Goal: Task Accomplishment & Management: Complete application form

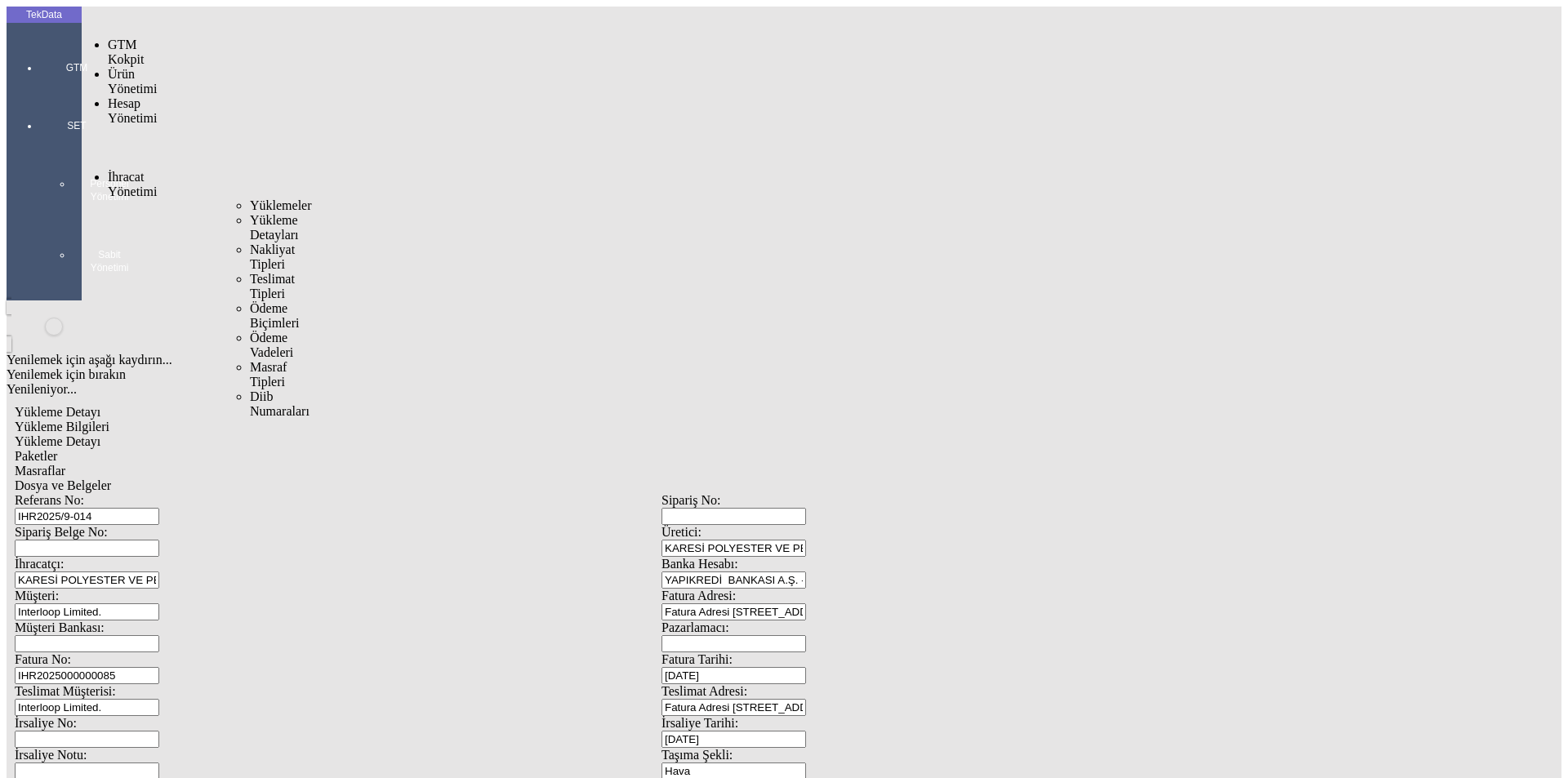
drag, startPoint x: 122, startPoint y: 98, endPoint x: 164, endPoint y: 96, distance: 42.0
click at [123, 170] on span "İhracat Yönetimi" at bounding box center [132, 184] width 49 height 29
click at [250, 198] on span "Yüklemeler" at bounding box center [281, 205] width 62 height 14
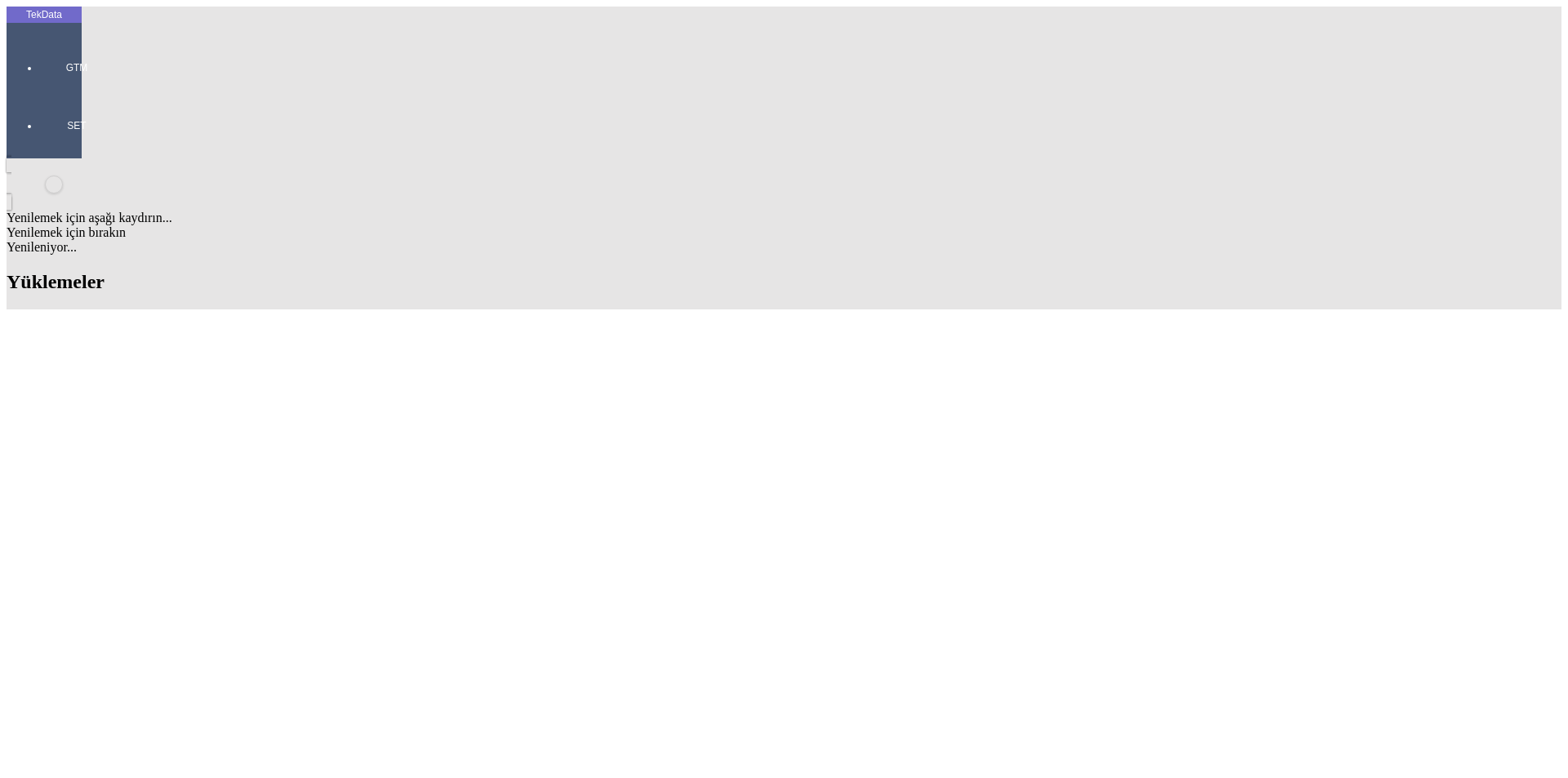
scroll to position [653, 0]
drag, startPoint x: 499, startPoint y: 536, endPoint x: 443, endPoint y: 535, distance: 56.0
copy td "ET365219"
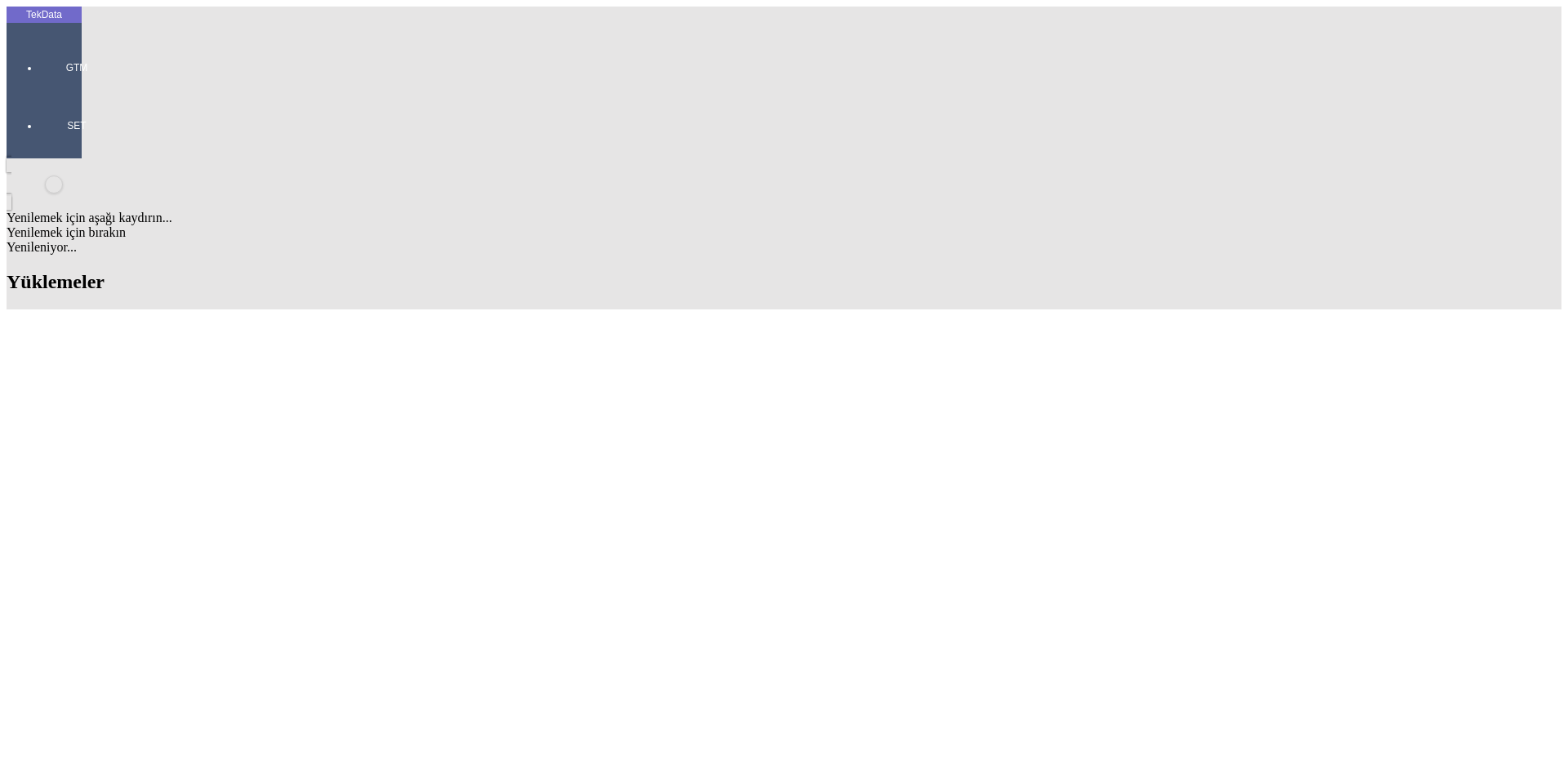
type input "RIM"
drag, startPoint x: 515, startPoint y: 699, endPoint x: 425, endPoint y: 699, distance: 90.0
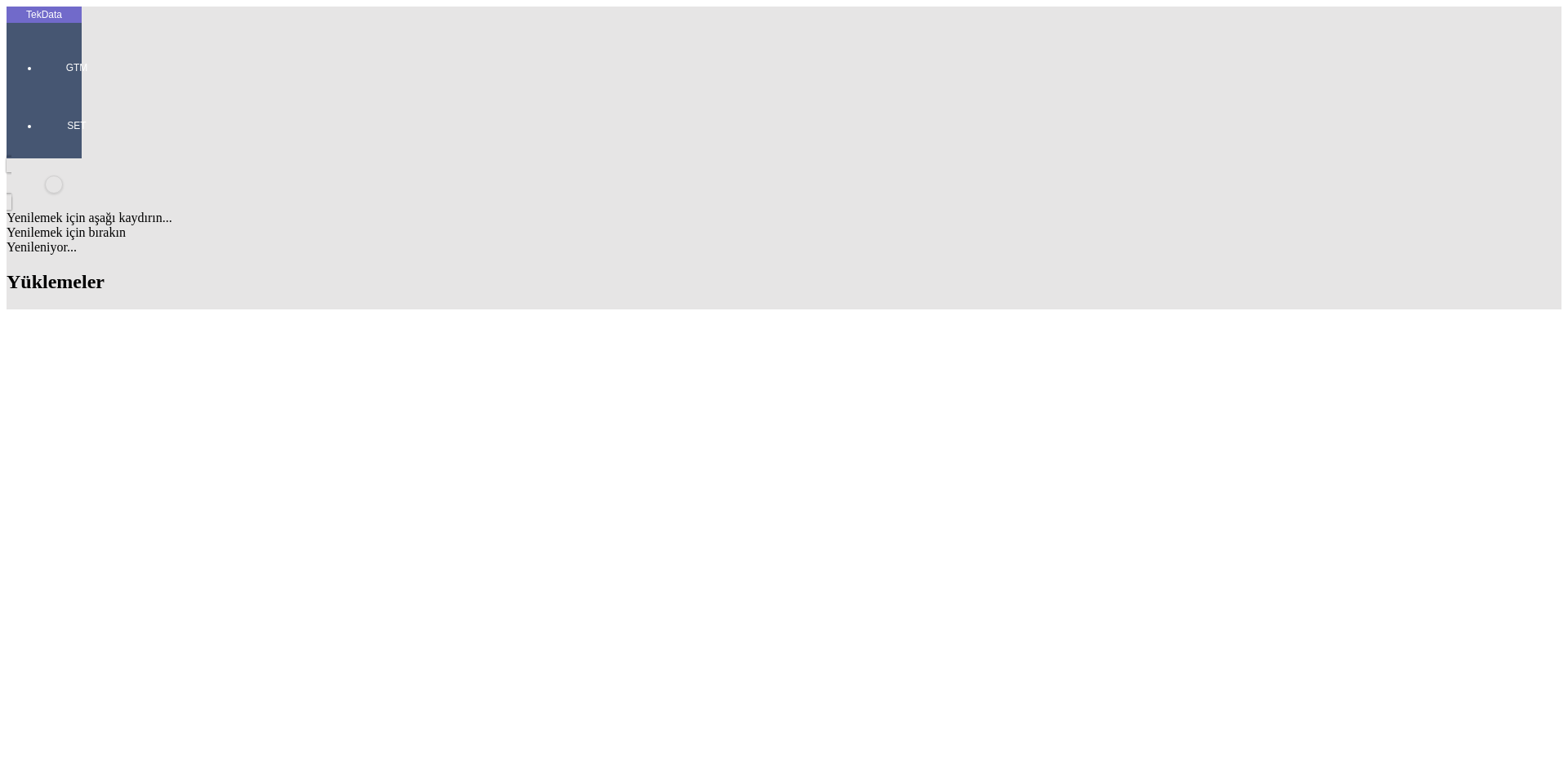
copy tr "ET361526"
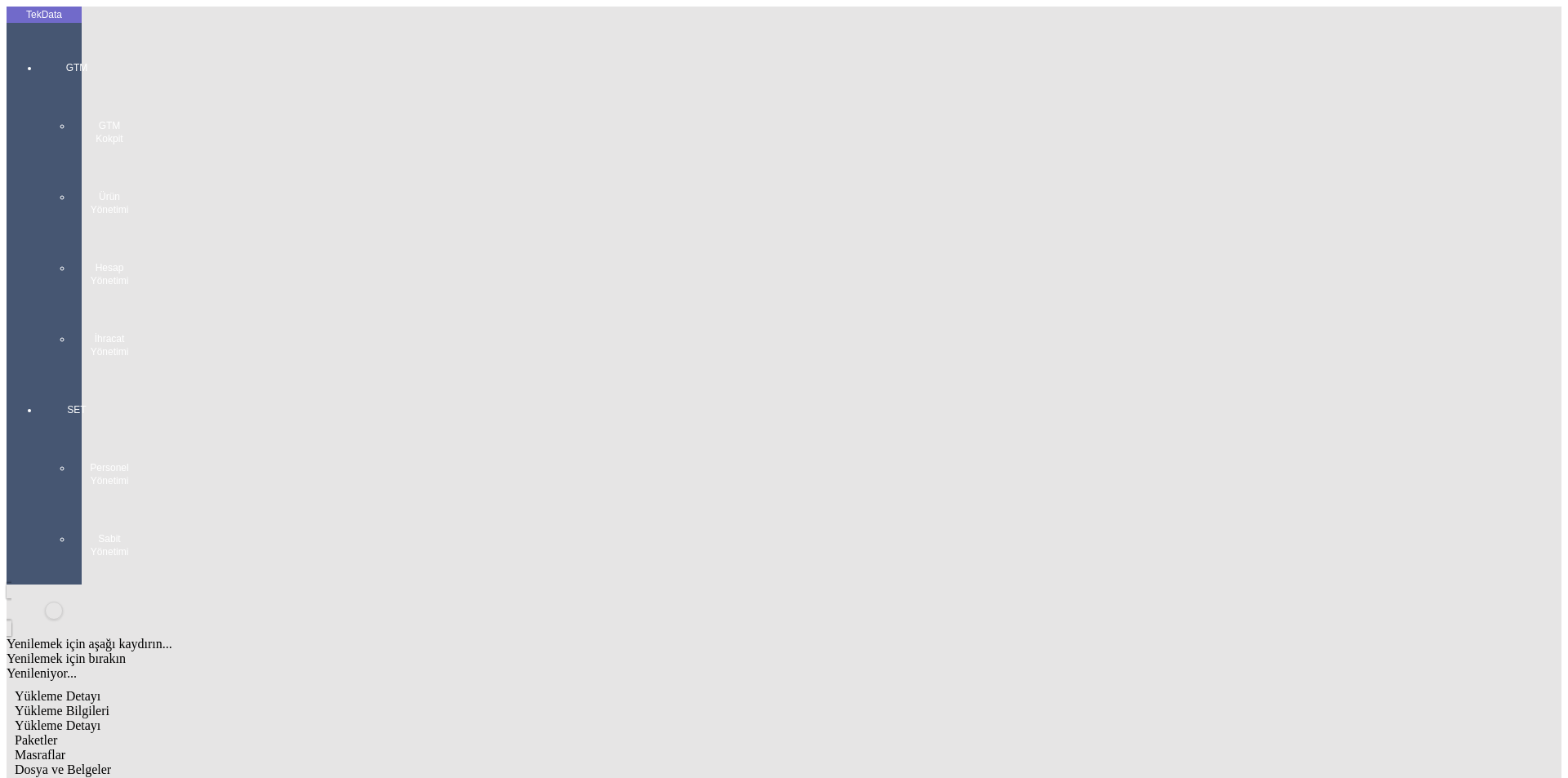
click at [40, 47] on div "GTM GTM Kokpit Ürün Yönetimi Hesap Yönetimi İhracat Yönetimi" at bounding box center [76, 203] width 75 height 342
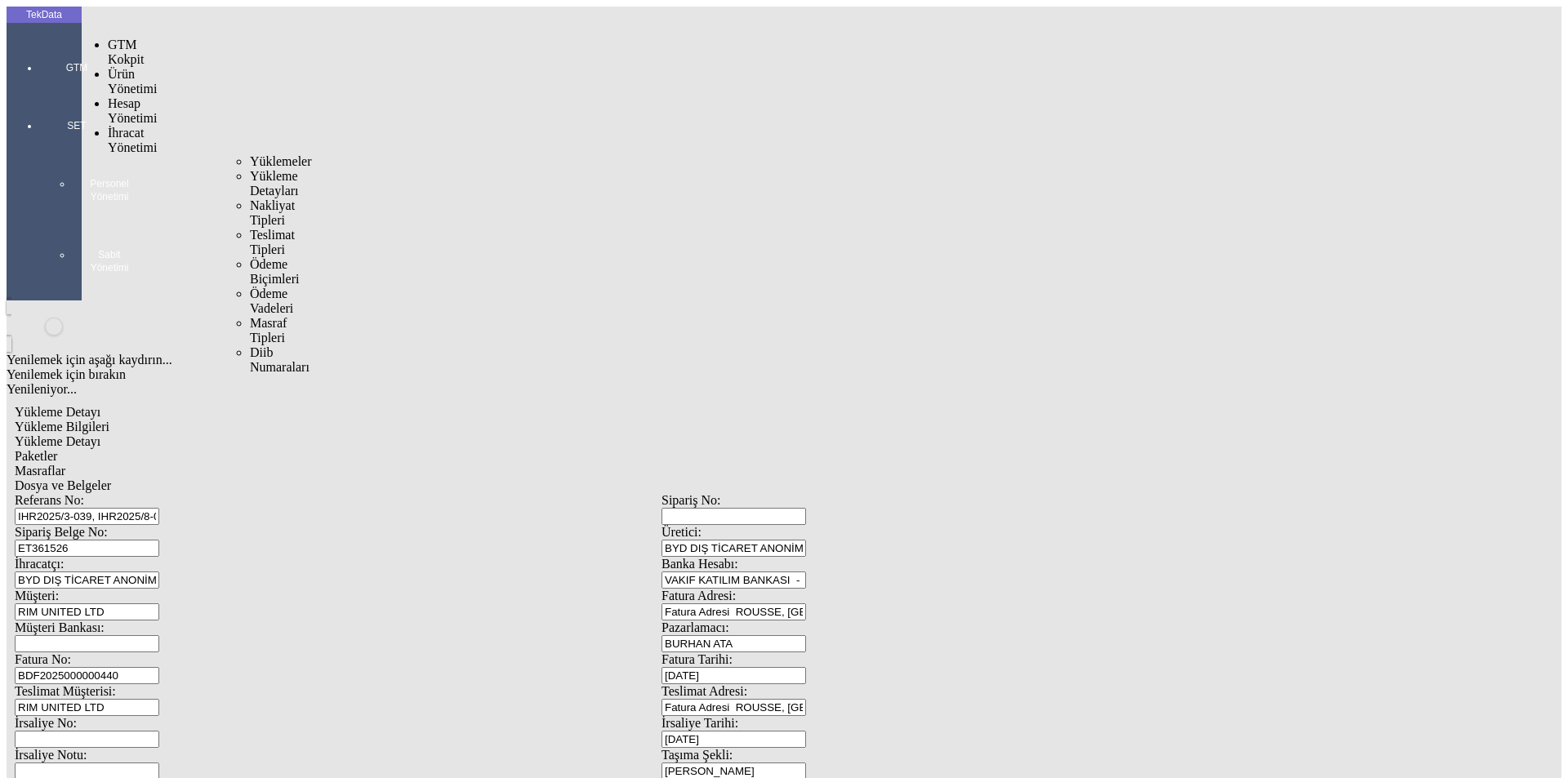
click at [132, 126] on span "İhracat Yönetimi" at bounding box center [132, 139] width 49 height 29
click at [250, 154] on span "Yüklemeler" at bounding box center [281, 161] width 62 height 14
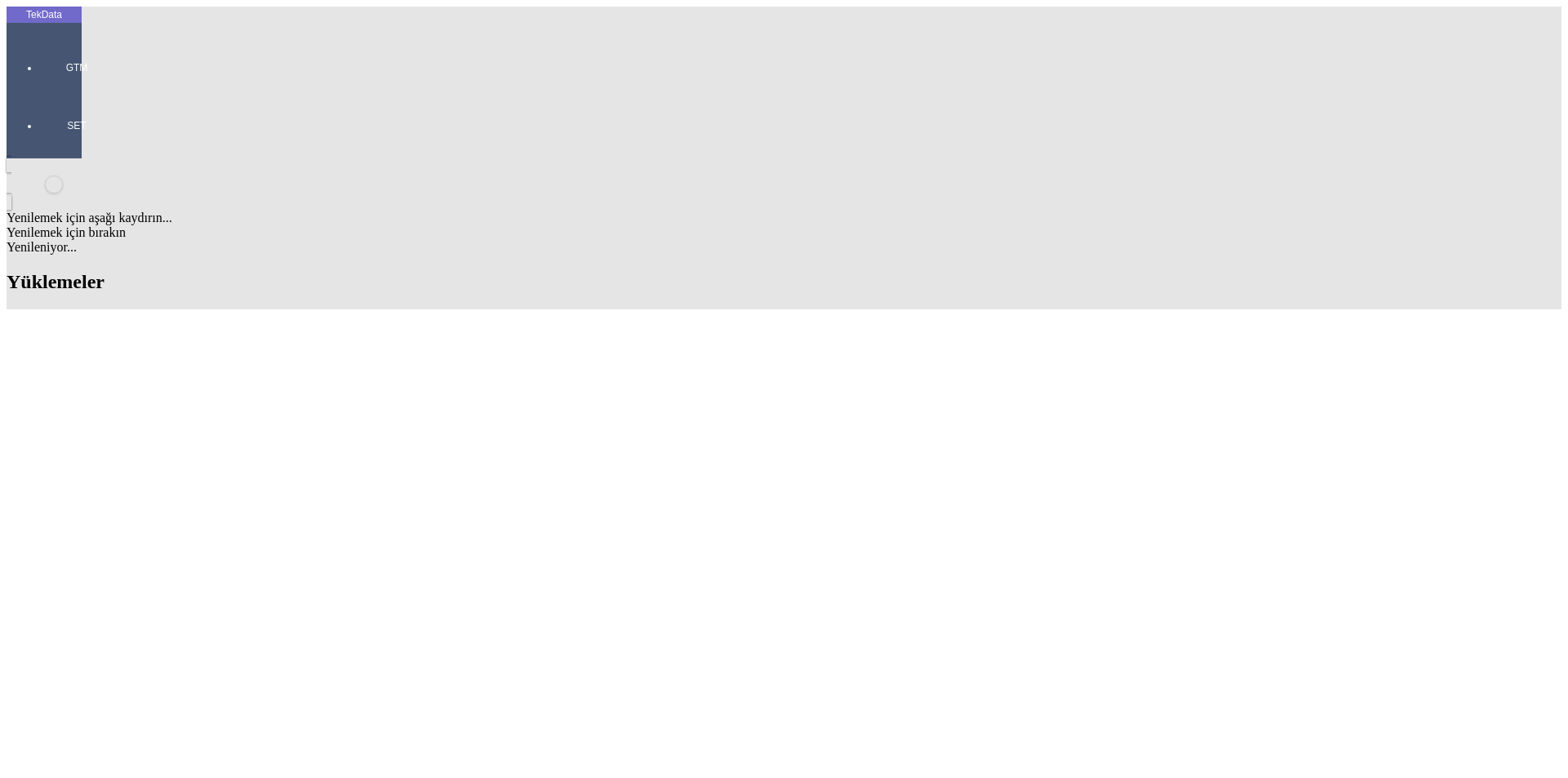
scroll to position [567, 0]
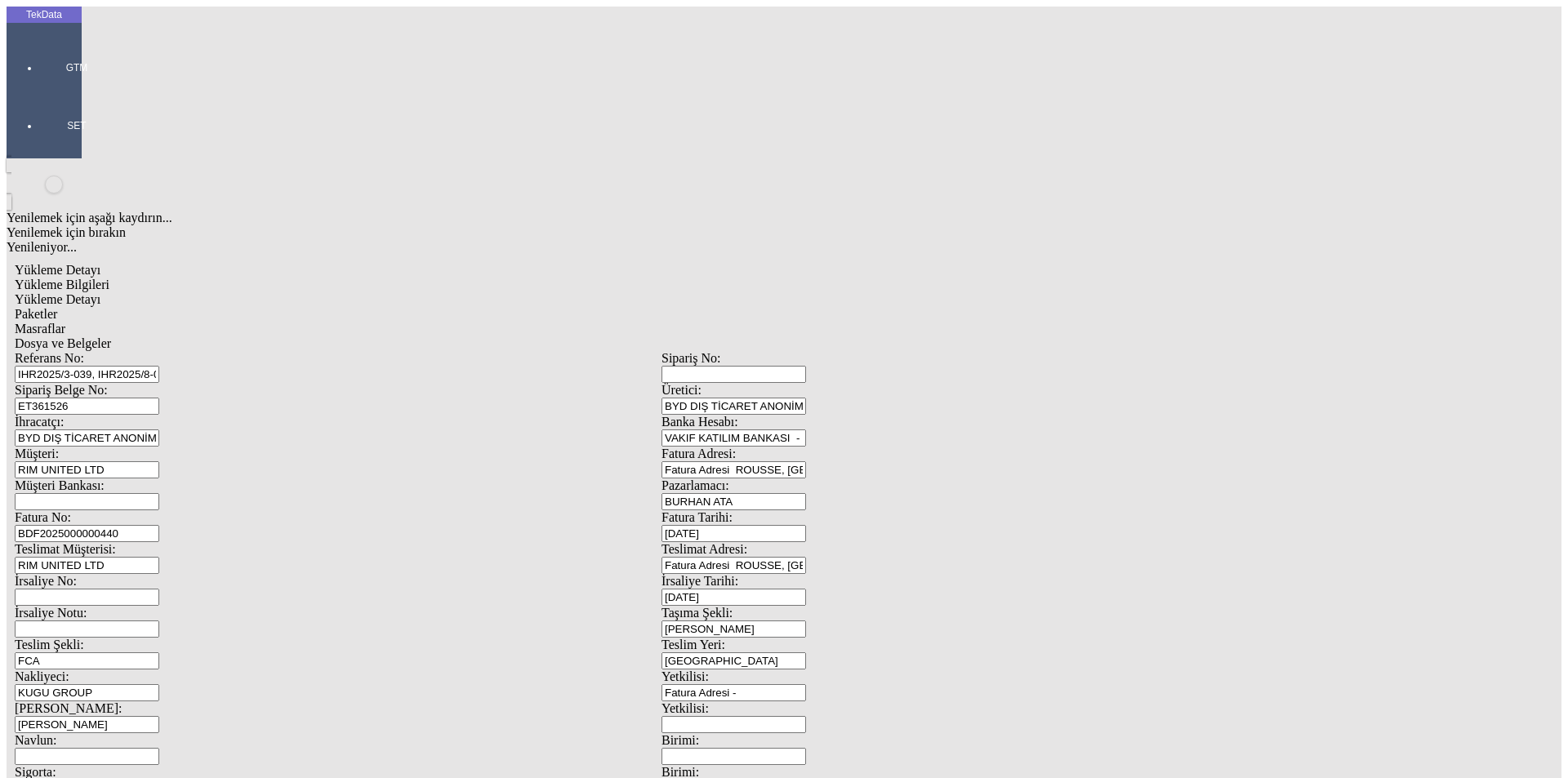
drag, startPoint x: 510, startPoint y: 123, endPoint x: 125, endPoint y: 124, distance: 385.0
click at [125, 351] on div "Referans No: IHR2025/3-039, IHR2025/8-058, IHR2025/9-015" at bounding box center [338, 366] width 647 height 32
paste input "8-058, IHR2025/9-015, IHR2025/9-027"
type input "IHR2025/8-058, IHR2025/9-015, IHR2025/9-027"
drag, startPoint x: 312, startPoint y: 145, endPoint x: 146, endPoint y: 133, distance: 166.4
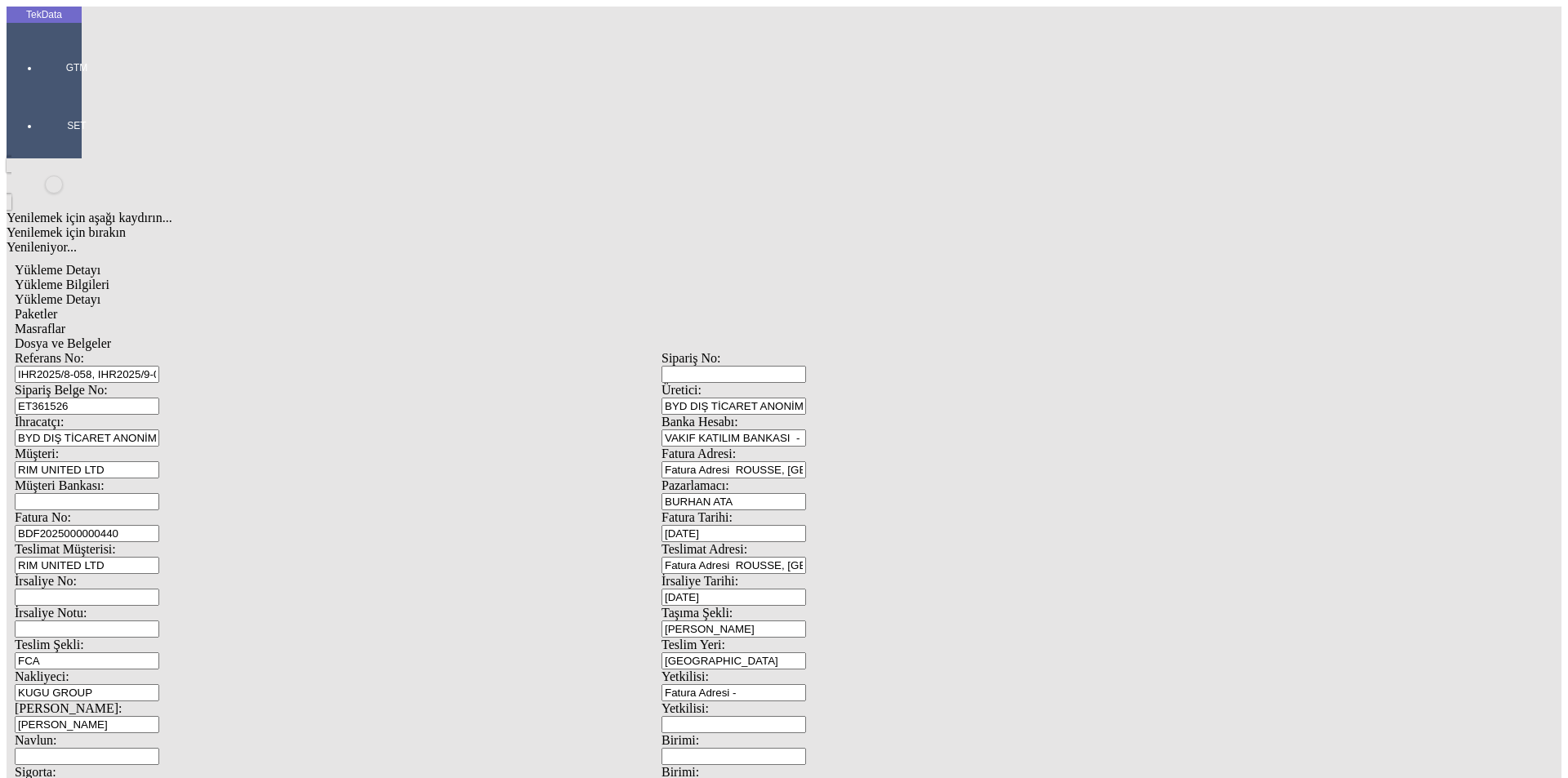
click at [147, 383] on div "Sipariş Belge No: ET361526" at bounding box center [338, 399] width 647 height 32
paste input "5353"
type input "ET365353"
click at [160, 525] on input "BDF2025000000440" at bounding box center [87, 533] width 145 height 18
type input "BDF2025000000"
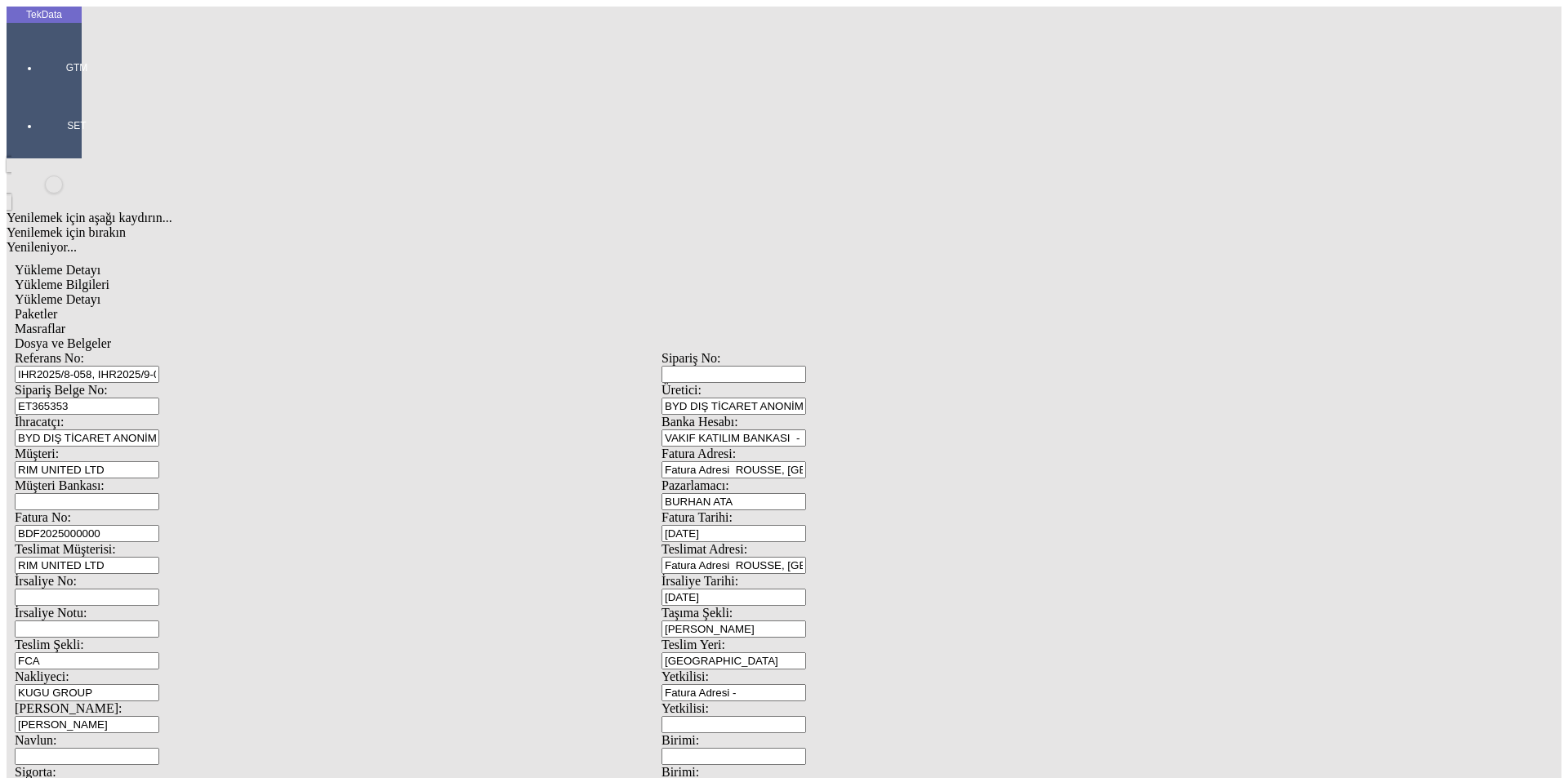
type input "[DATE]"
drag, startPoint x: 967, startPoint y: 325, endPoint x: 868, endPoint y: 317, distance: 99.3
click at [868, 574] on div "İrsaliye Tarihi: [DATE]" at bounding box center [985, 590] width 647 height 32
type input "[DATE]"
drag, startPoint x: 205, startPoint y: 557, endPoint x: 0, endPoint y: 538, distance: 205.9
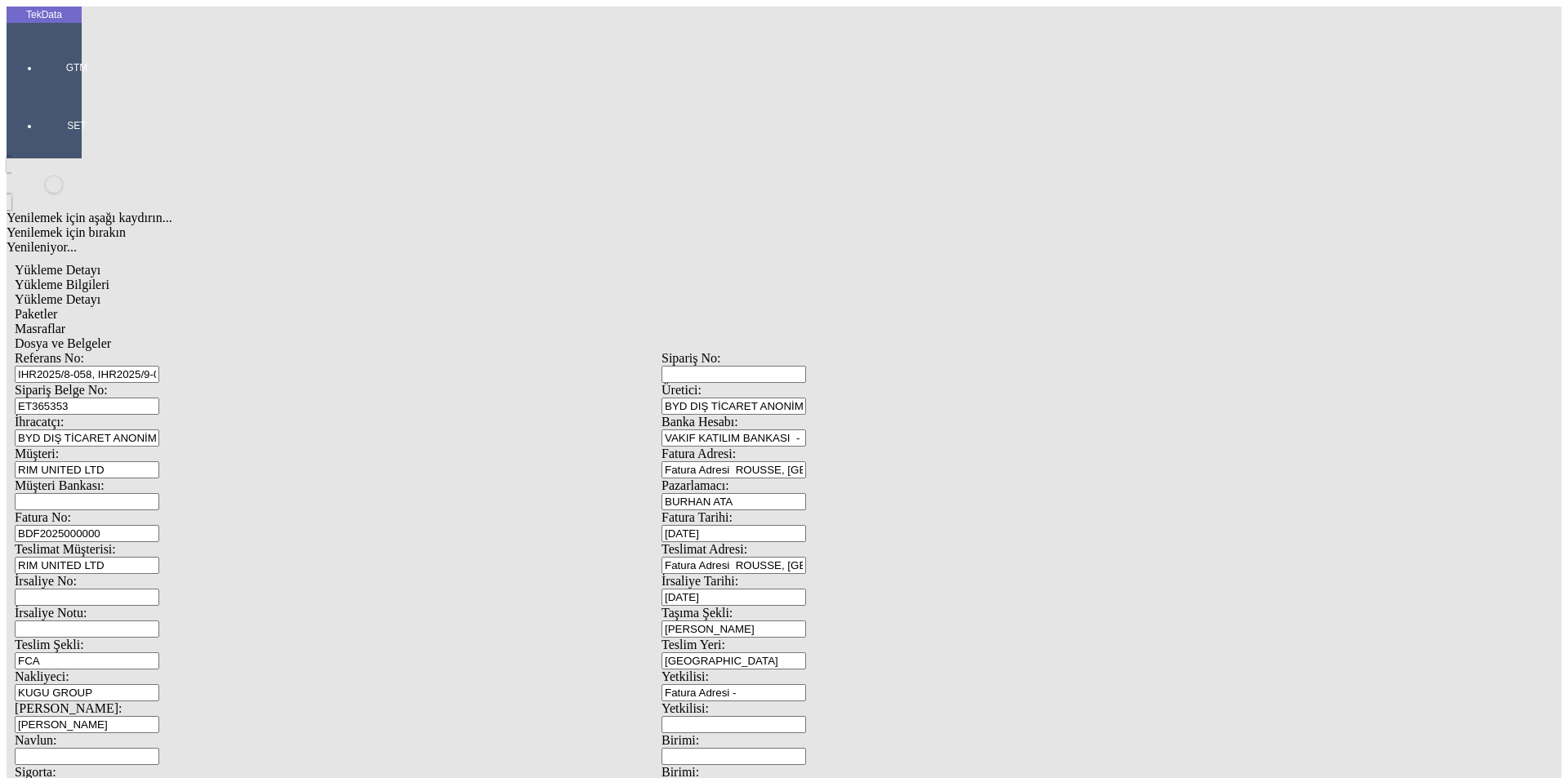
click at [18, 552] on div "TekData GTM SET Yenilemek için aşağı kaydırın... Yenilemek için bırakın Yenilen…" at bounding box center [661, 646] width 1310 height 1279
type input "[DATE]"
drag, startPoint x: 297, startPoint y: 700, endPoint x: 117, endPoint y: 698, distance: 180.0
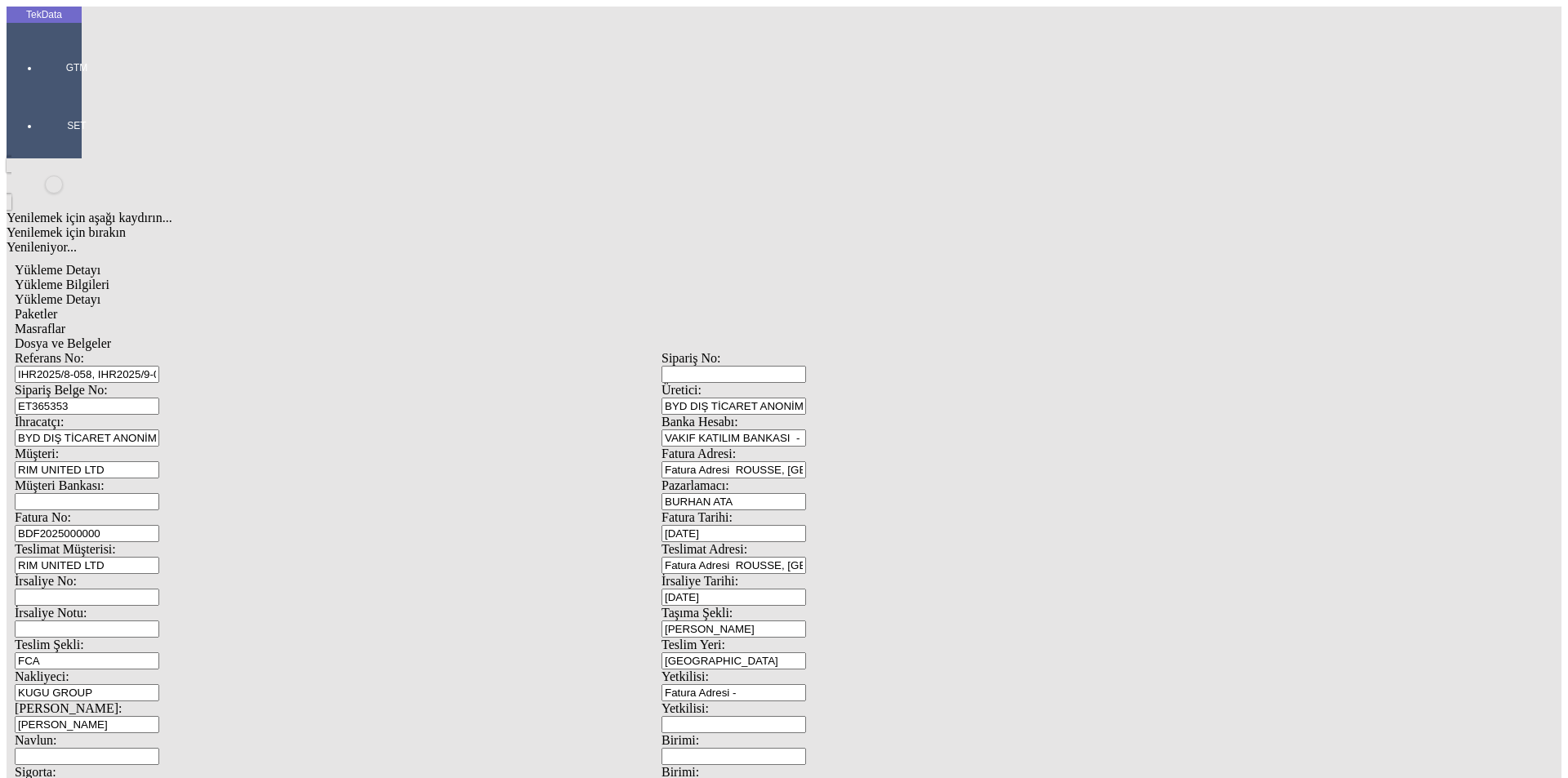
type input "[DATE]"
drag, startPoint x: 297, startPoint y: 615, endPoint x: 138, endPoint y: 614, distance: 159.0
drag, startPoint x: 343, startPoint y: 634, endPoint x: 97, endPoint y: 618, distance: 246.5
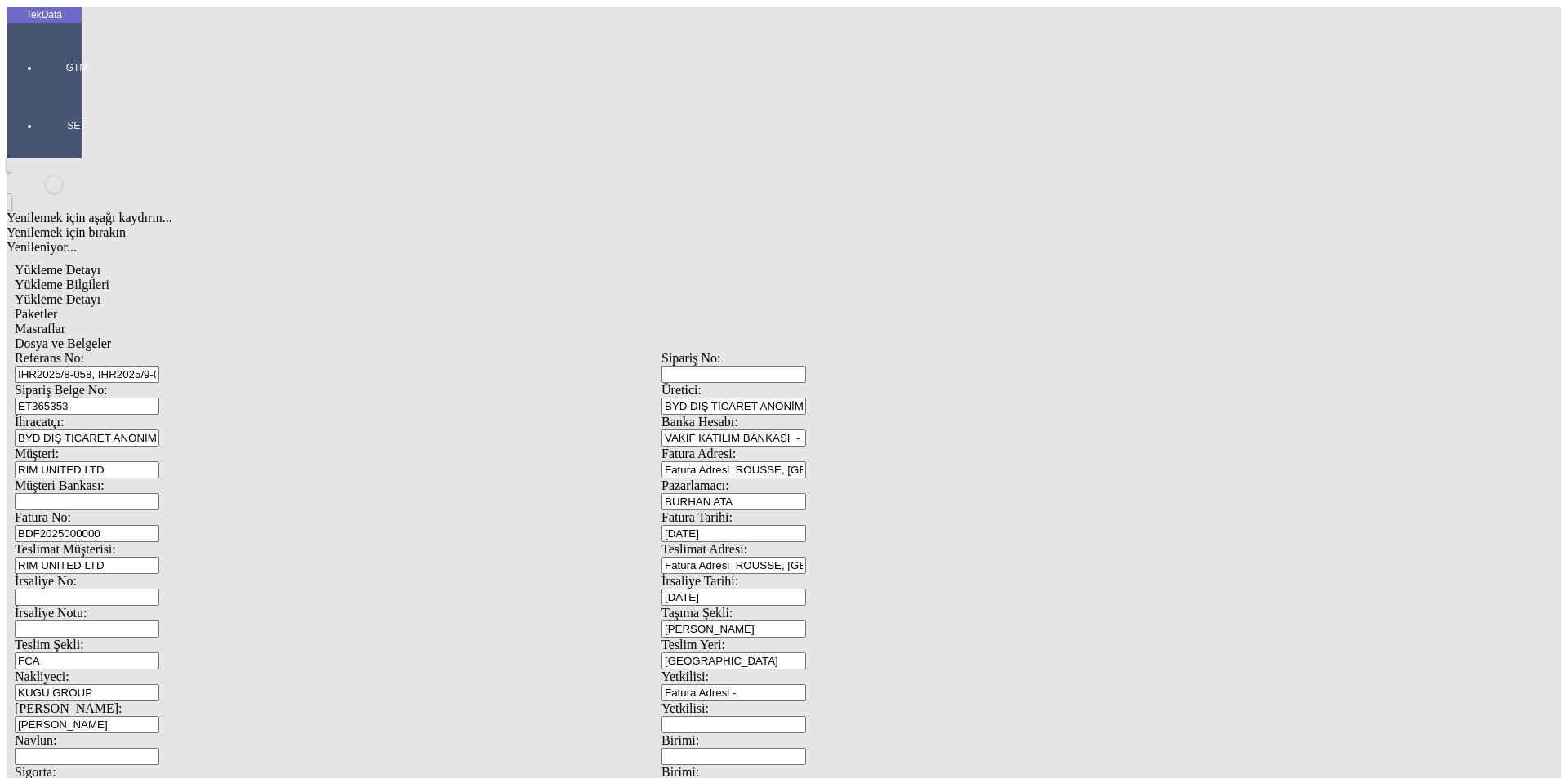
type input "2357.4"
drag, startPoint x: 998, startPoint y: 625, endPoint x: 847, endPoint y: 626, distance: 151.0
type input "2389"
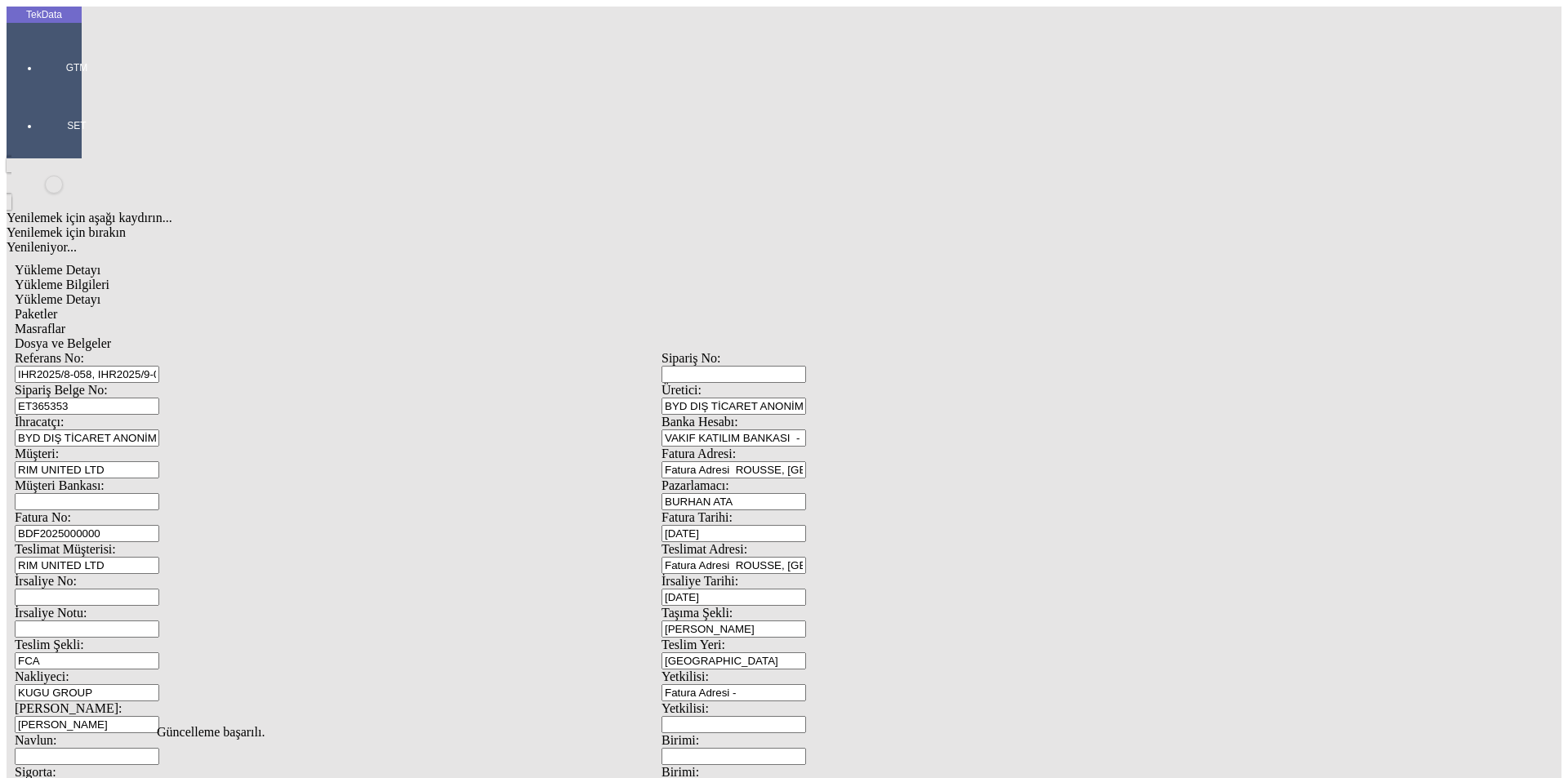
scroll to position [0, 0]
click at [238, 278] on div "Yükleme Bilgileri Yükleme Detayı Paketler Masraflar Dosya ve Belgeler Referans …" at bounding box center [662, 733] width 1294 height 911
click at [101, 293] on span "Yükleme Detayı" at bounding box center [57, 299] width 86 height 14
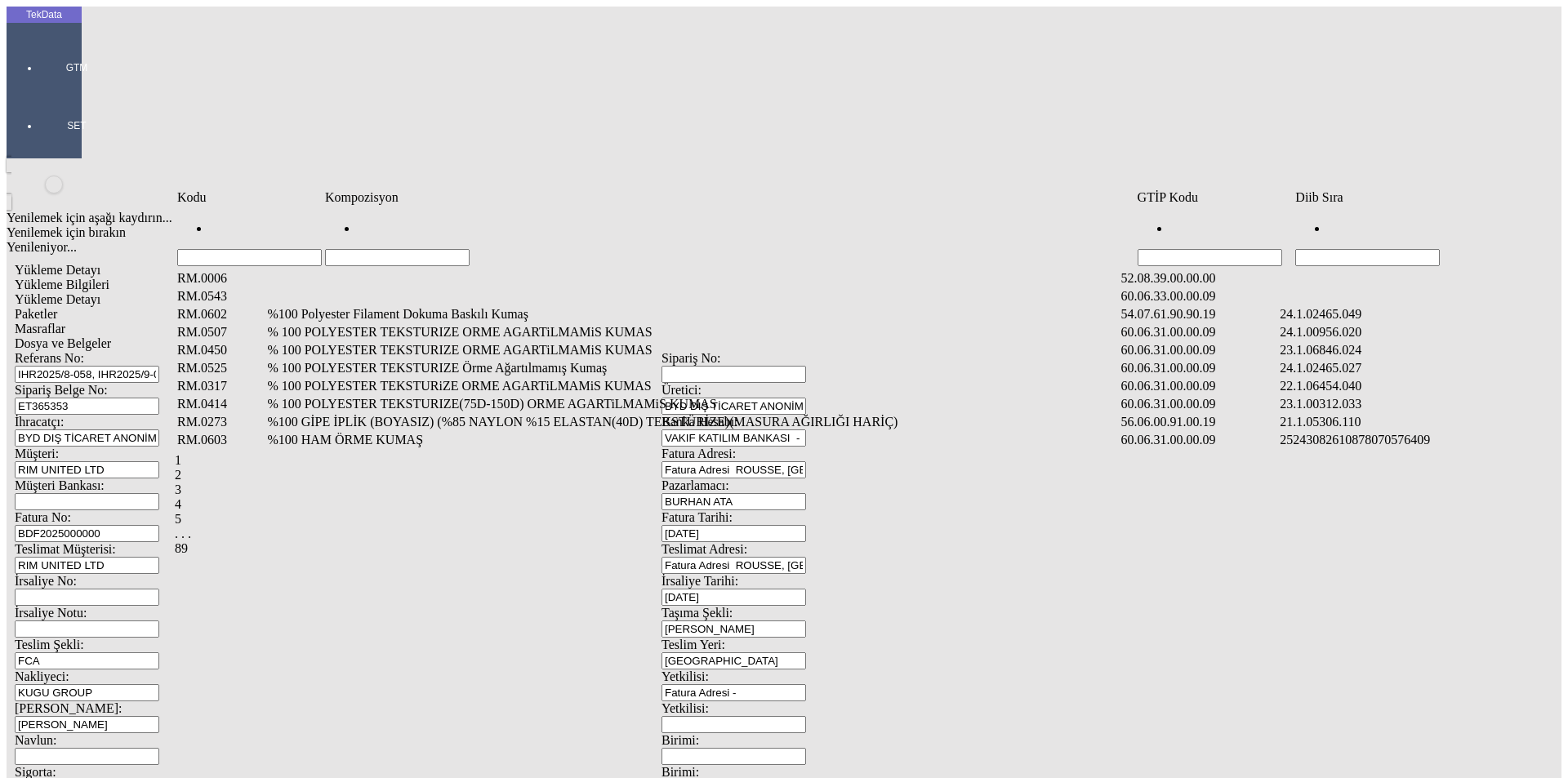
click at [1440, 249] on input "Hücreyi Filtrele" at bounding box center [1367, 257] width 145 height 18
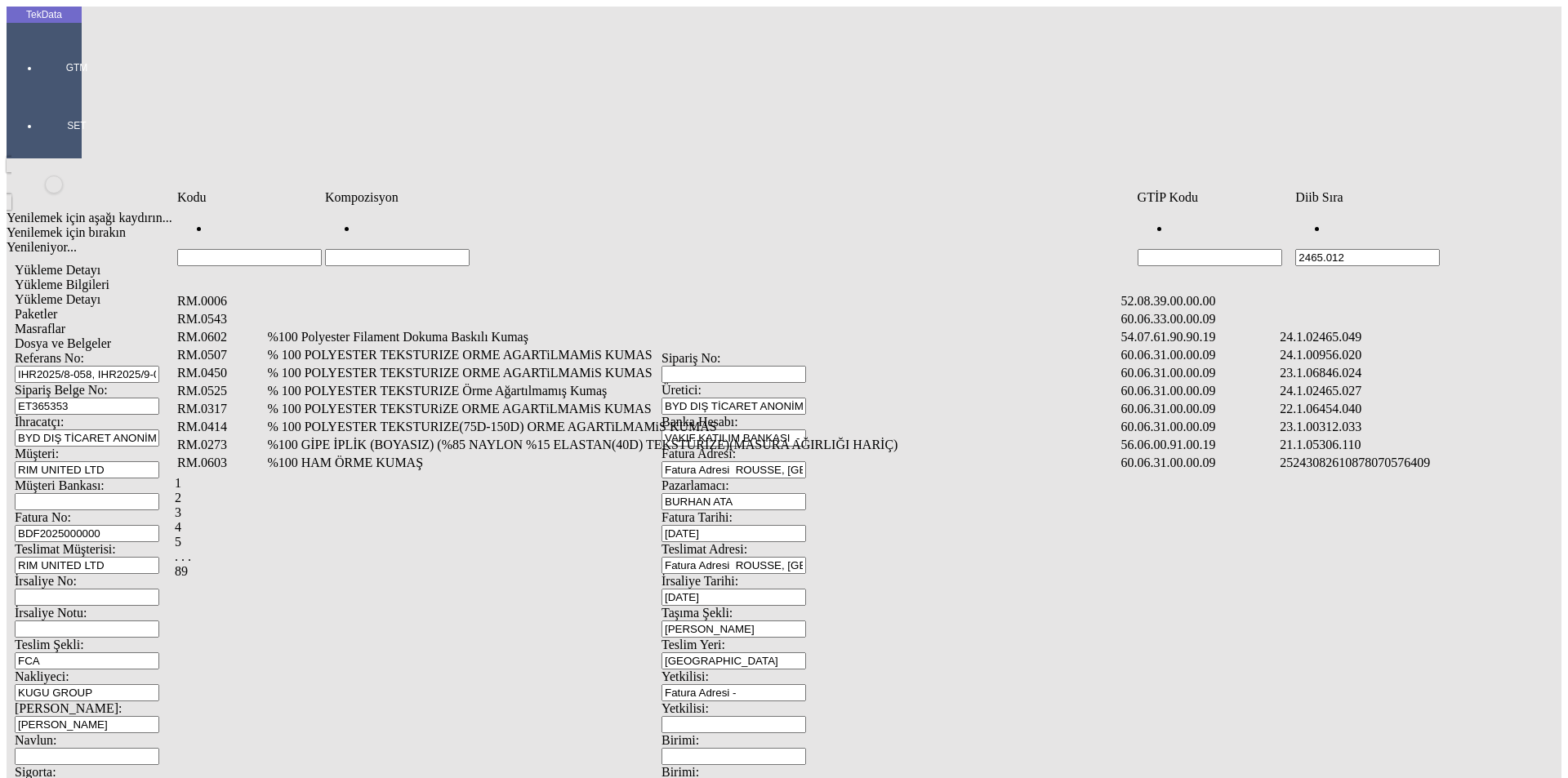
type input "2465.012"
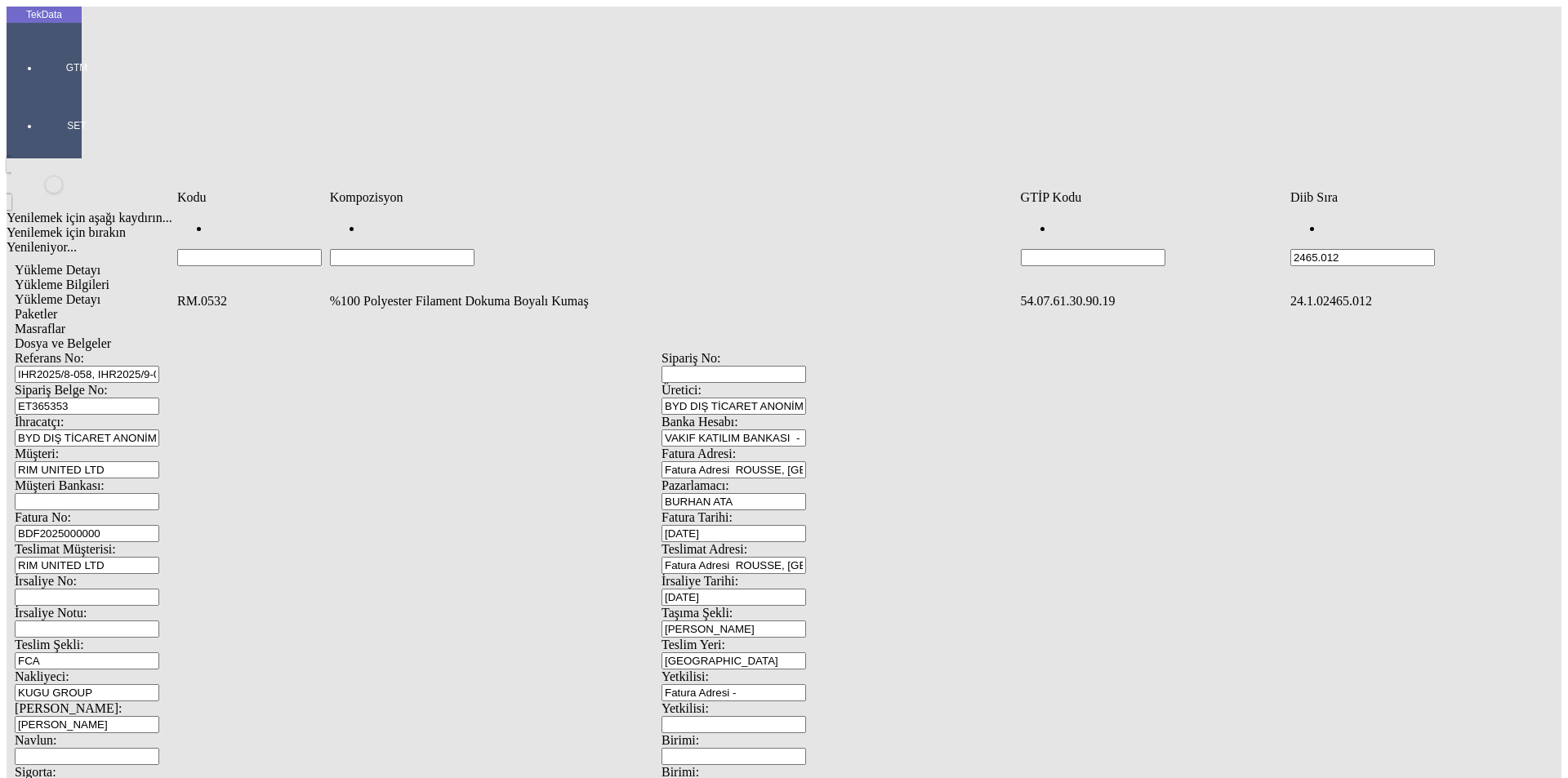
click at [369, 293] on td "%100 Polyester Filament Dokuma Boyalı Kumaş" at bounding box center [674, 302] width 689 height 17
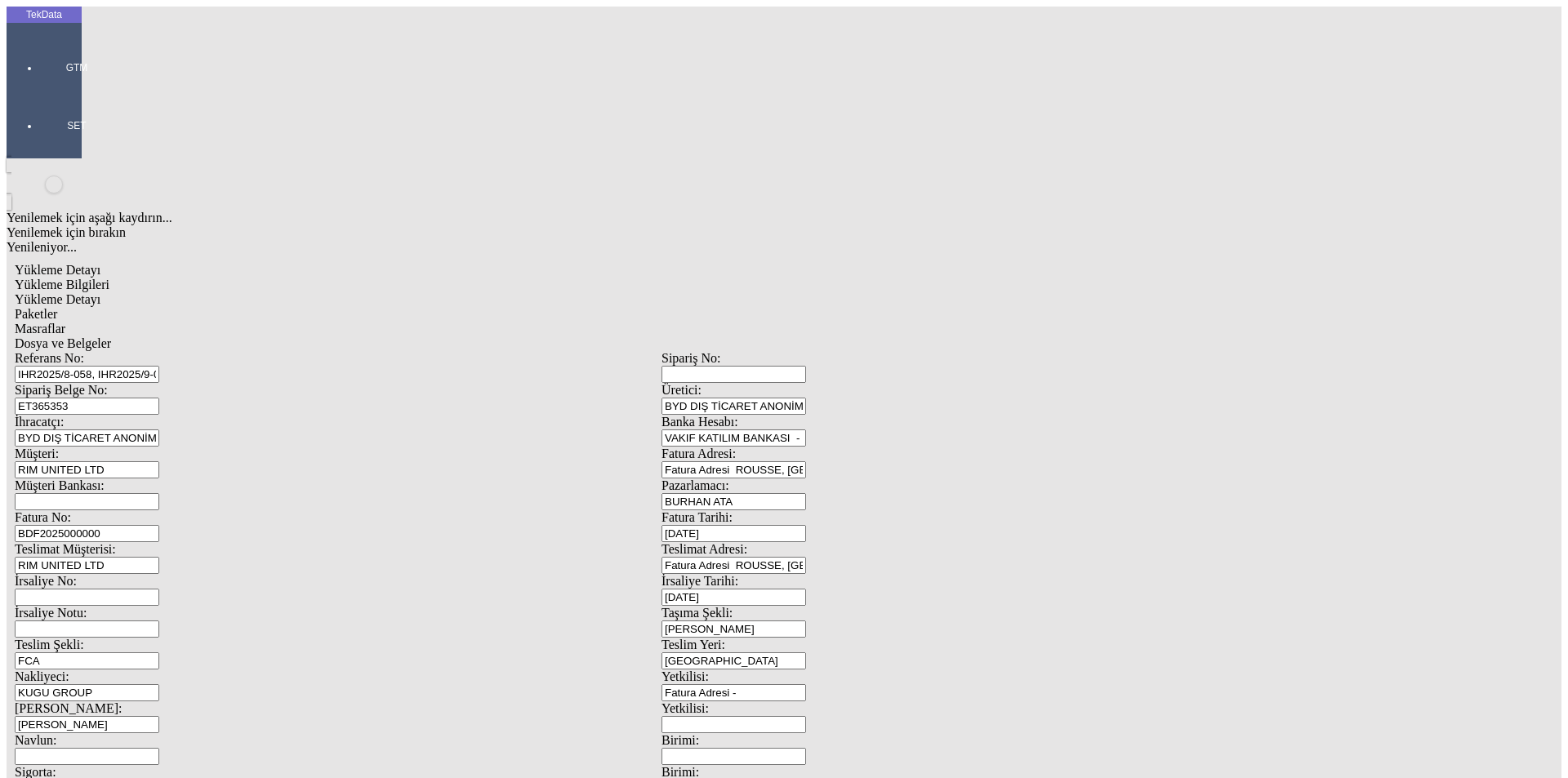
type input "500"
click at [927, 295] on div "Metre" at bounding box center [1213, 303] width 647 height 15
type input "Metre"
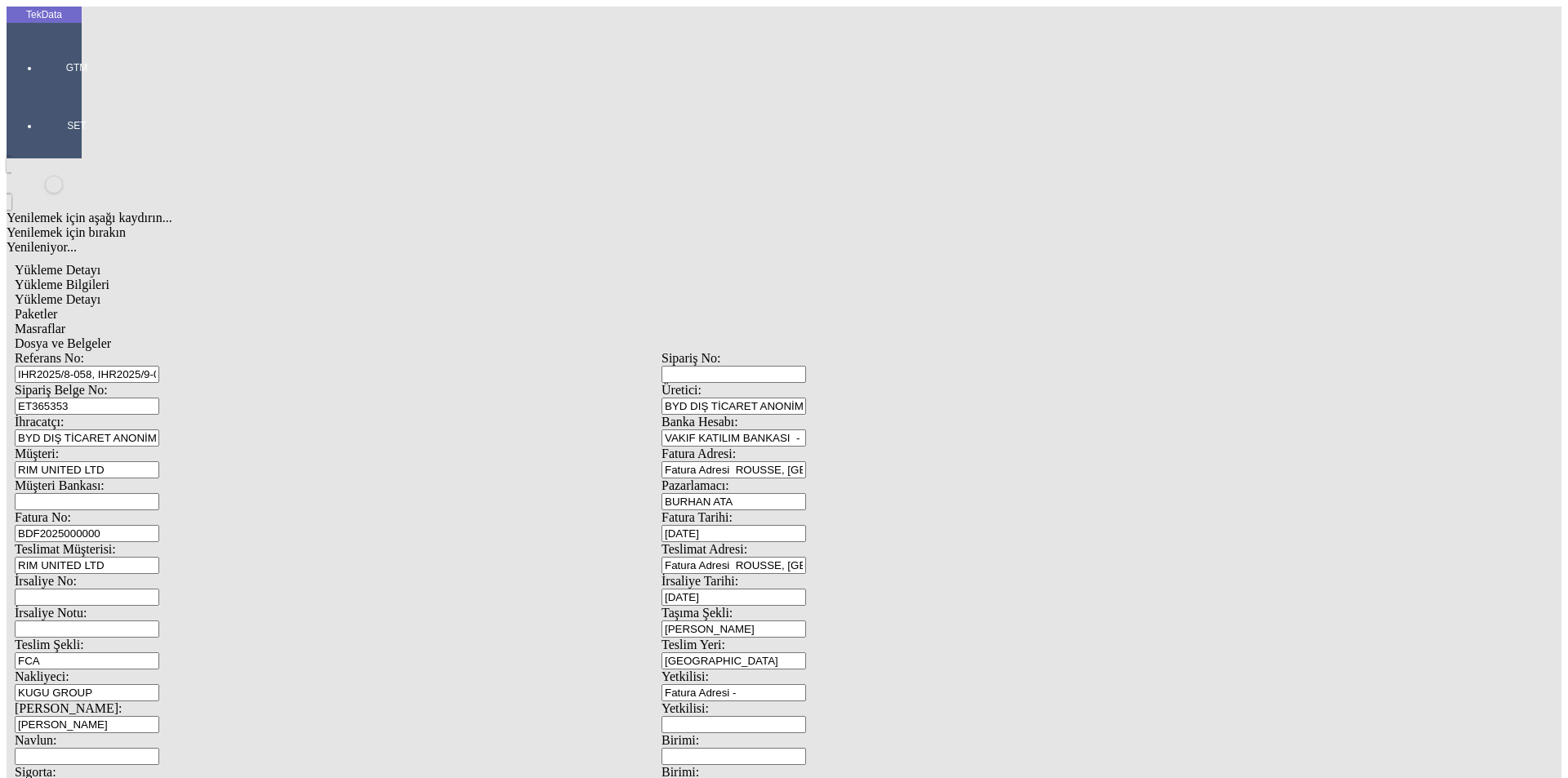
drag, startPoint x: 444, startPoint y: 265, endPoint x: 433, endPoint y: 273, distance: 13.6
type input "1.22"
click at [931, 342] on div "Amerikan Doları" at bounding box center [1213, 350] width 647 height 15
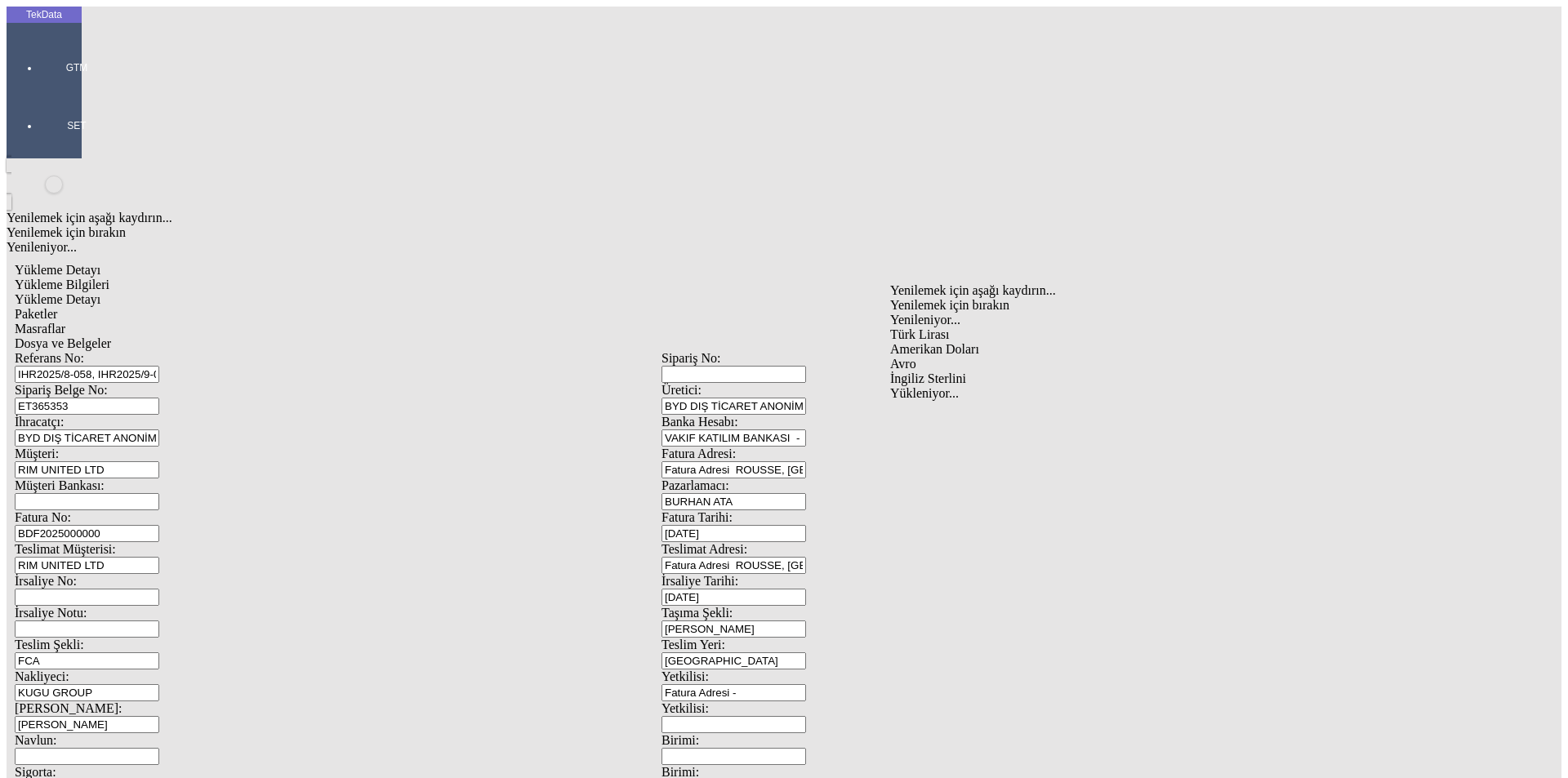
type input "Amerikan Doları"
type input "300"
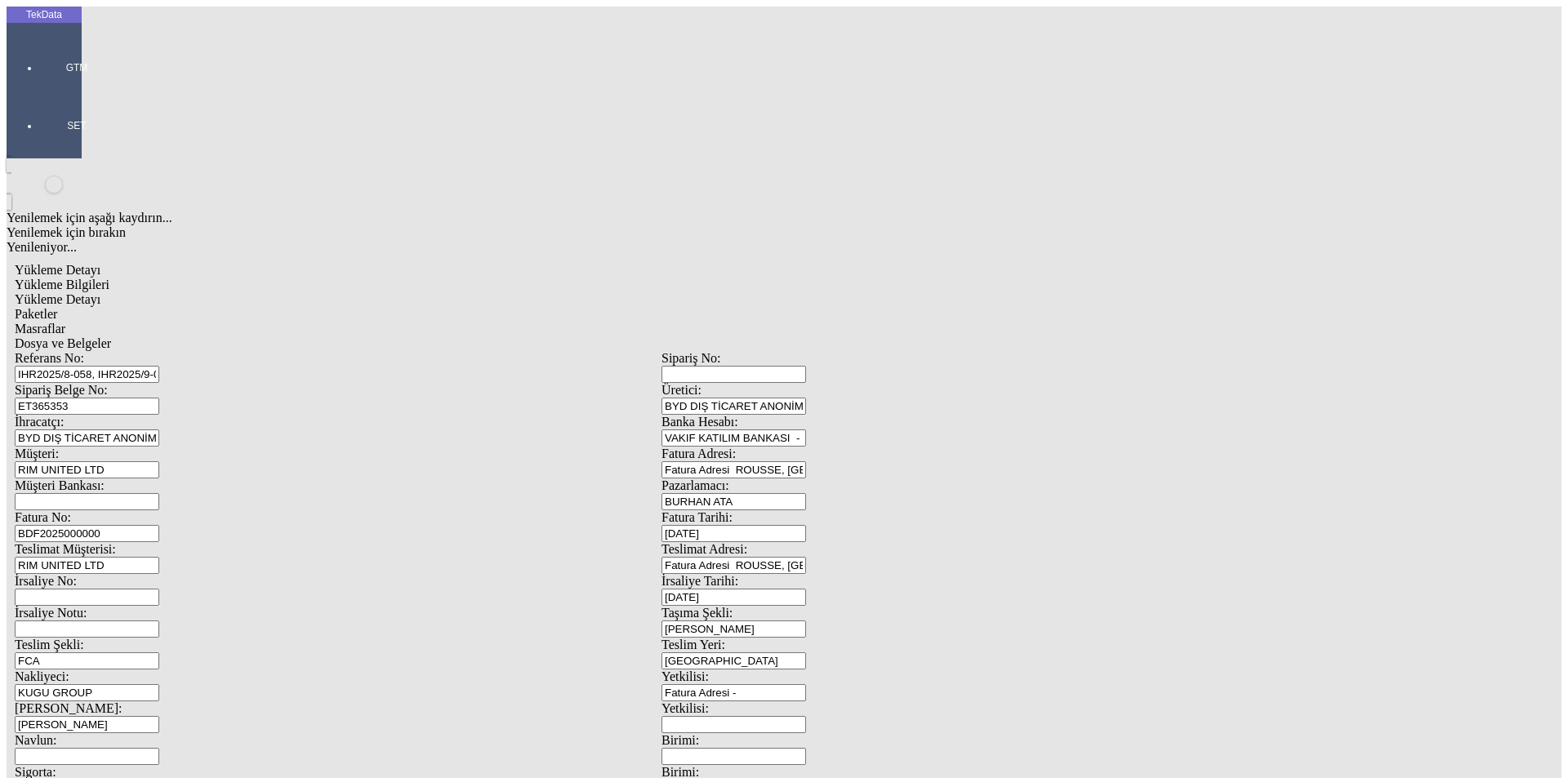
type input "83.7"
type input "85.2"
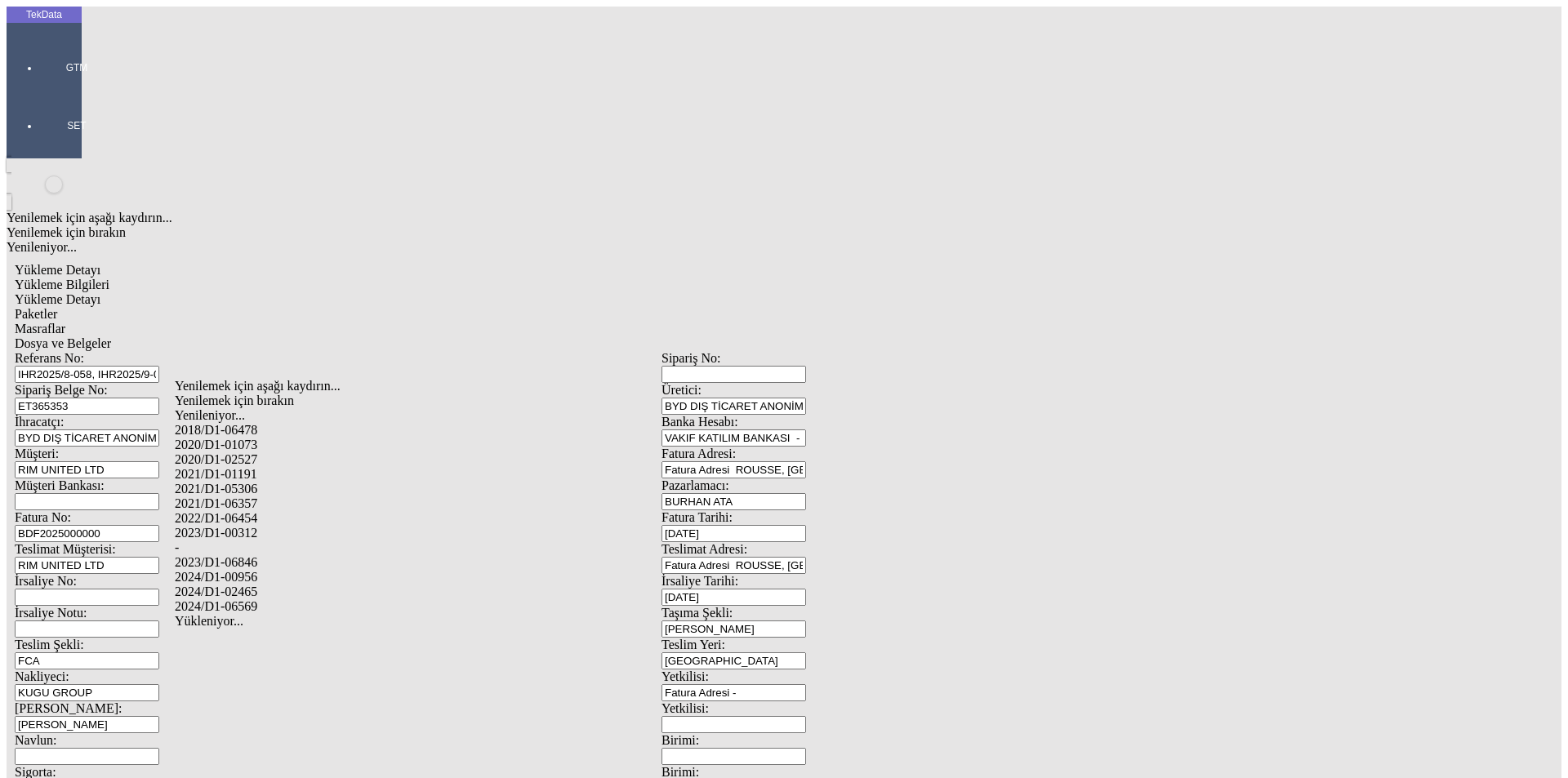
click at [259, 585] on div "2024/D1-02465" at bounding box center [491, 592] width 634 height 15
type input "2024/D1-02465"
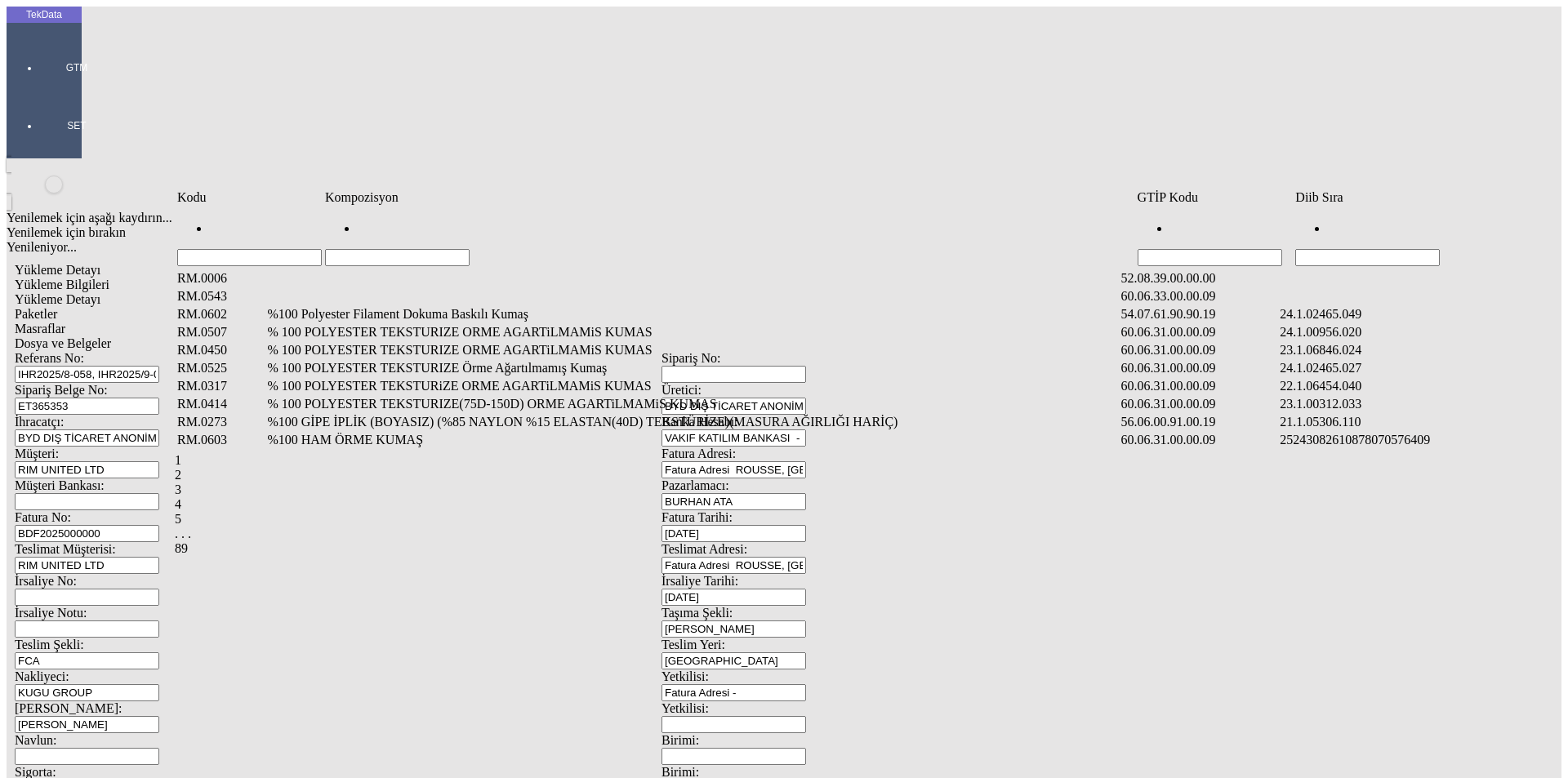
click at [1339, 249] on input "Hücreyi Filtrele" at bounding box center [1367, 257] width 145 height 18
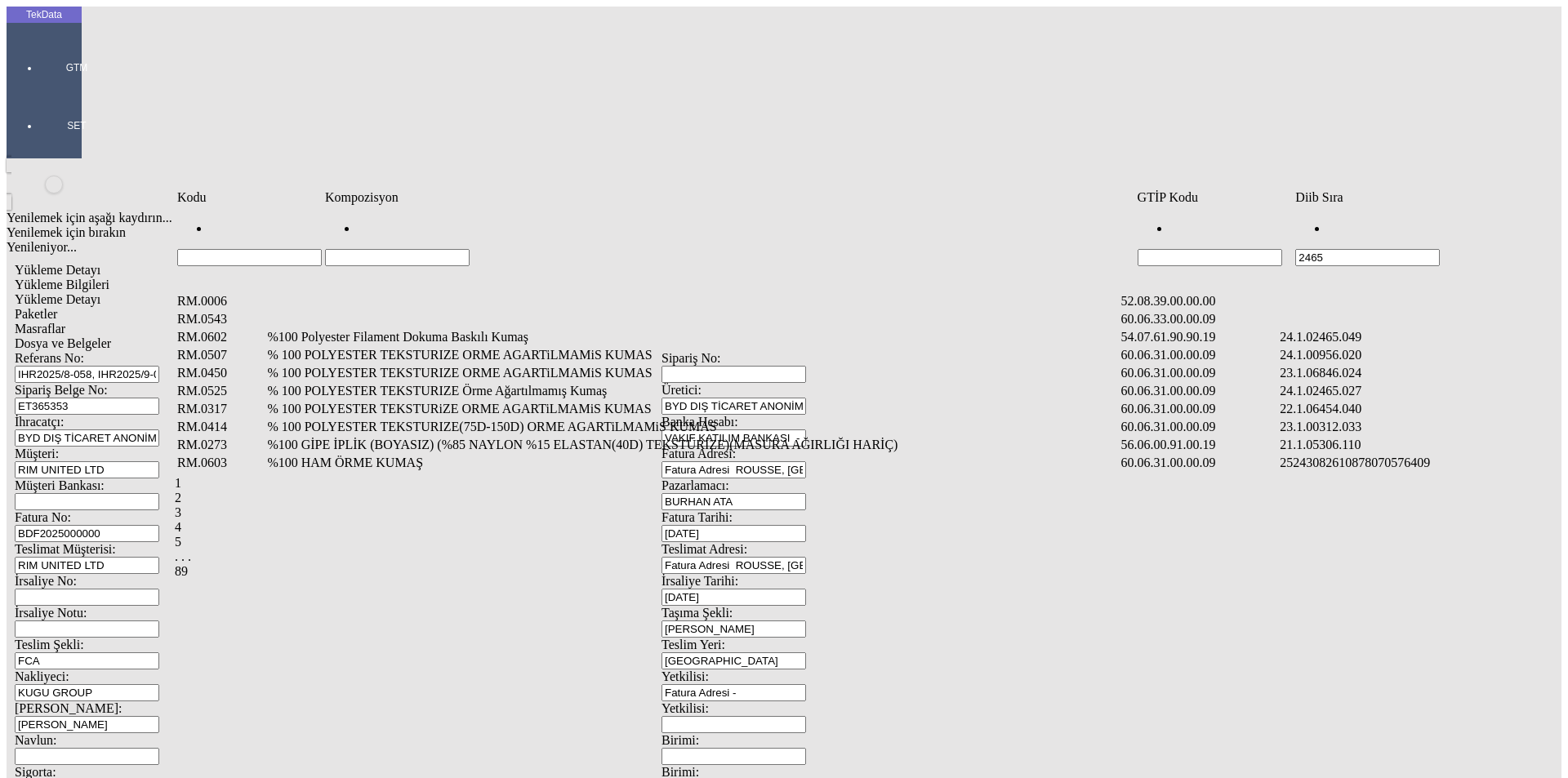
type input "2465"
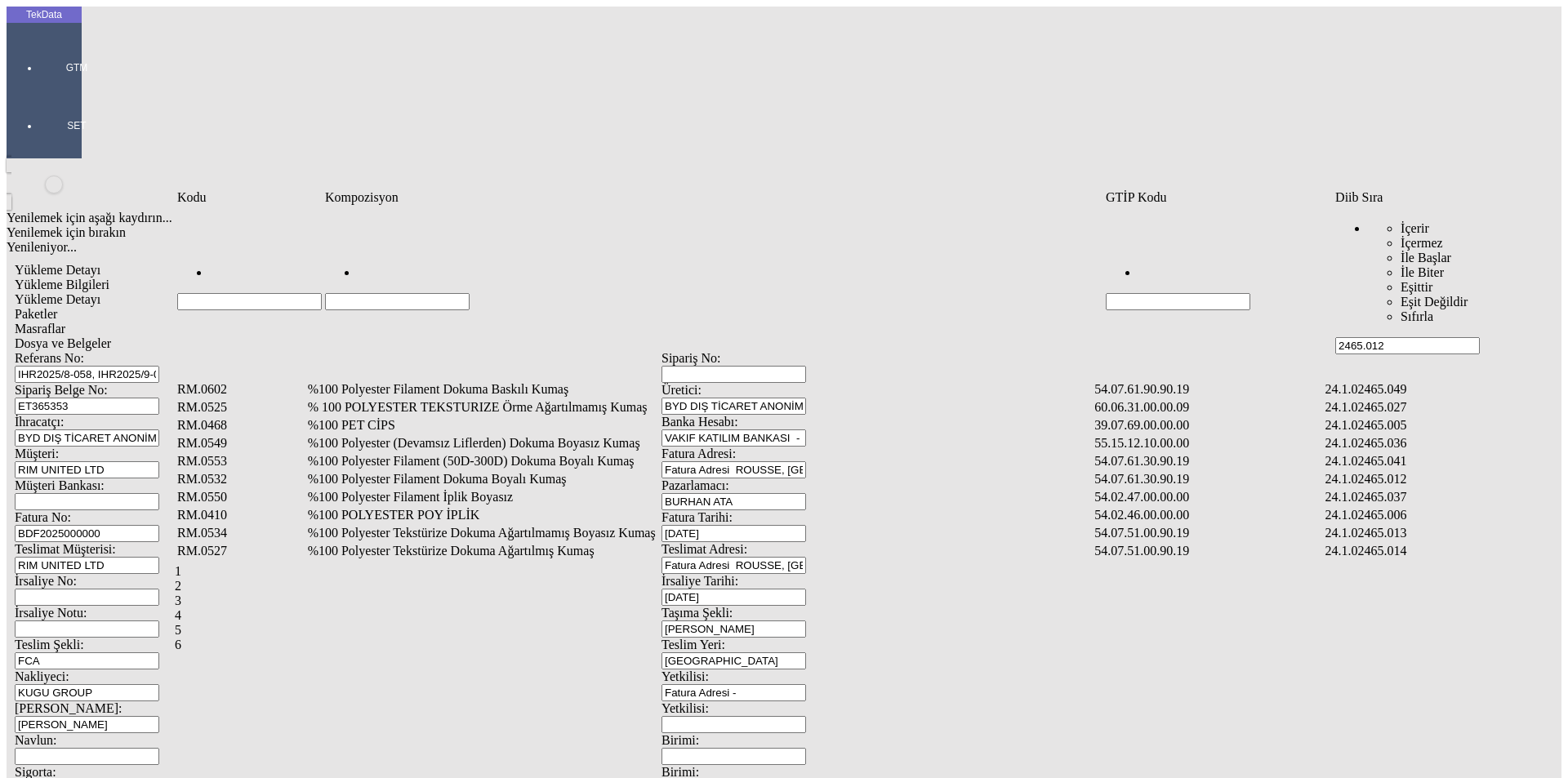
type input "2465.012"
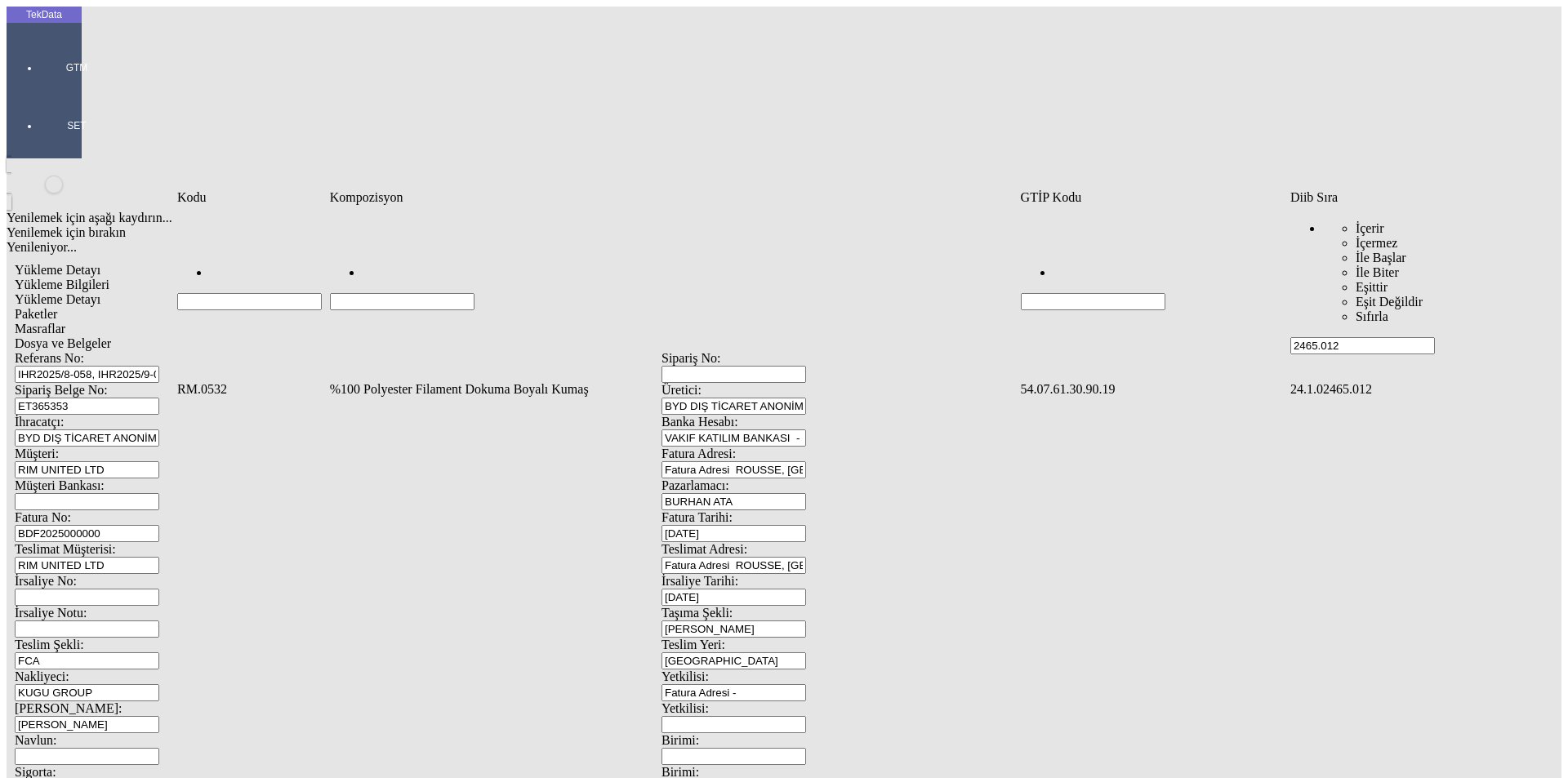
click at [518, 381] on td "%100 Polyester Filament Dokuma Boyalı Kumaş" at bounding box center [674, 389] width 689 height 17
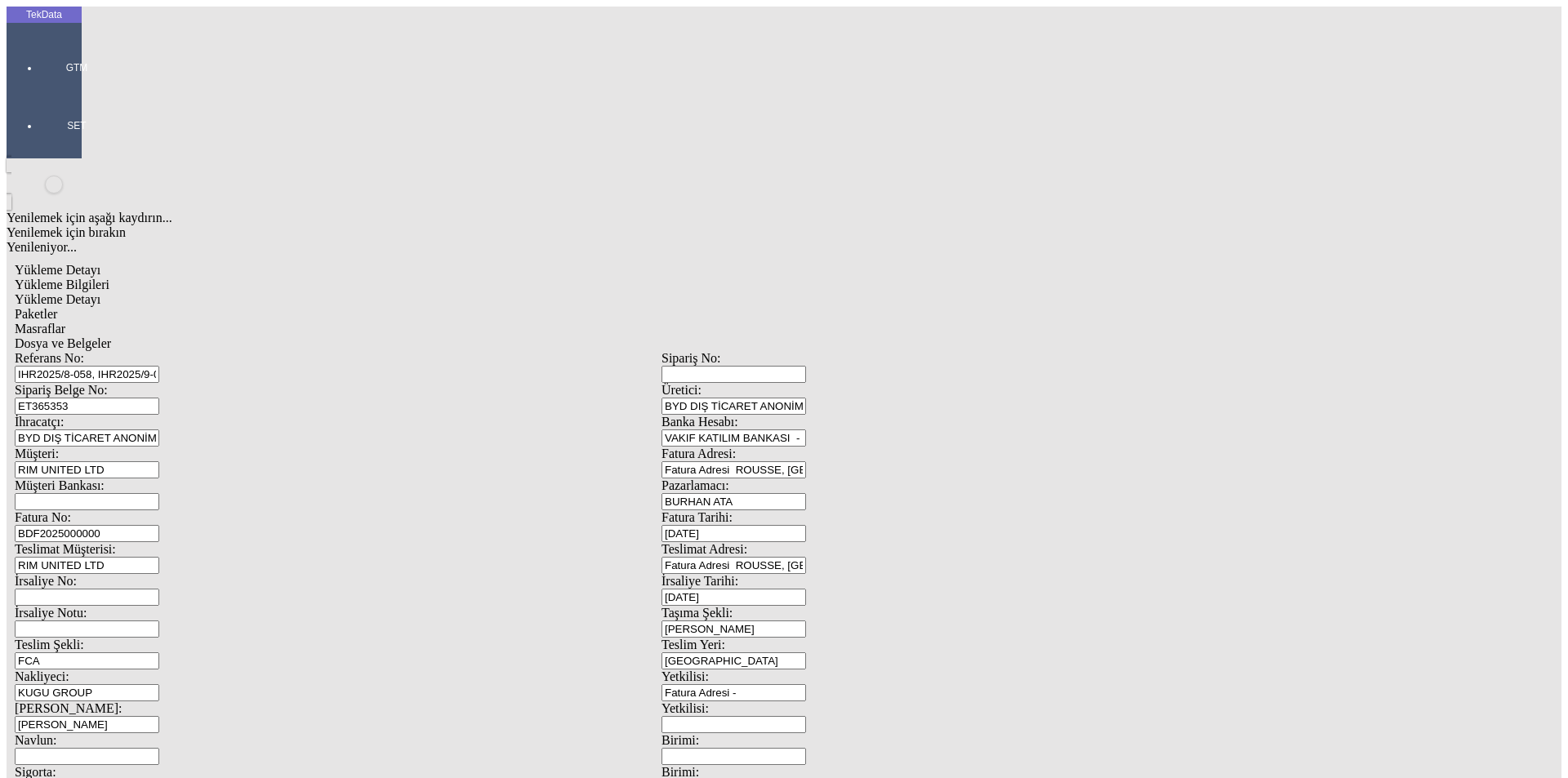
type input "500"
click at [924, 295] on div "Metre" at bounding box center [1213, 303] width 647 height 15
type input "Metre"
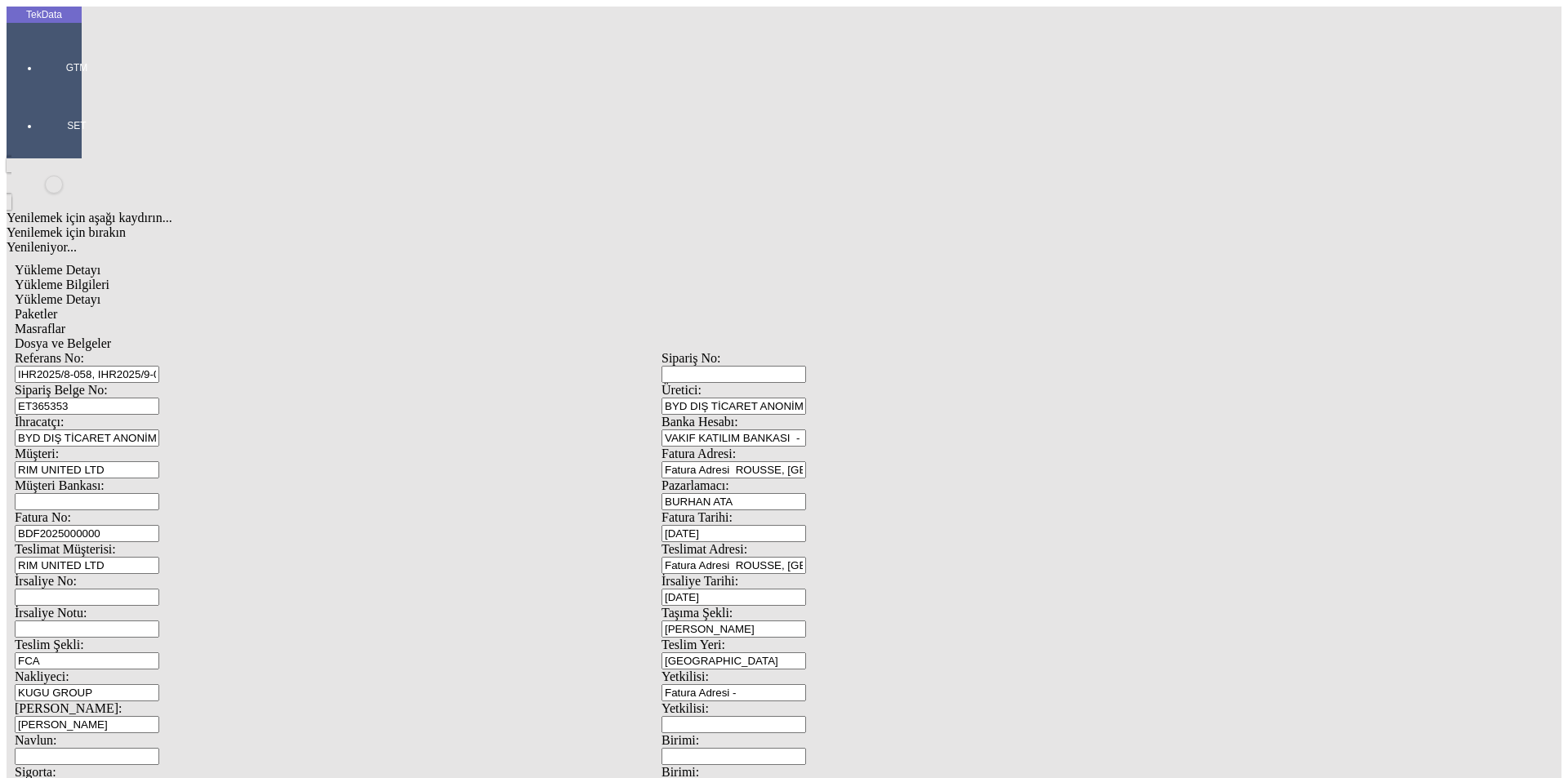
type input "1.45"
click at [941, 342] on div "Amerikan Doları" at bounding box center [1213, 350] width 647 height 15
type input "Amerikan Doları"
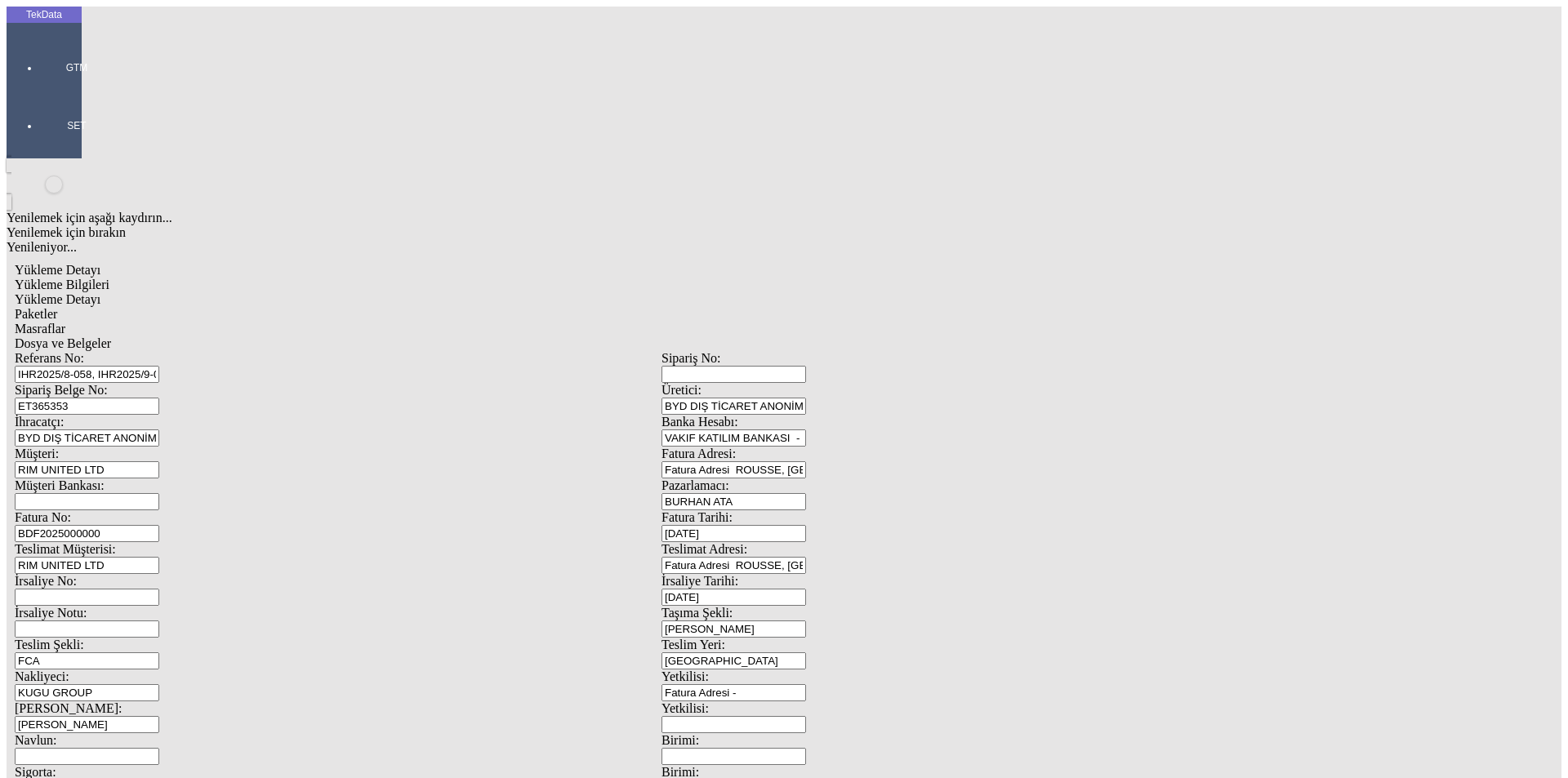
type input "300"
type input "126.7"
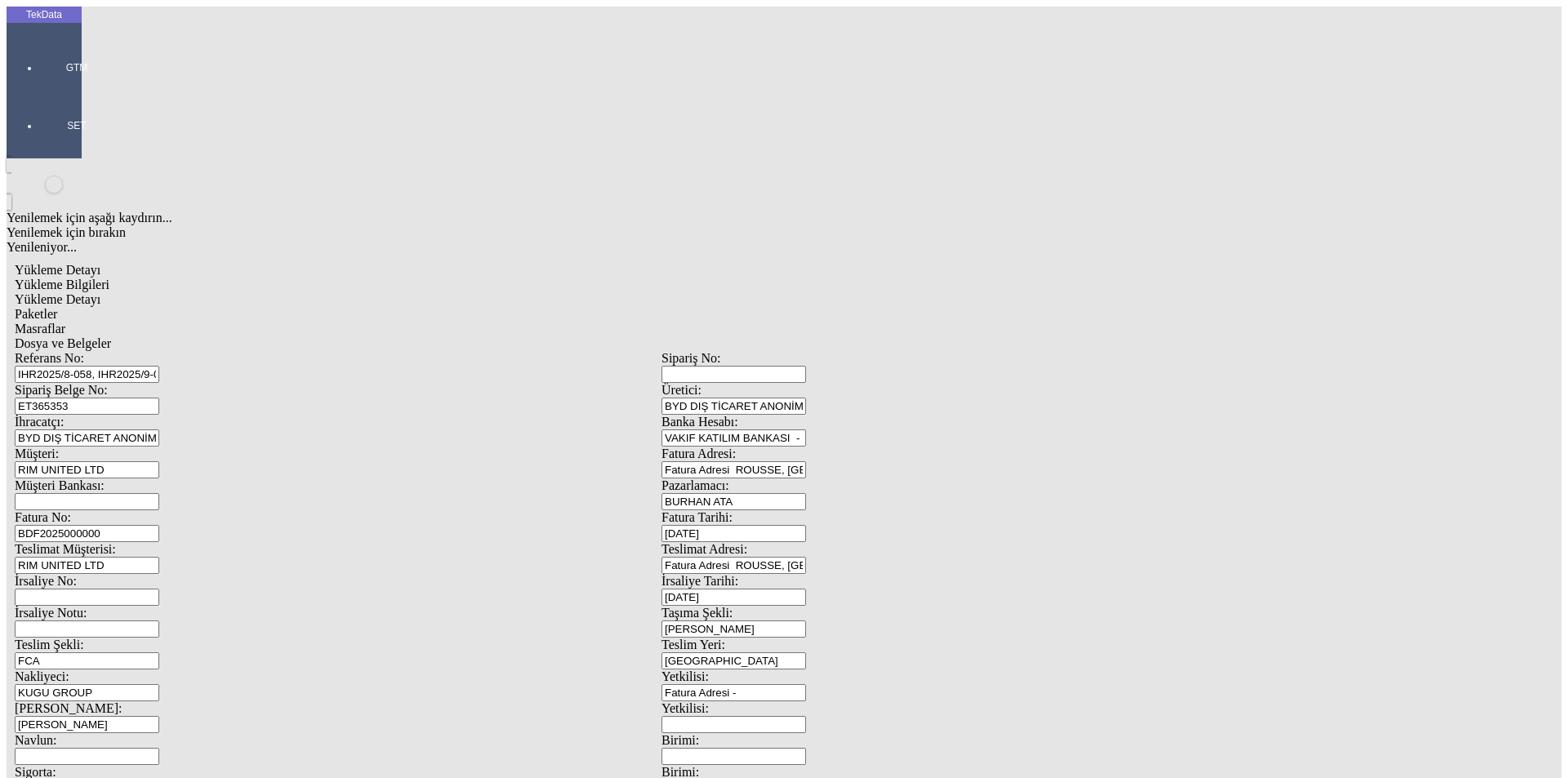
type input "128.2"
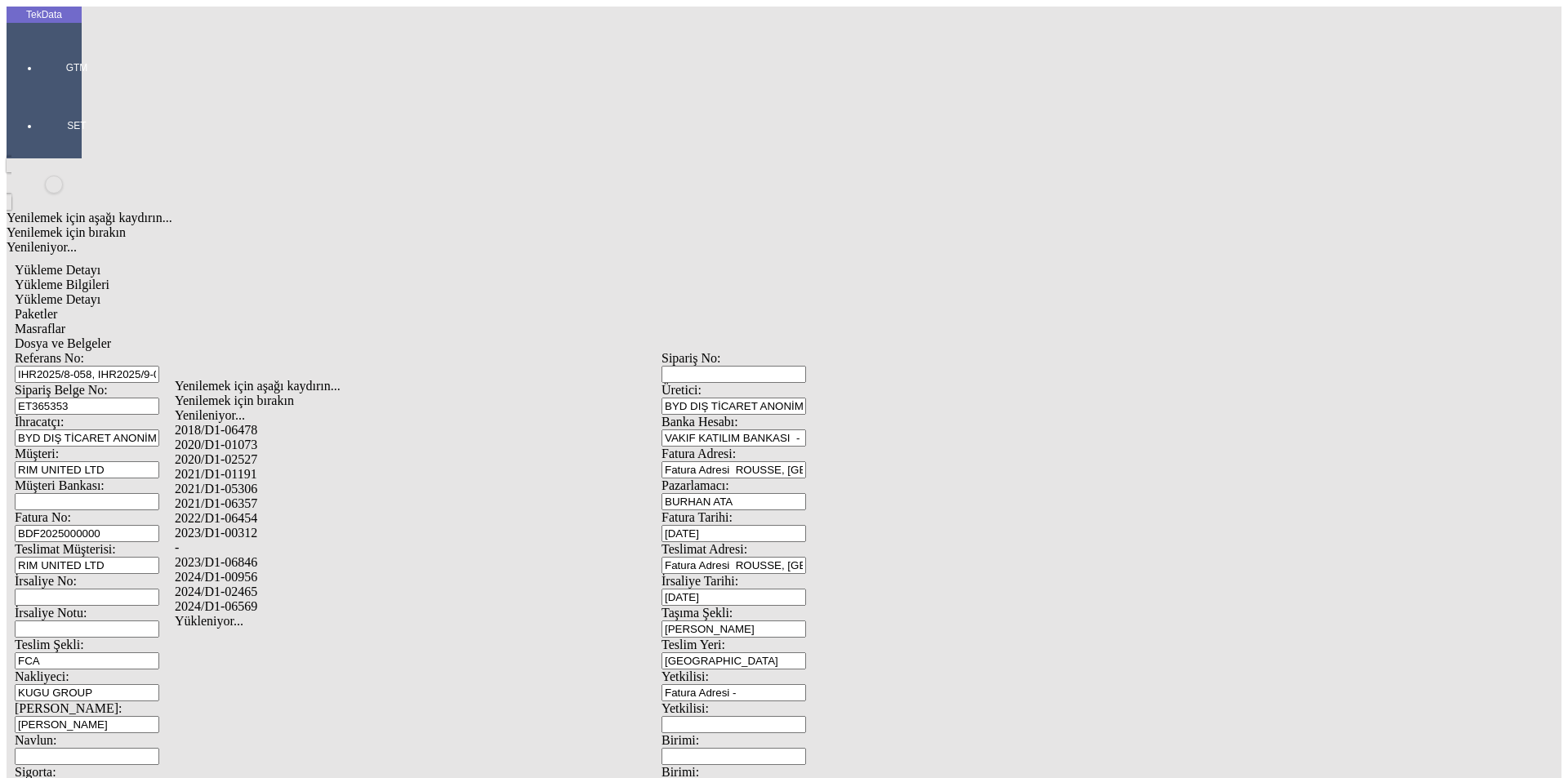
click at [269, 585] on div "2024/D1-02465" at bounding box center [491, 592] width 634 height 15
type input "2024/D1-02465"
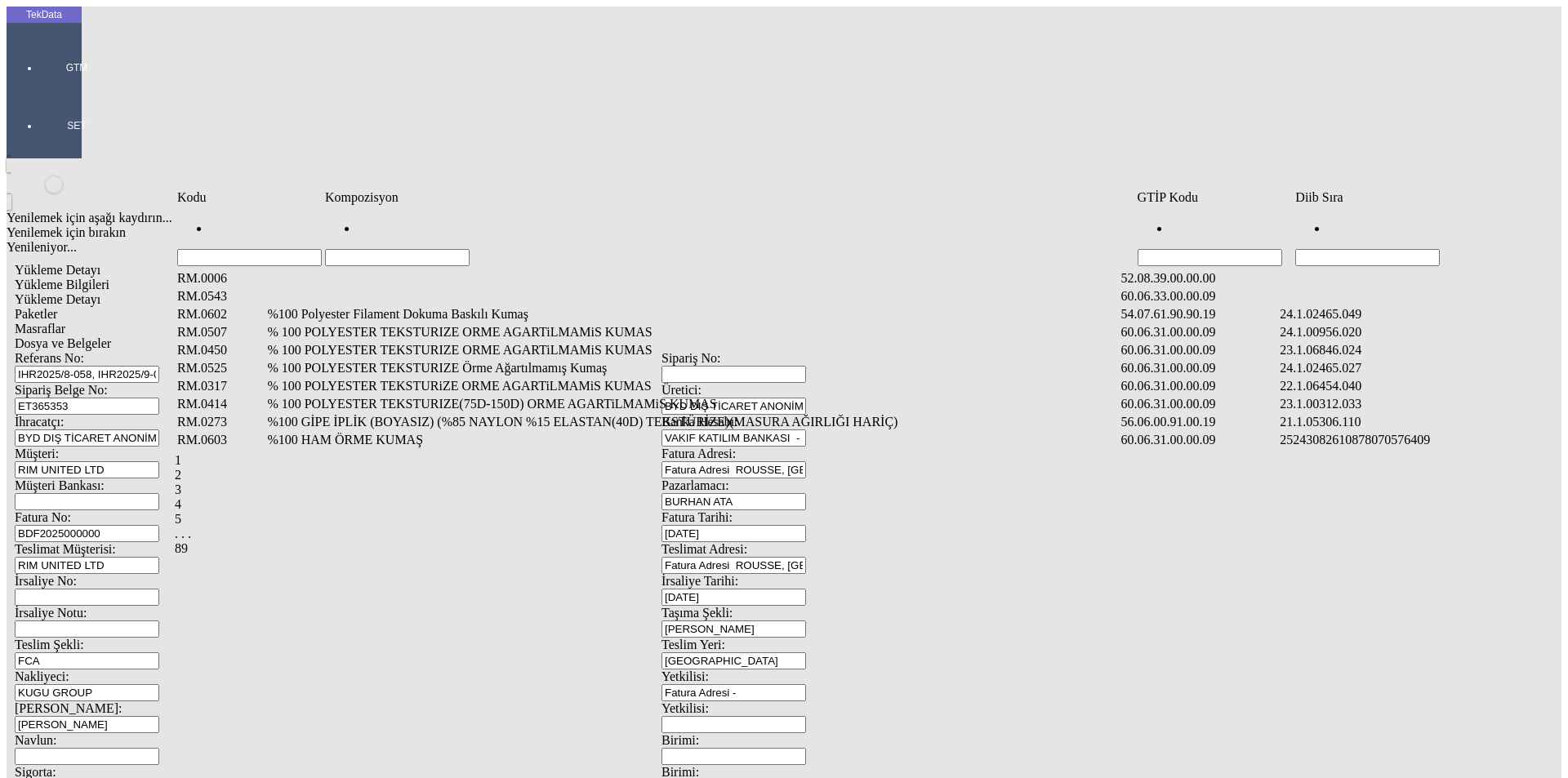
click at [1358, 249] on input "Hücreyi Filtrele" at bounding box center [1367, 257] width 145 height 18
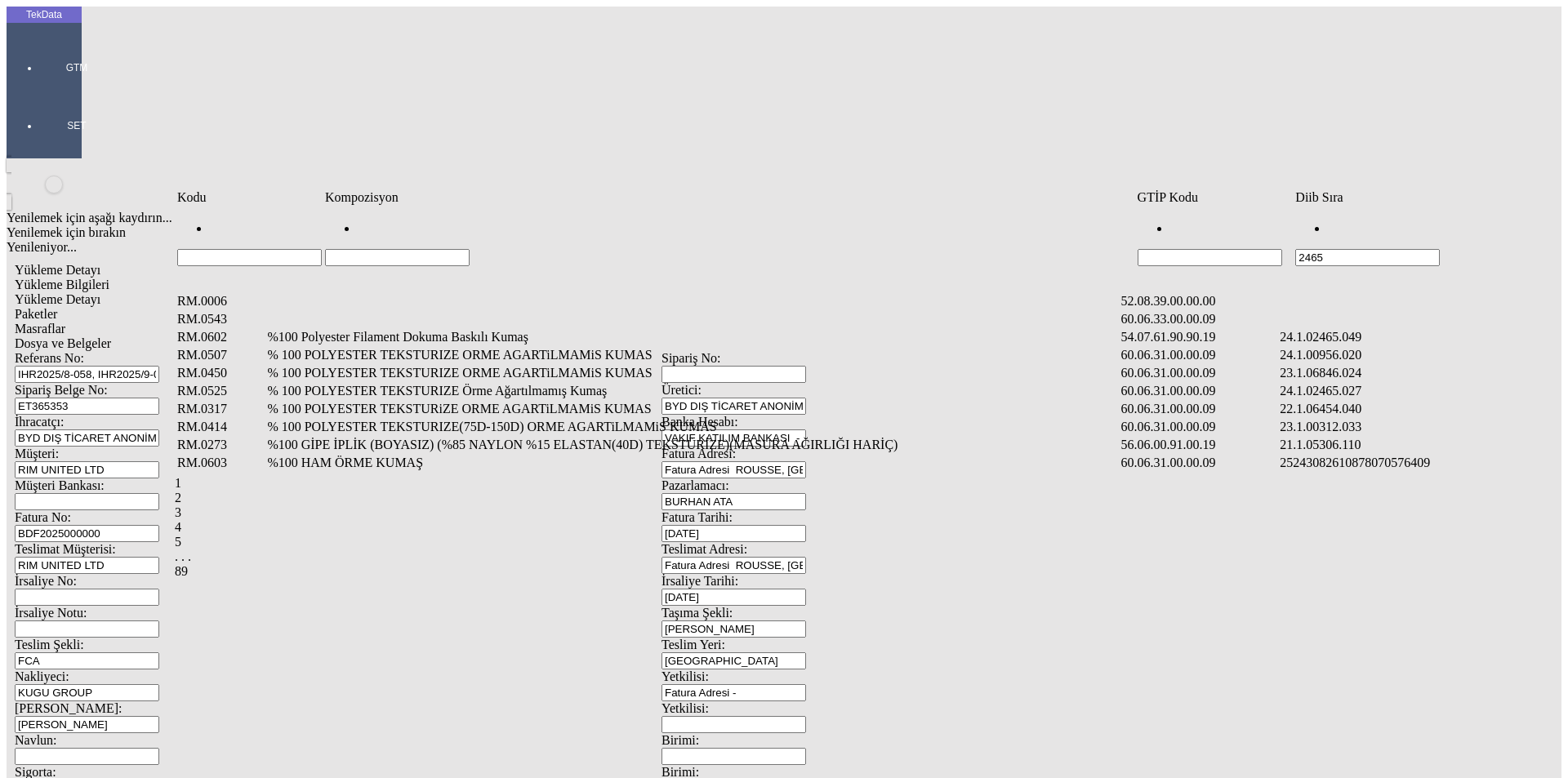
type input "2465"
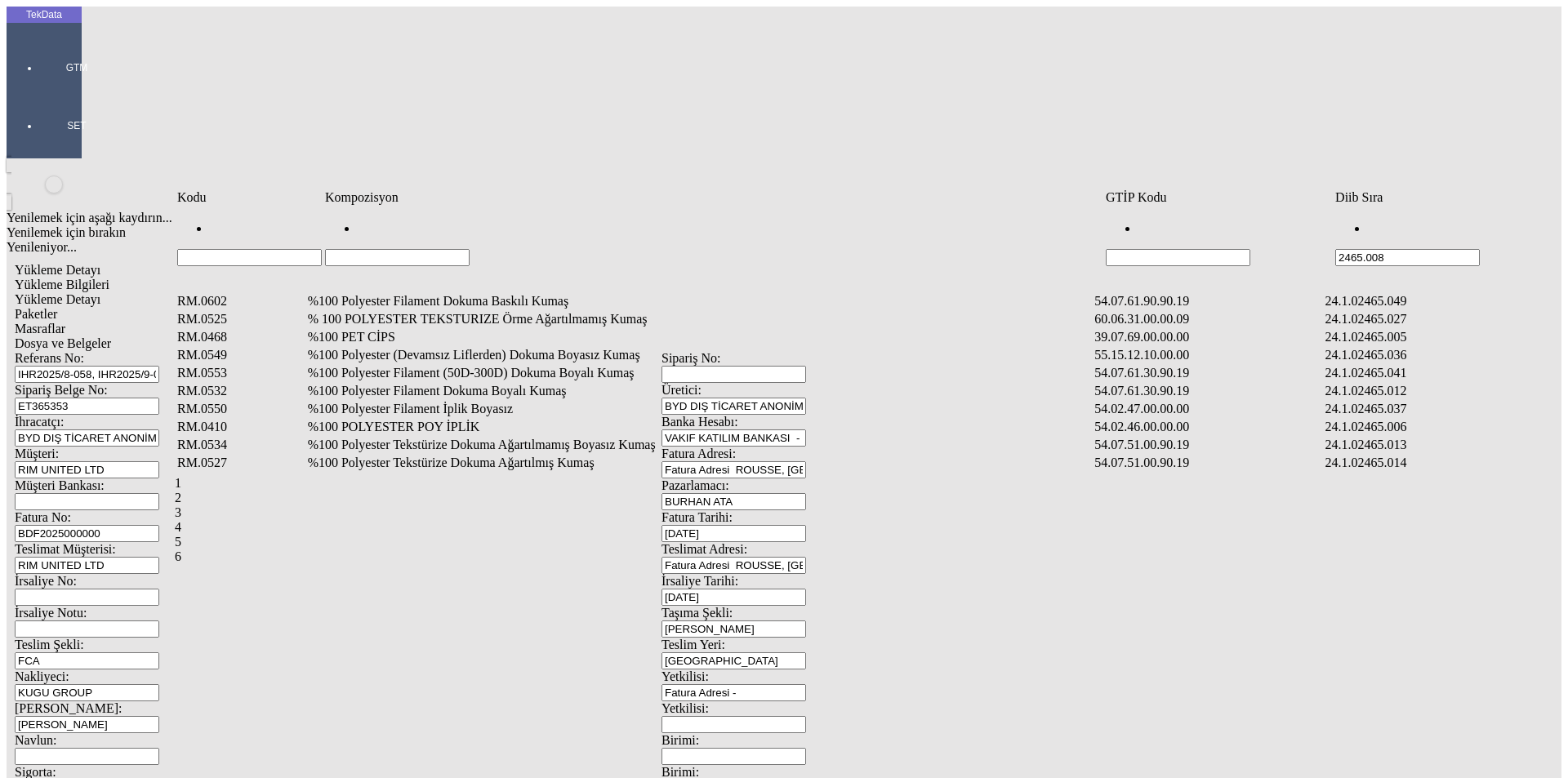
type input "2465.008"
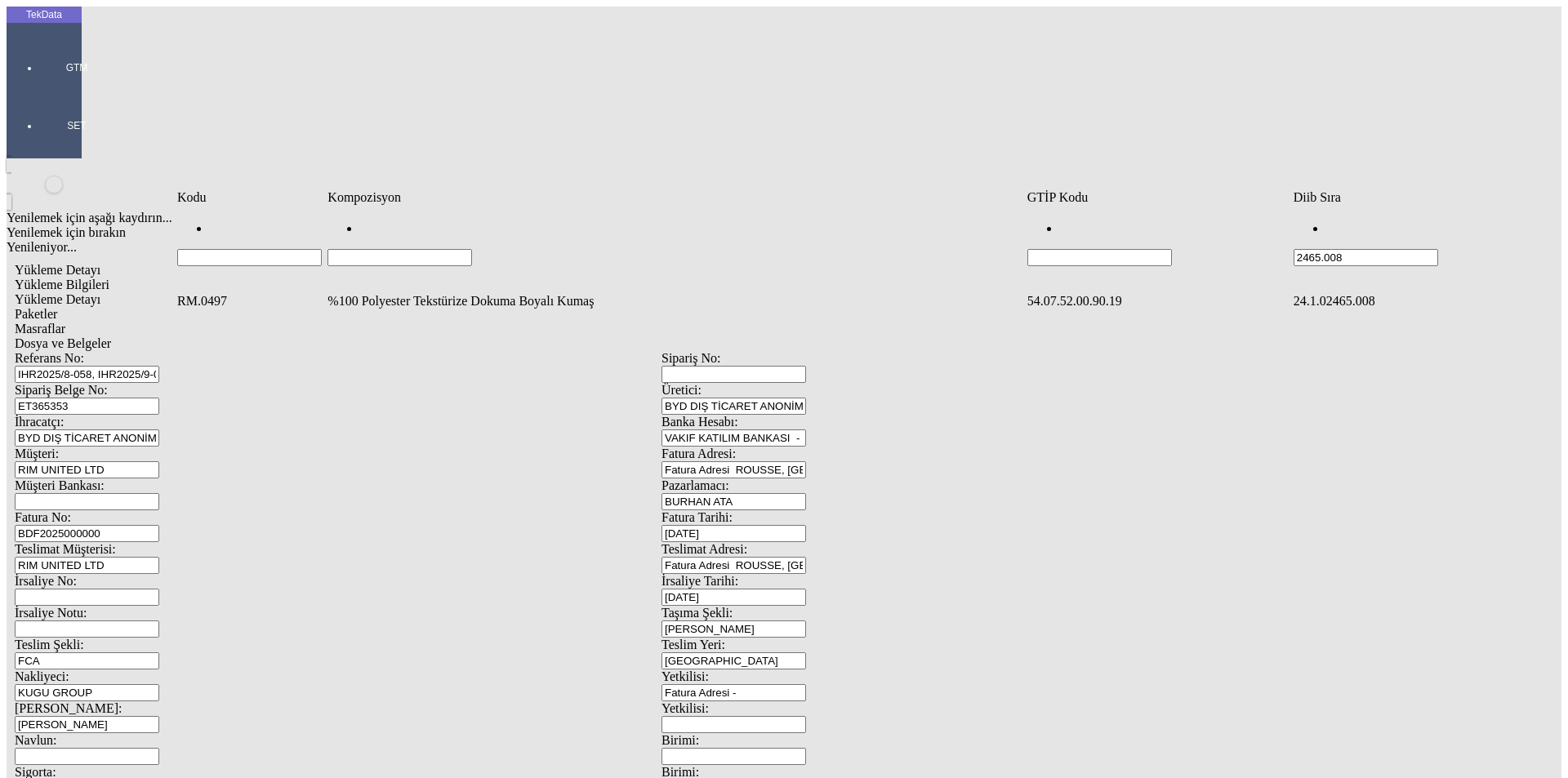
click at [424, 293] on td "%100 Polyester Tekstürize Dokuma Boyalı Kumaş" at bounding box center [676, 302] width 698 height 17
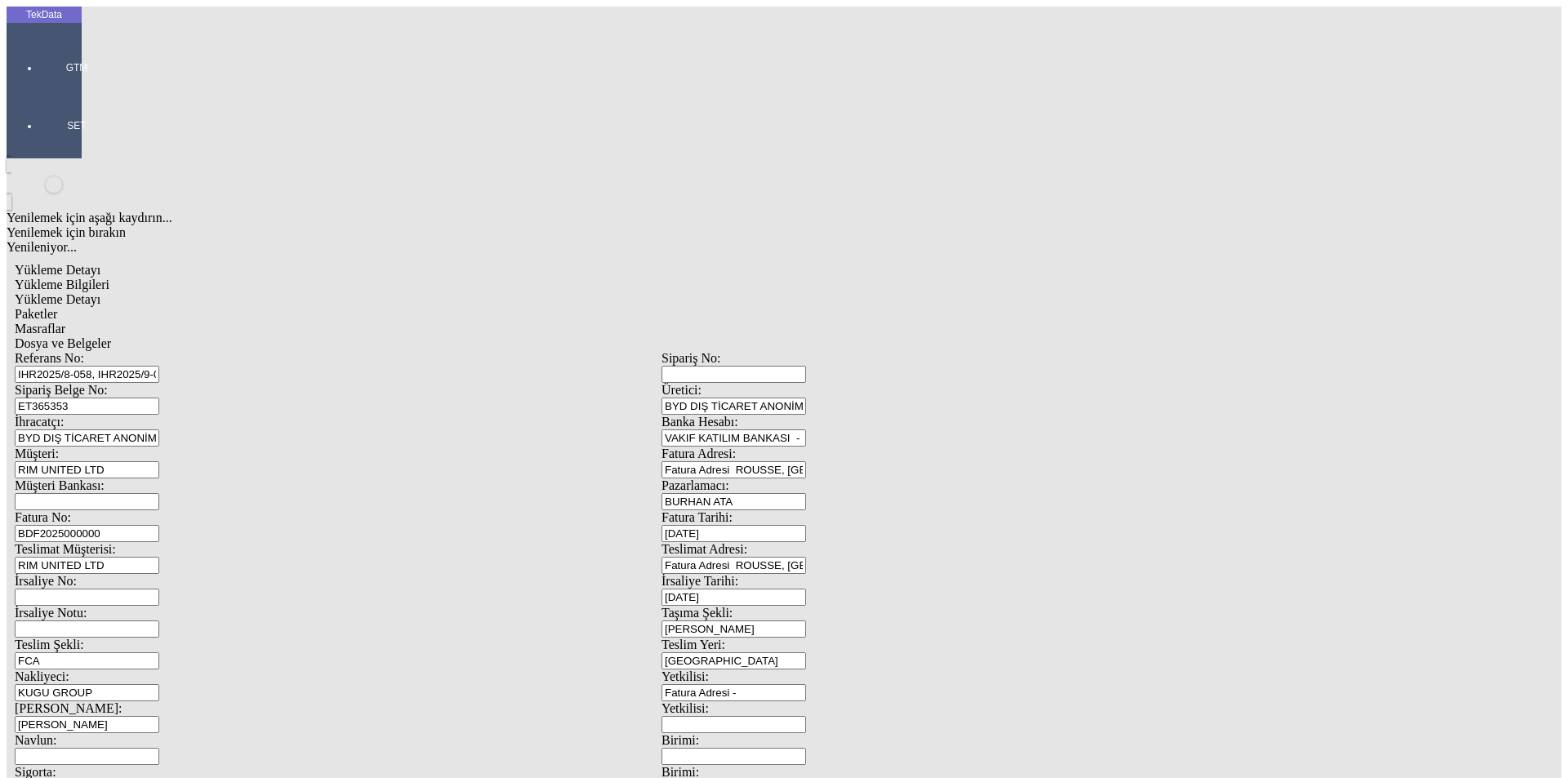
type input "1000"
click at [916, 295] on div "Metre" at bounding box center [1213, 303] width 647 height 15
type input "Metre"
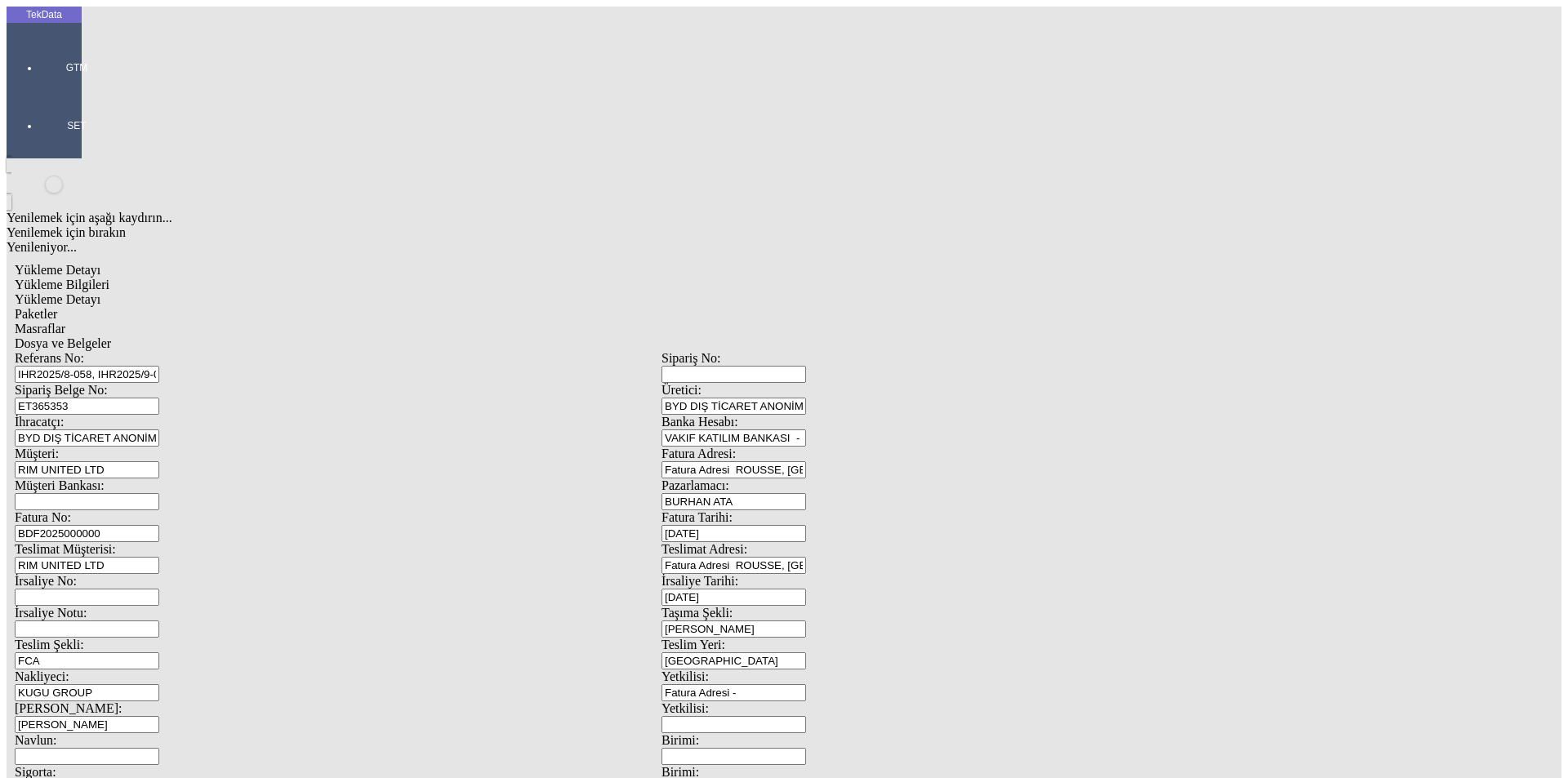
type input "1.6"
click at [935, 342] on div "Amerikan Doları" at bounding box center [1213, 350] width 647 height 15
type input "Amerikan Doları"
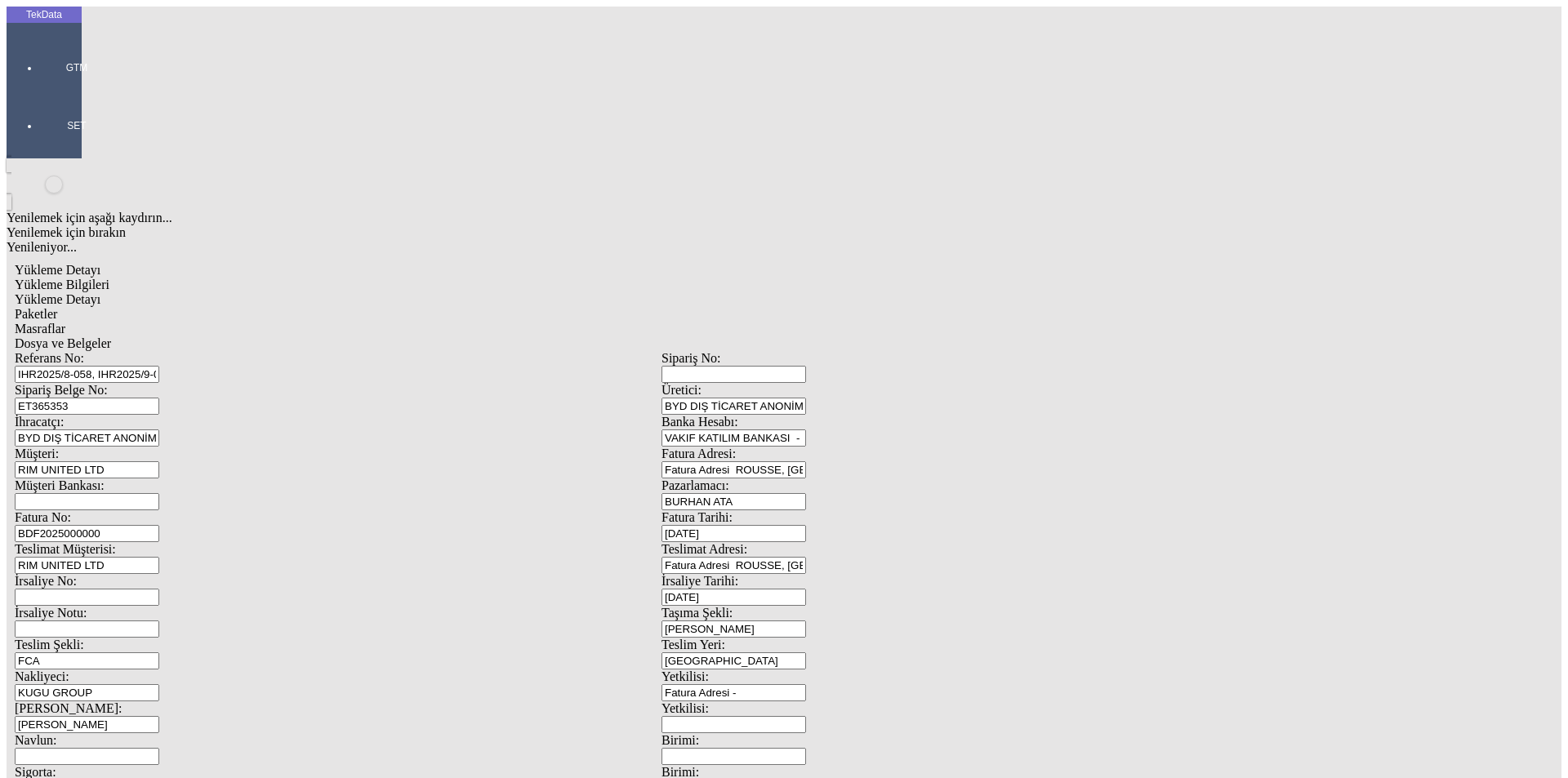
type input "300"
type input "294.4"
drag, startPoint x: 150, startPoint y: 345, endPoint x: 207, endPoint y: 337, distance: 57.6
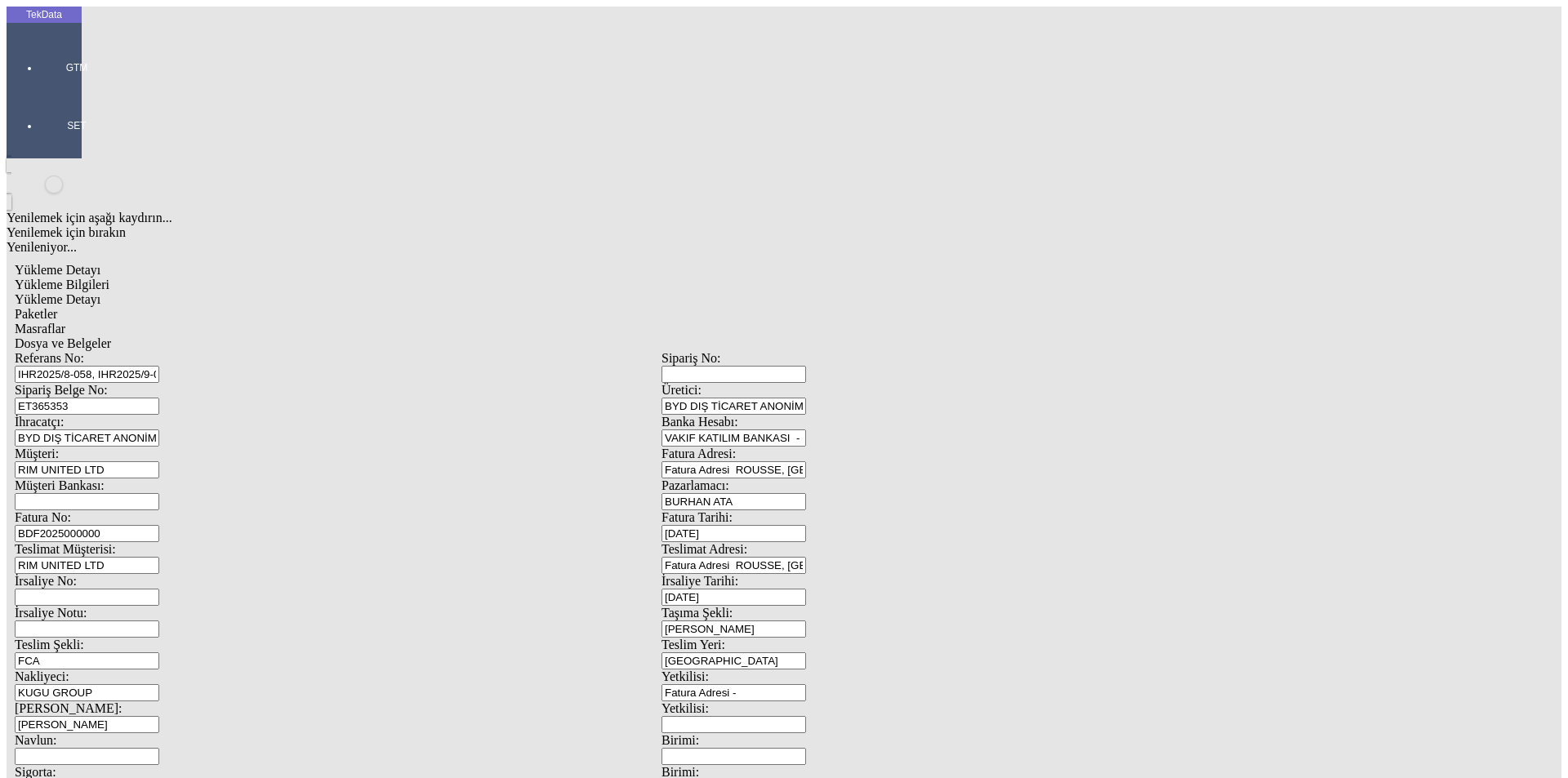
type input "302.65"
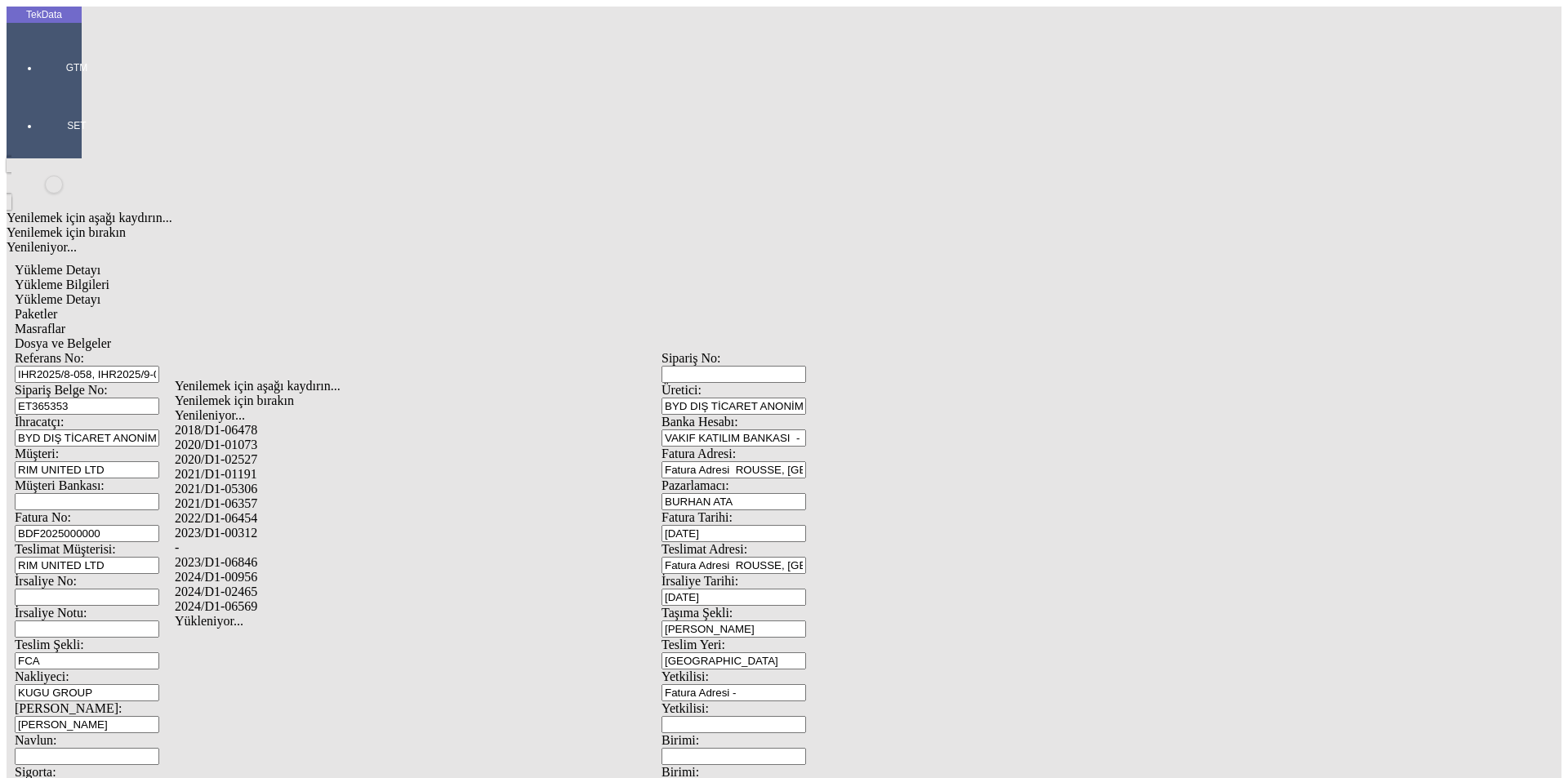
click at [245, 585] on div "2024/D1-02465" at bounding box center [491, 592] width 634 height 15
type input "2024/D1-02465"
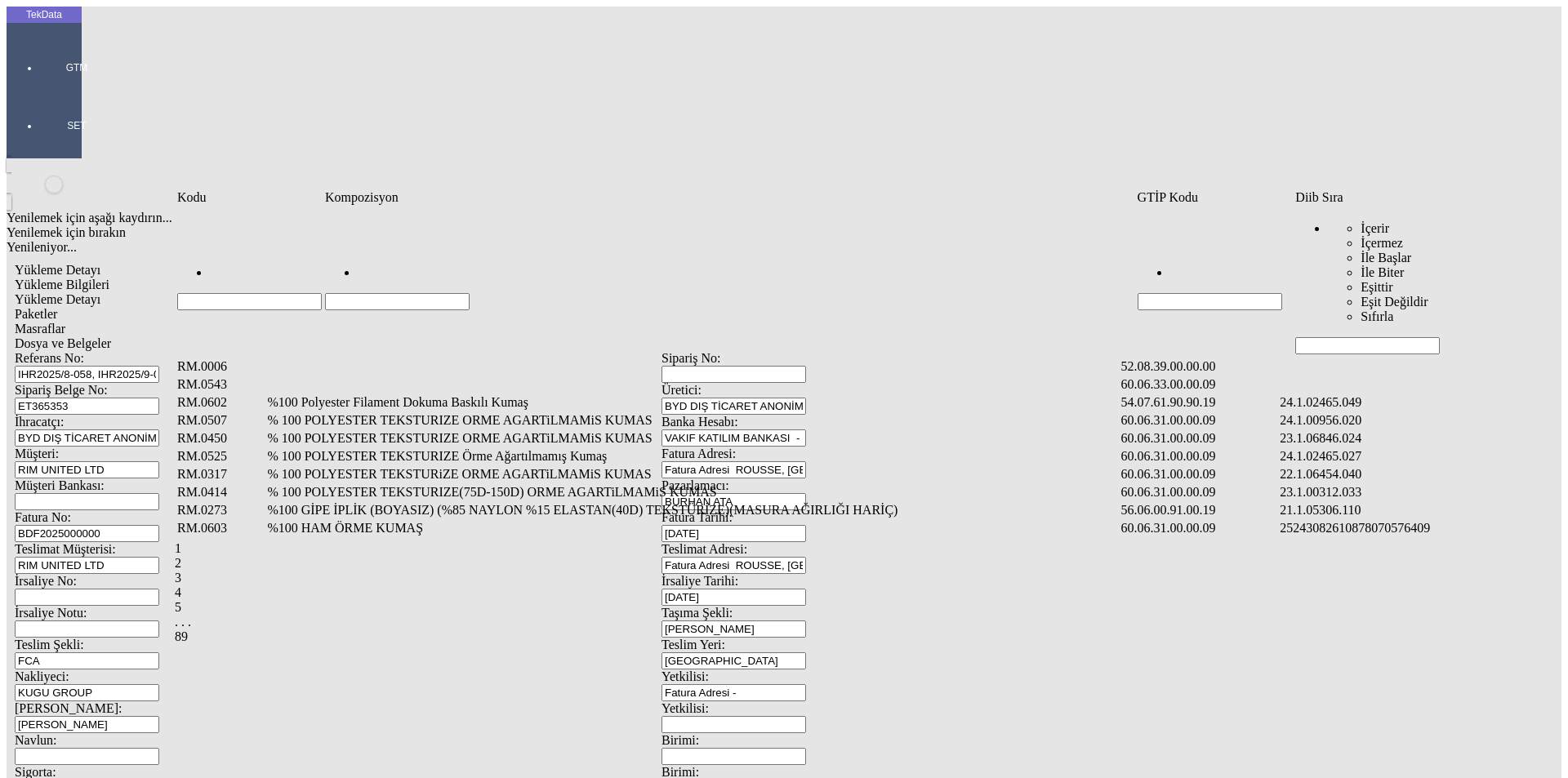
click at [1371, 337] on input "Hücreyi Filtrele" at bounding box center [1367, 345] width 145 height 18
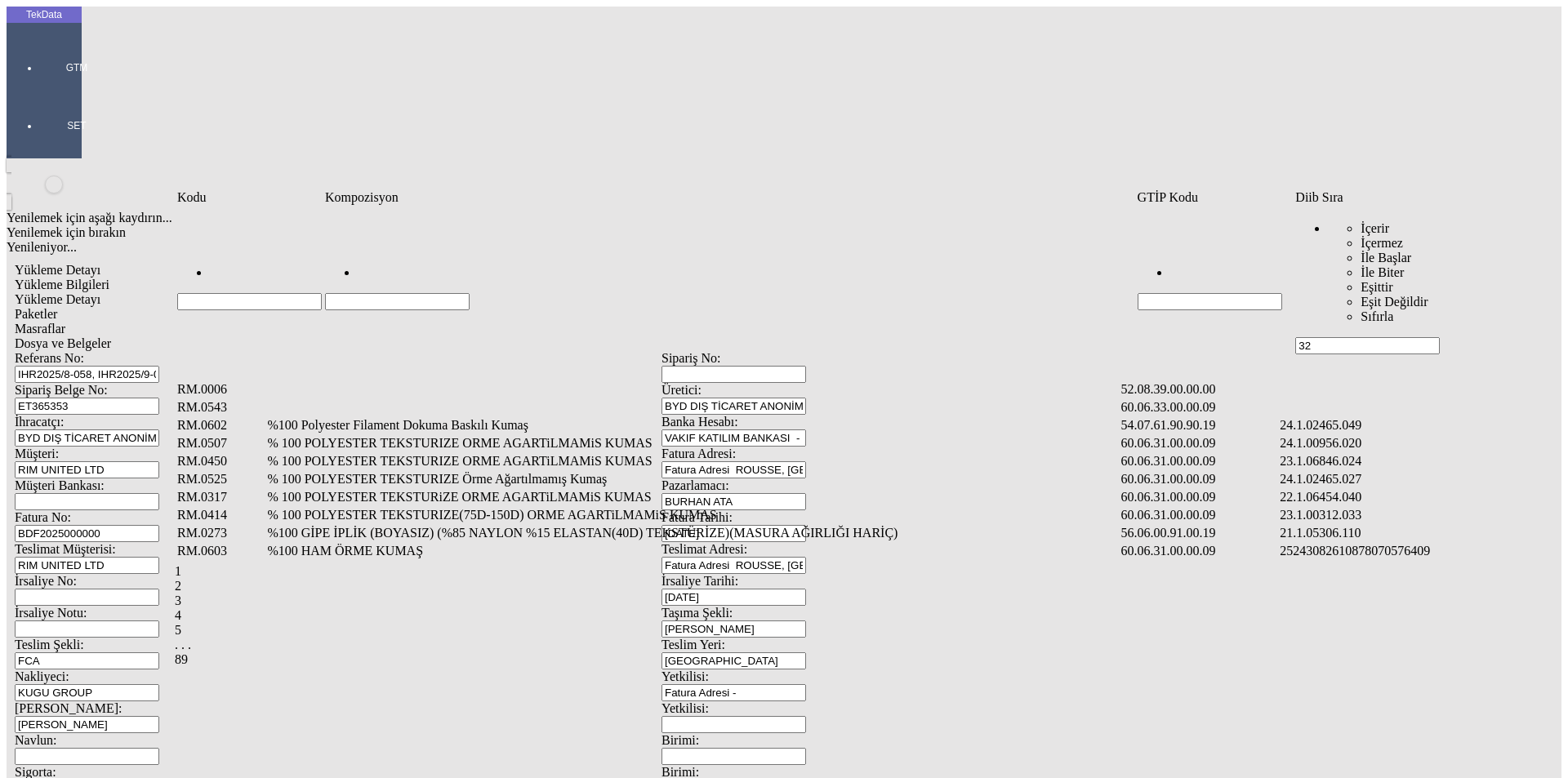
type input "32"
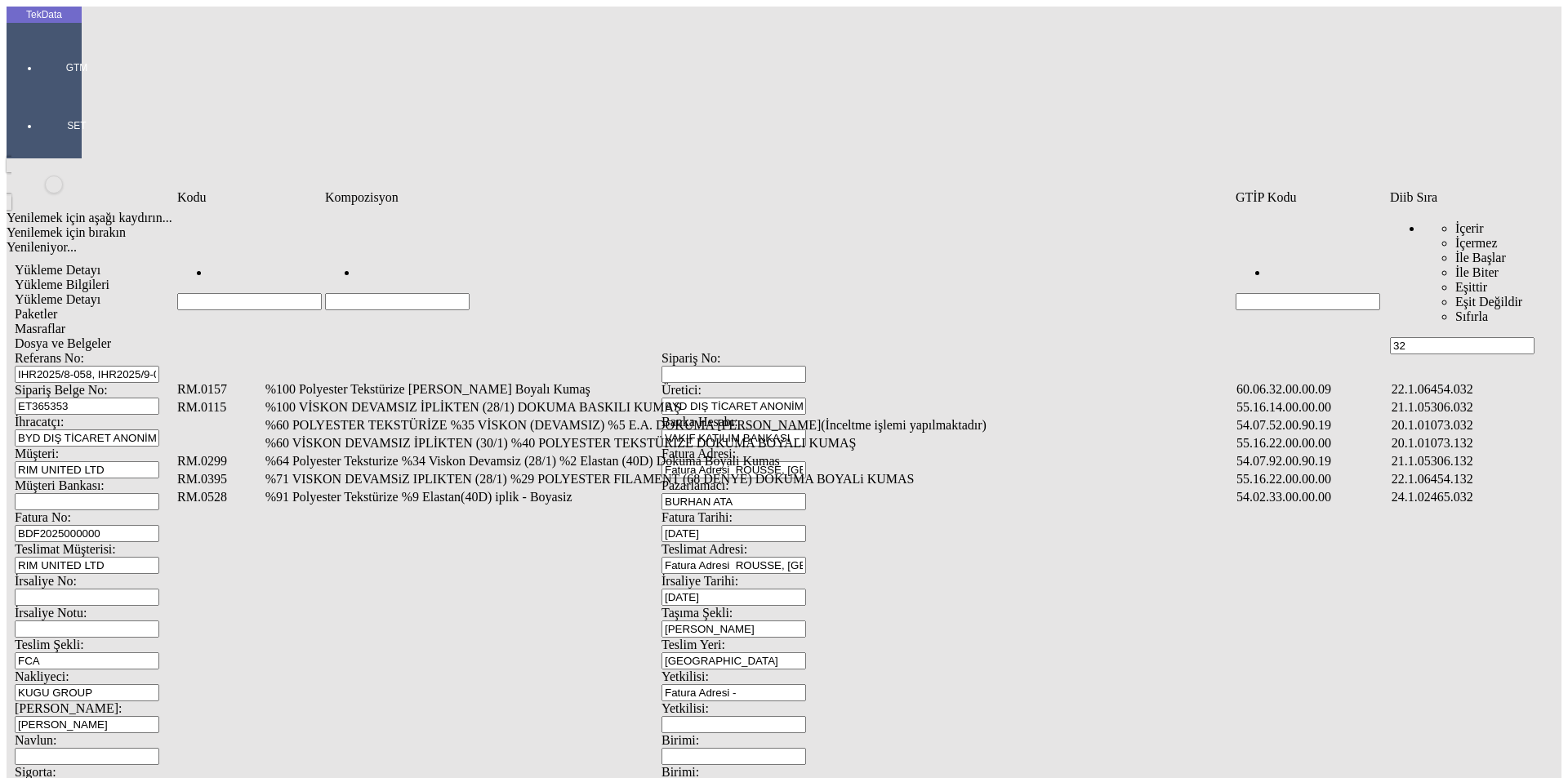
type input "3"
type input "2"
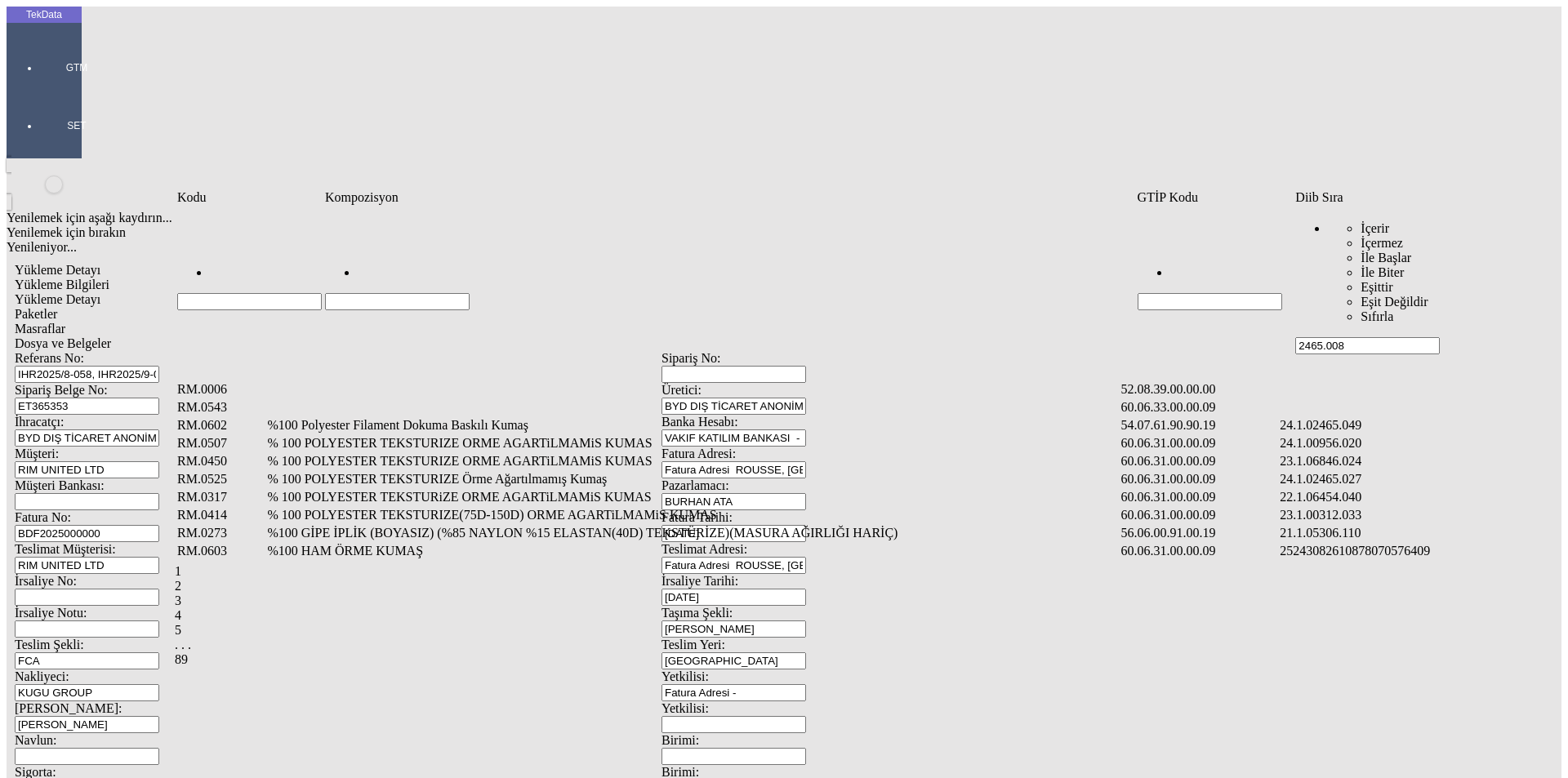
type input "2465.008"
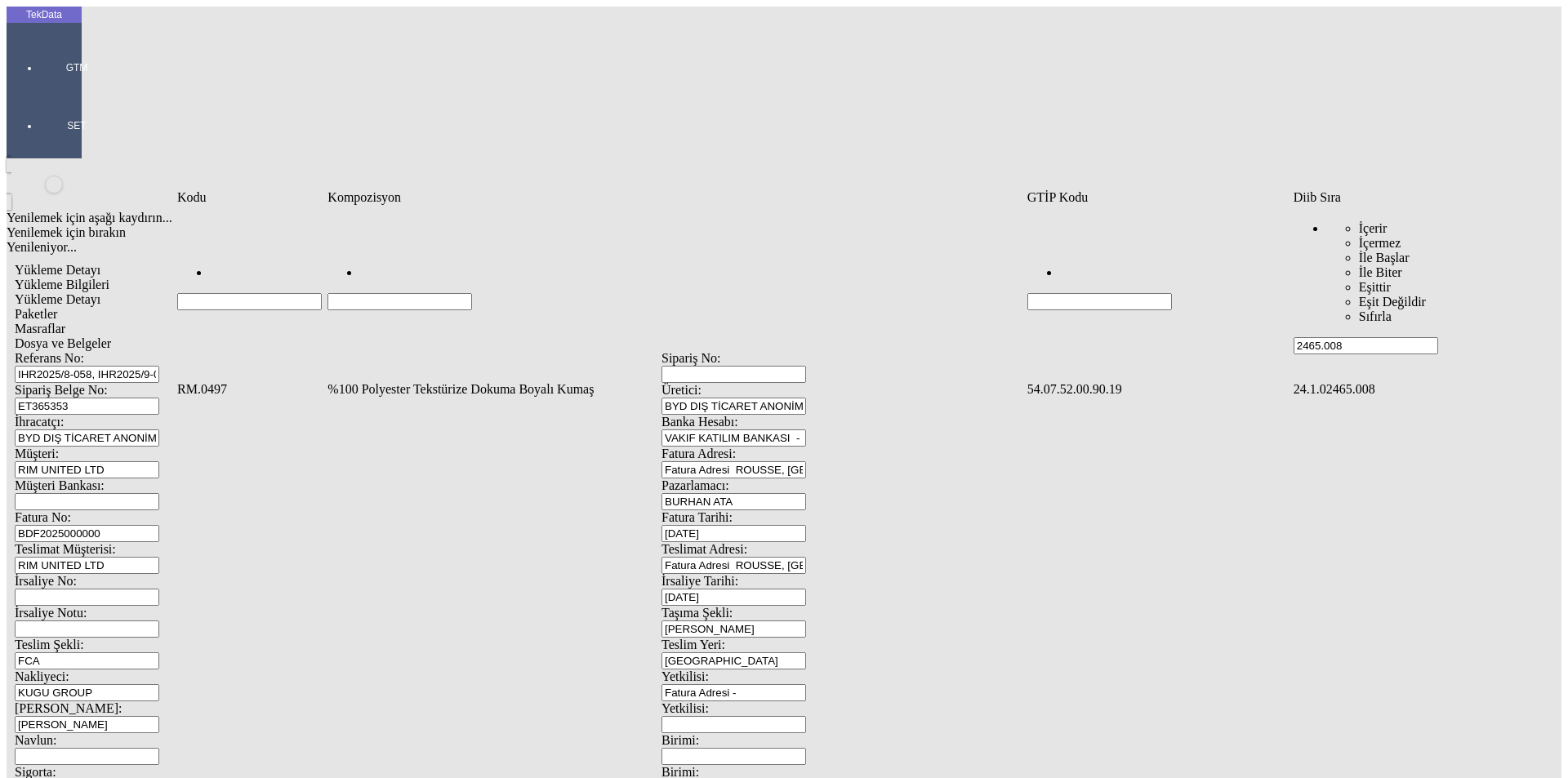
click at [417, 381] on td "%100 Polyester Tekstürize Dokuma Boyalı Kumaş" at bounding box center [676, 389] width 698 height 17
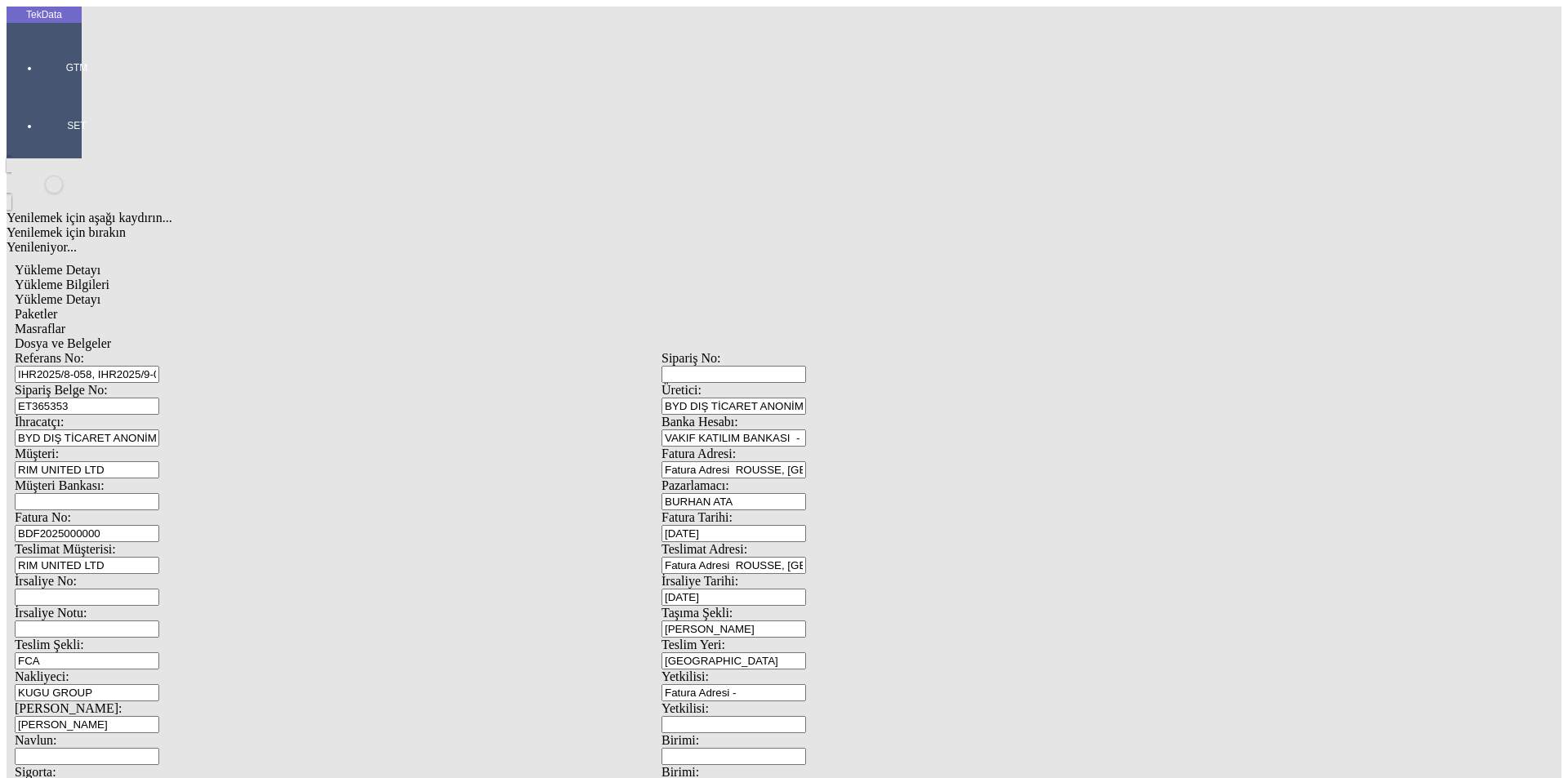
type input "1477.3"
drag, startPoint x: 922, startPoint y: 252, endPoint x: 881, endPoint y: 269, distance: 44.4
click at [922, 295] on div "Metre" at bounding box center [1213, 303] width 647 height 15
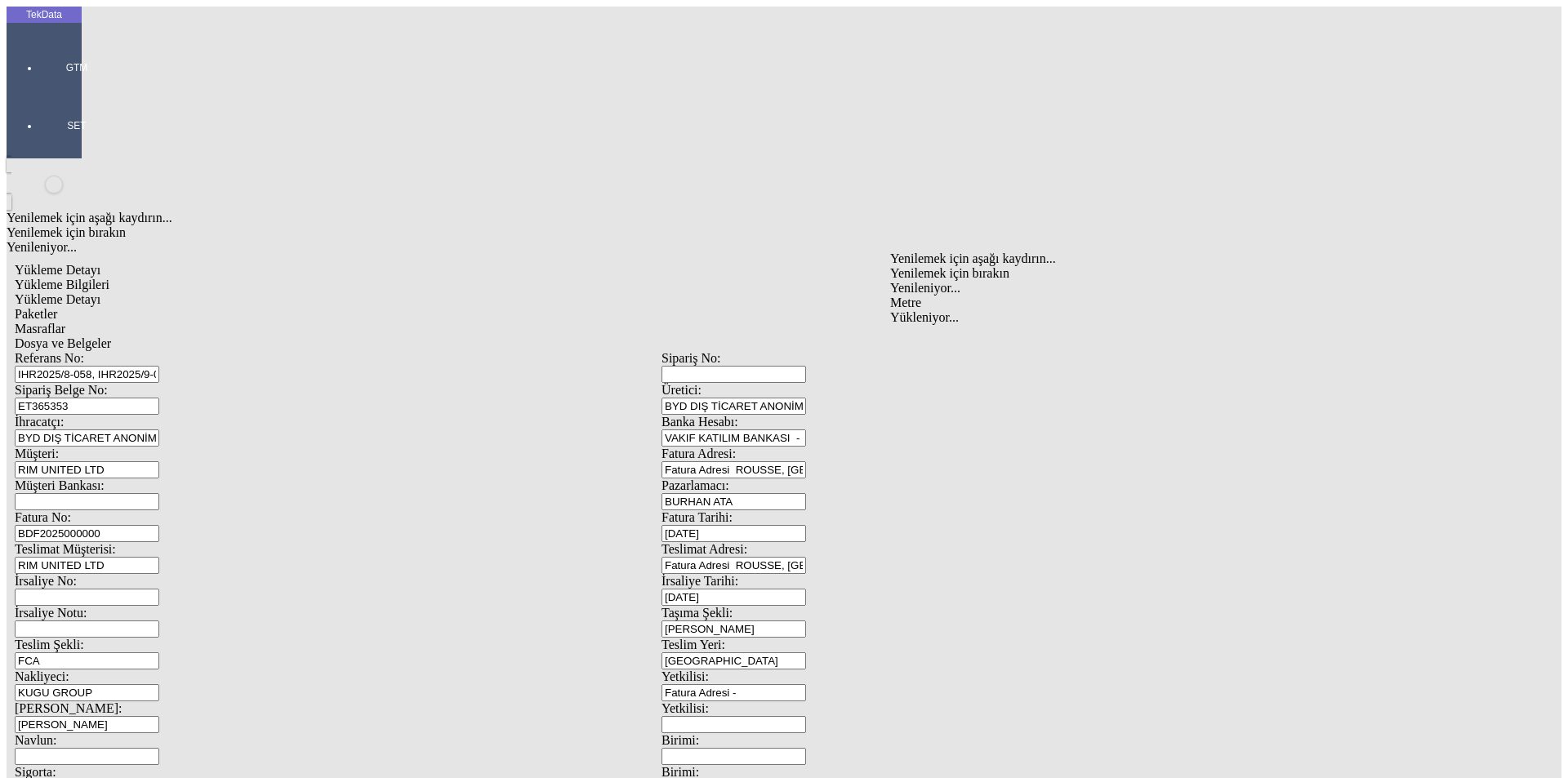
type input "Metre"
type input "2.32"
click at [953, 342] on div "Amerikan Doları" at bounding box center [1213, 350] width 647 height 15
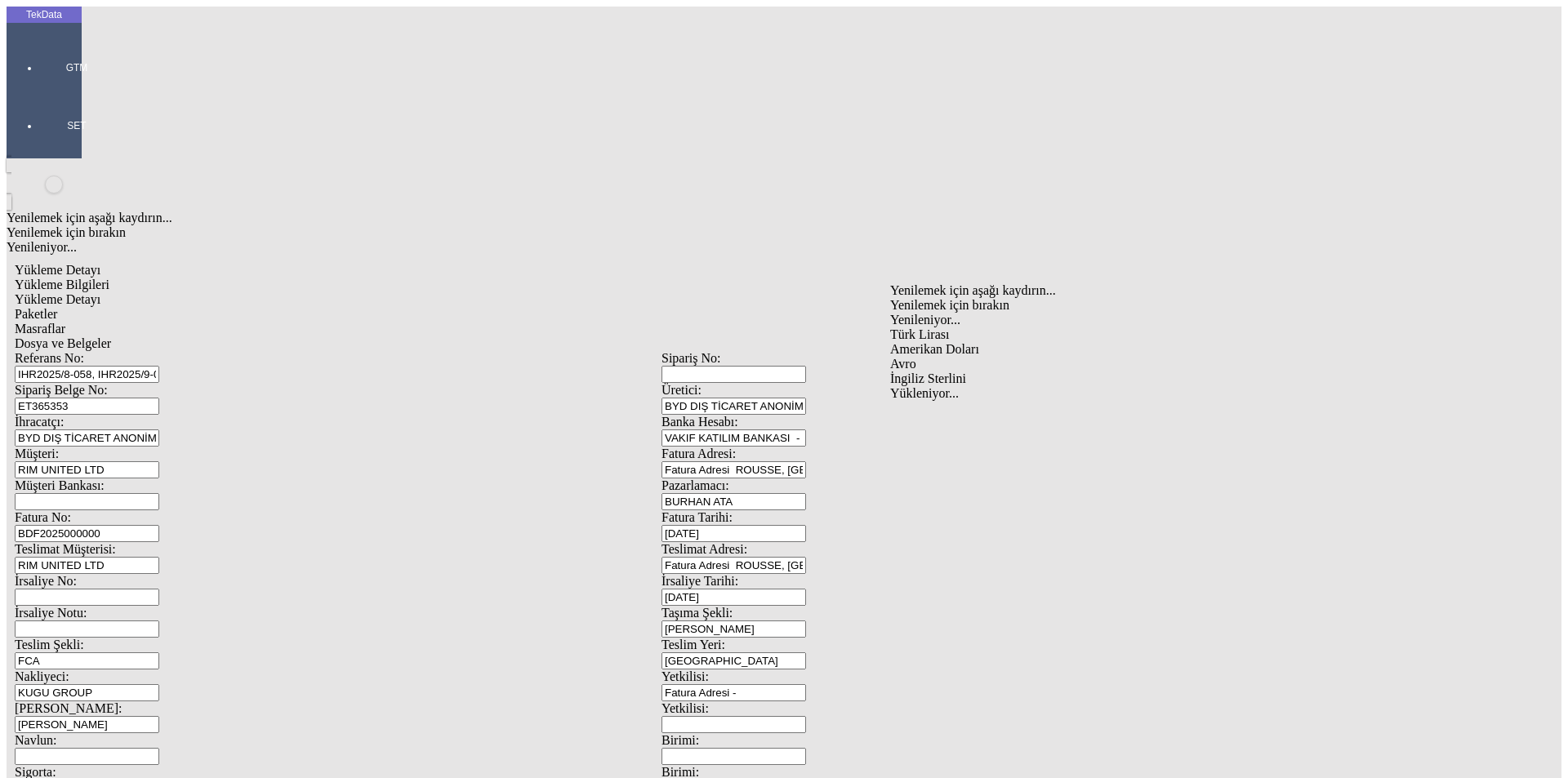
type input "Amerikan Doları"
type input "300"
type input "952.05"
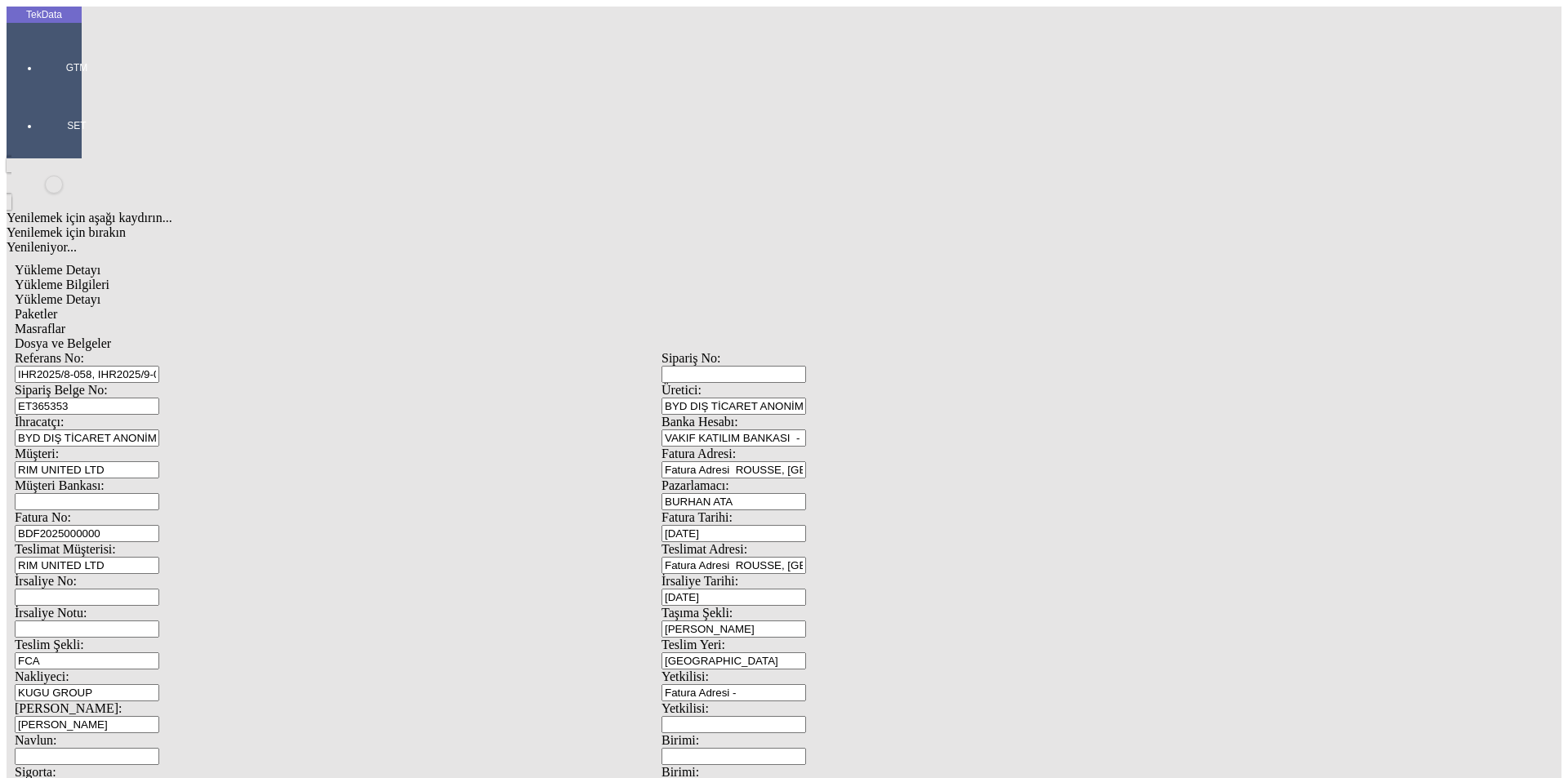
type input "964.55"
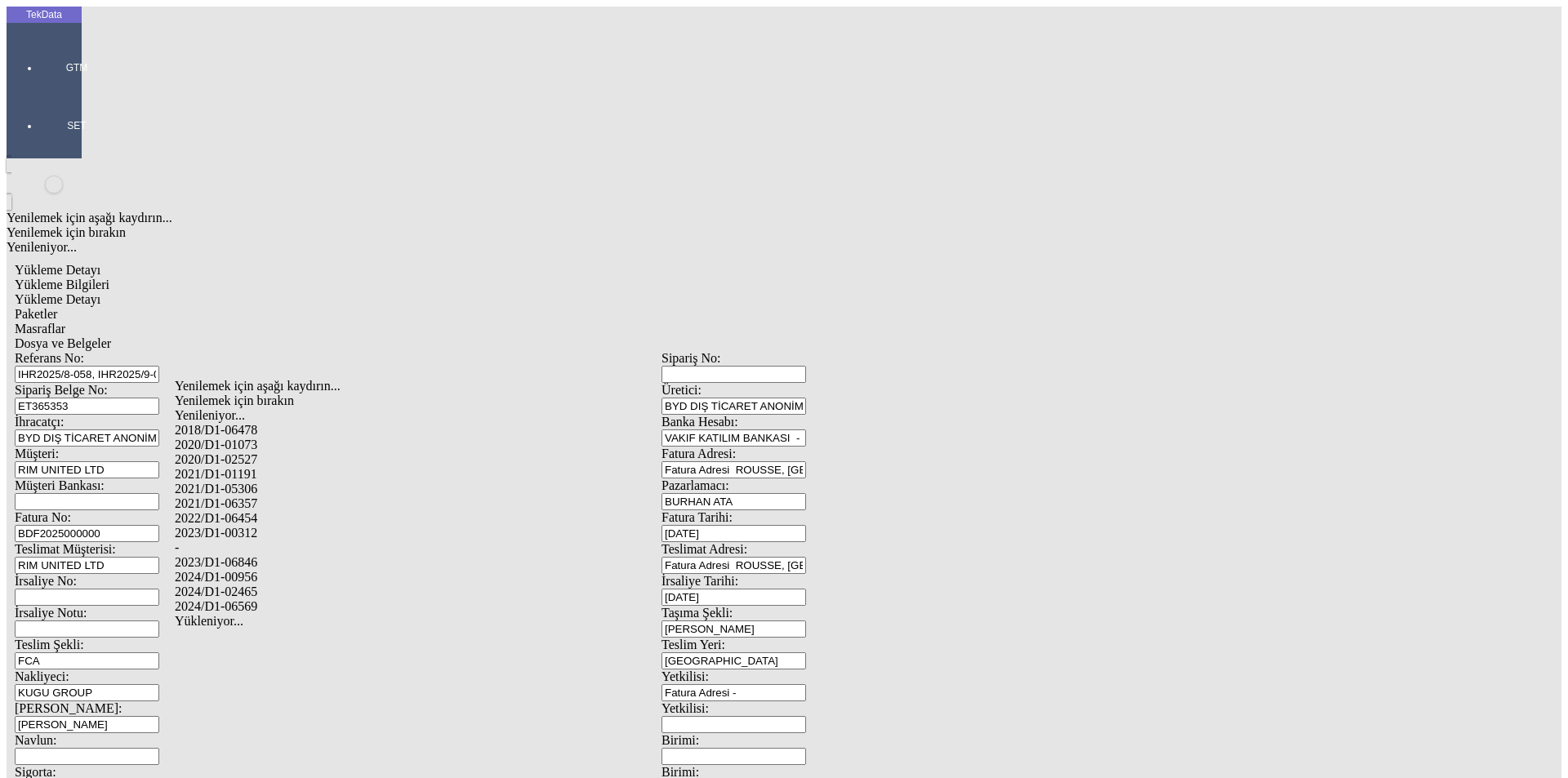
drag, startPoint x: 264, startPoint y: 565, endPoint x: 393, endPoint y: 549, distance: 130.0
click at [265, 585] on div "2024/D1-02465" at bounding box center [491, 592] width 634 height 15
type input "2024/D1-02465"
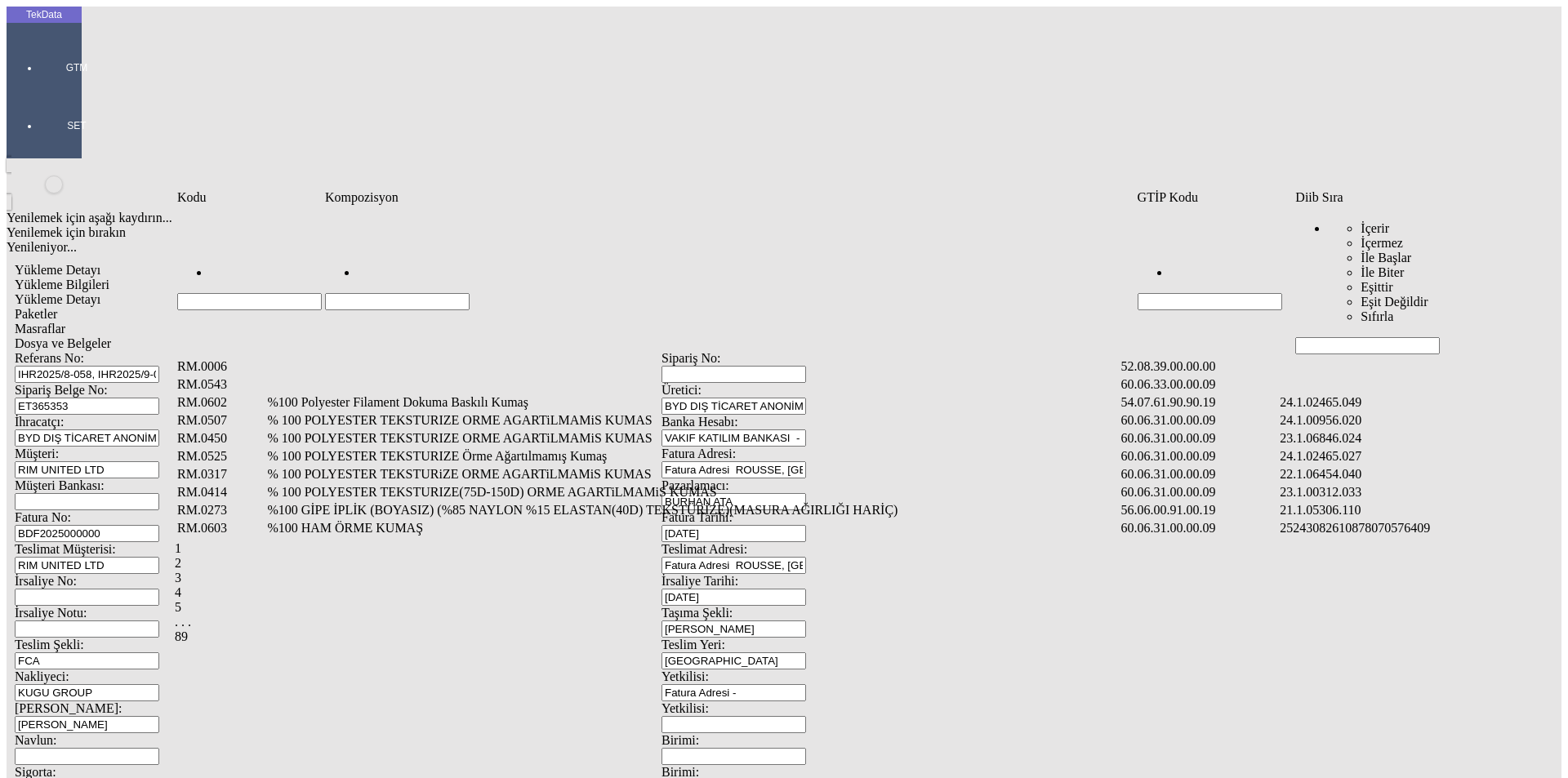
click at [1343, 337] on input "Hücreyi Filtrele" at bounding box center [1367, 345] width 145 height 18
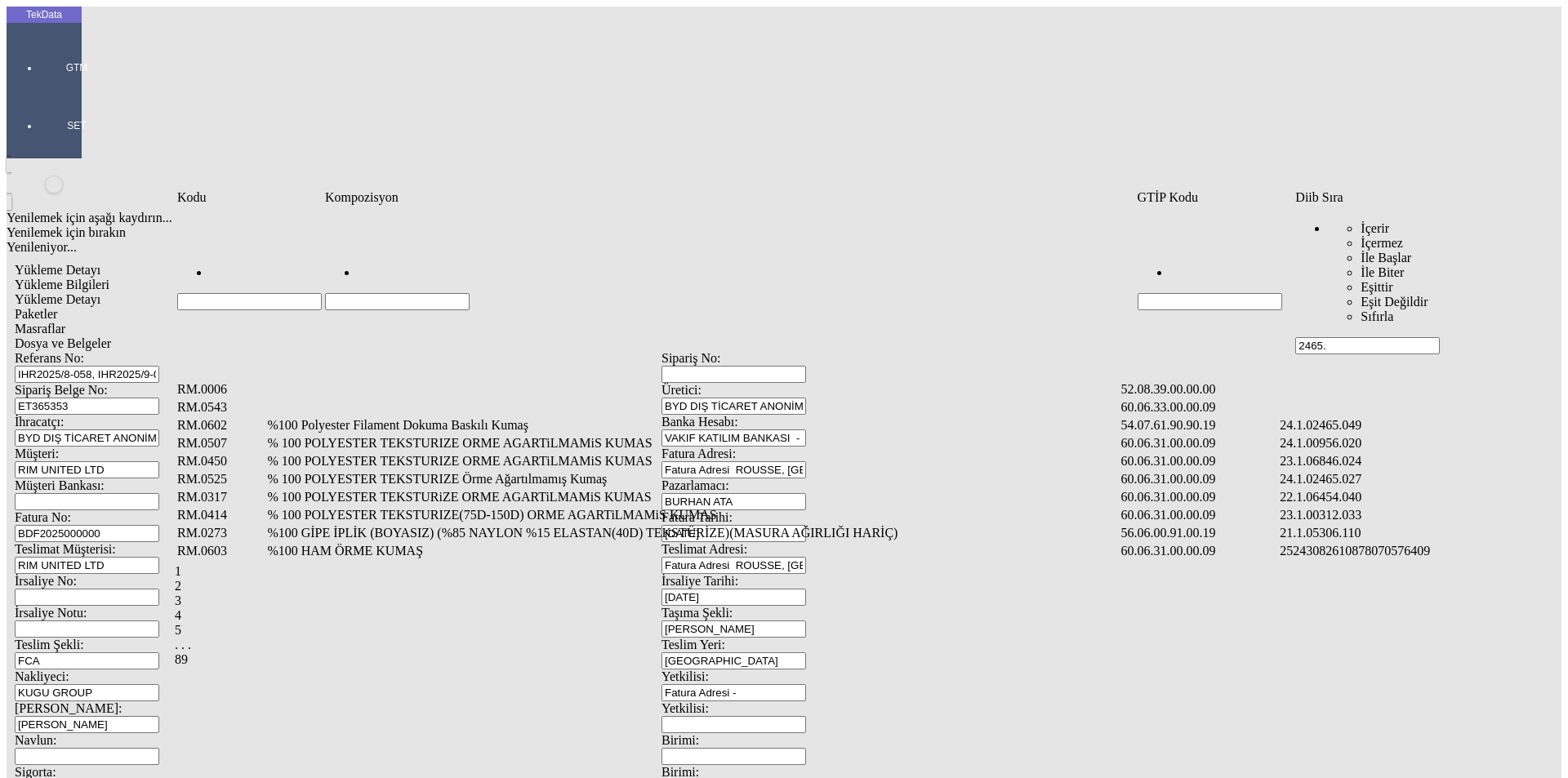
type input "2465."
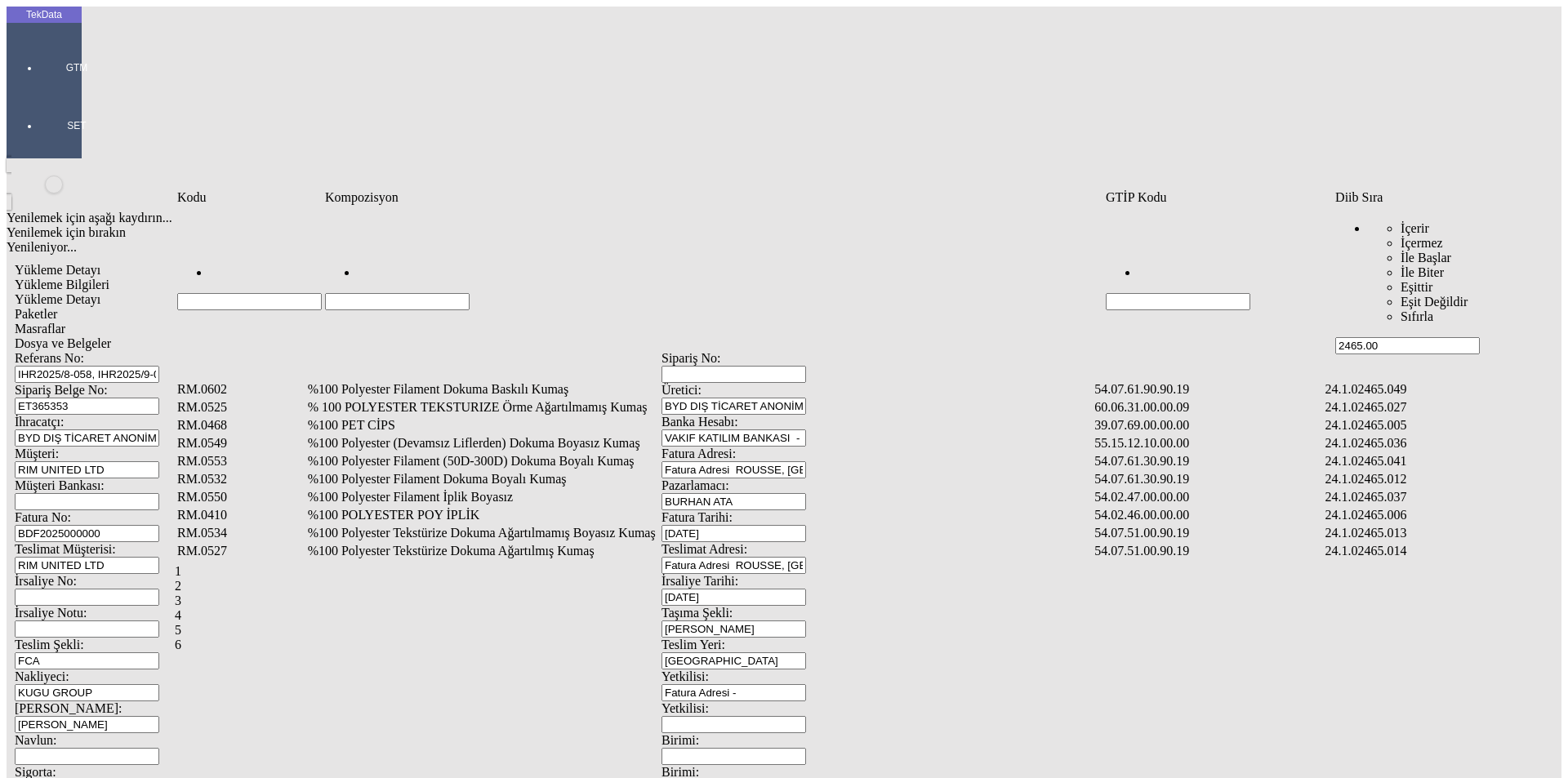
type input "2465.00"
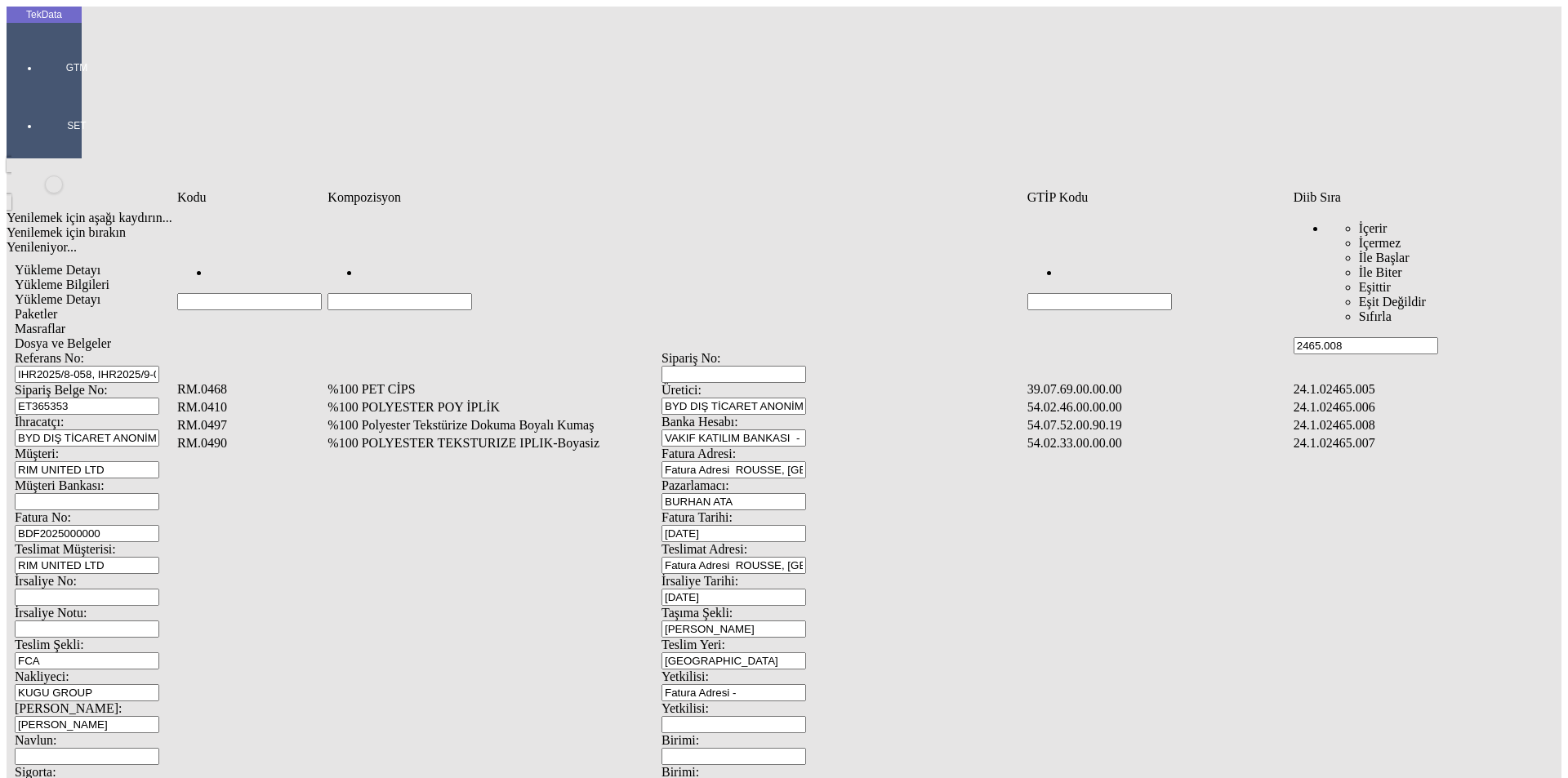
type input "2465.008"
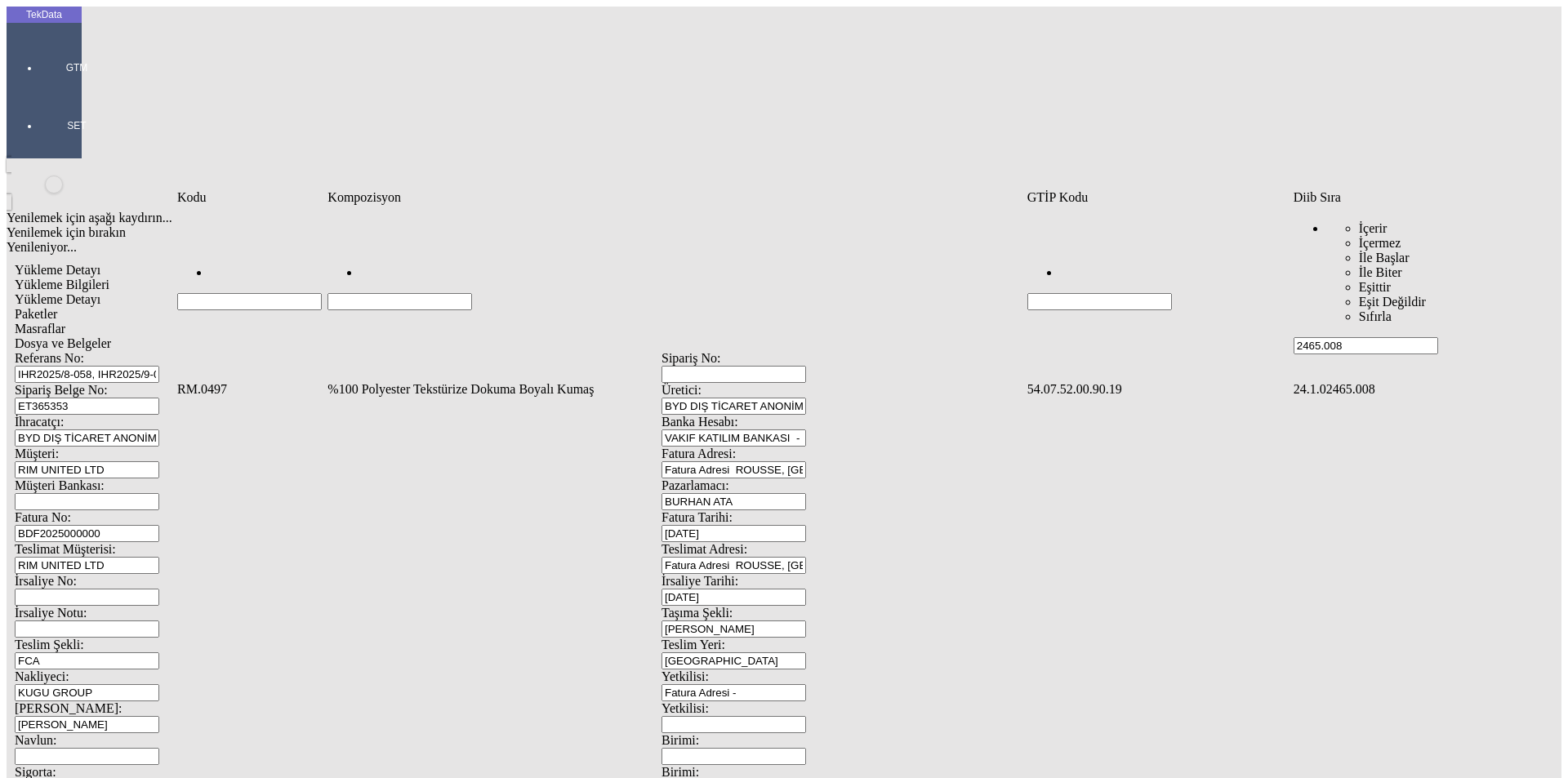
click at [499, 381] on td "%100 Polyester Tekstürize Dokuma Boyalı Kumaş" at bounding box center [676, 389] width 698 height 17
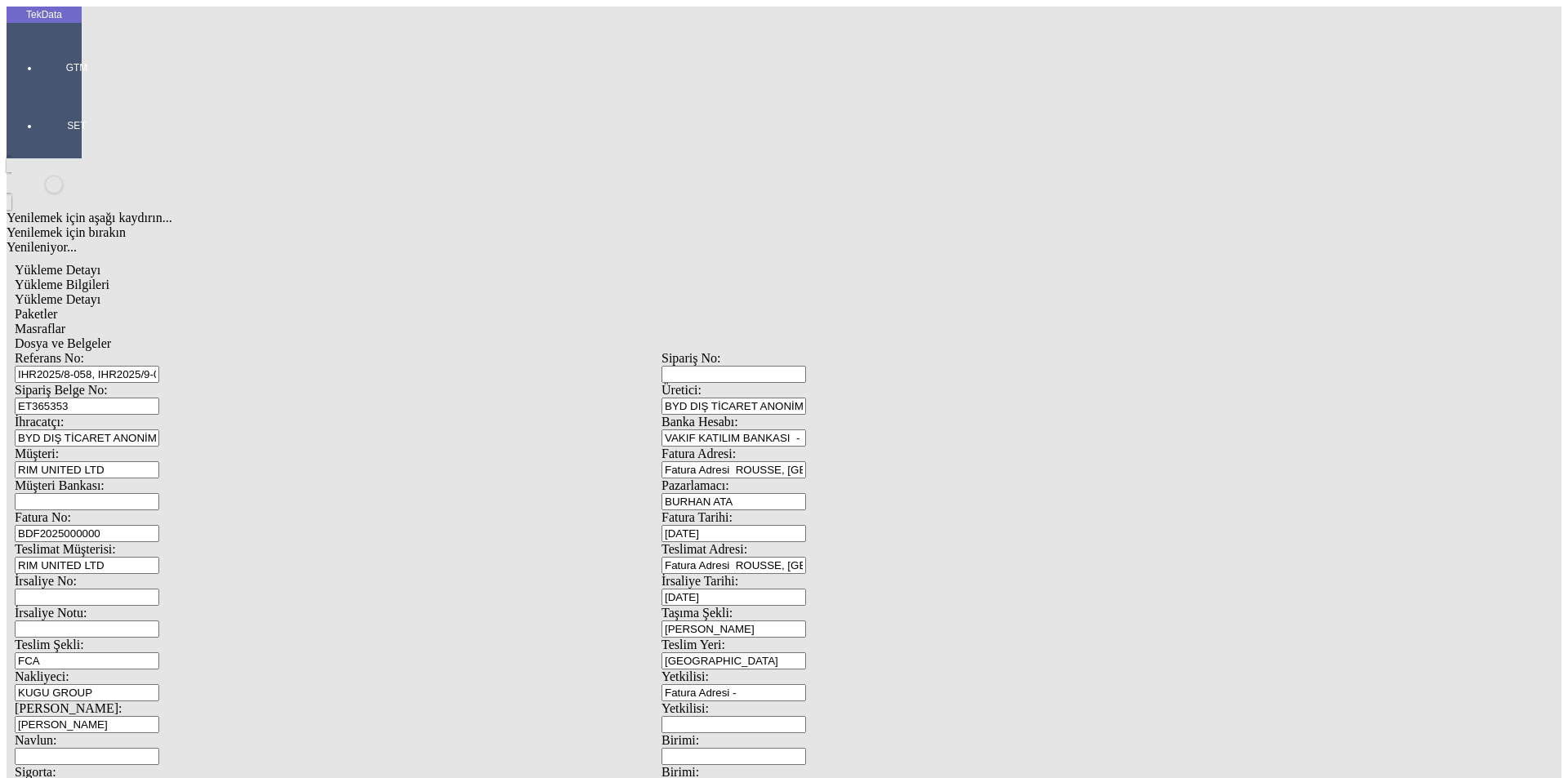
type input "1257.45"
drag, startPoint x: 916, startPoint y: 264, endPoint x: 647, endPoint y: 269, distance: 269.0
click at [916, 295] on div "Metre" at bounding box center [1213, 303] width 647 height 15
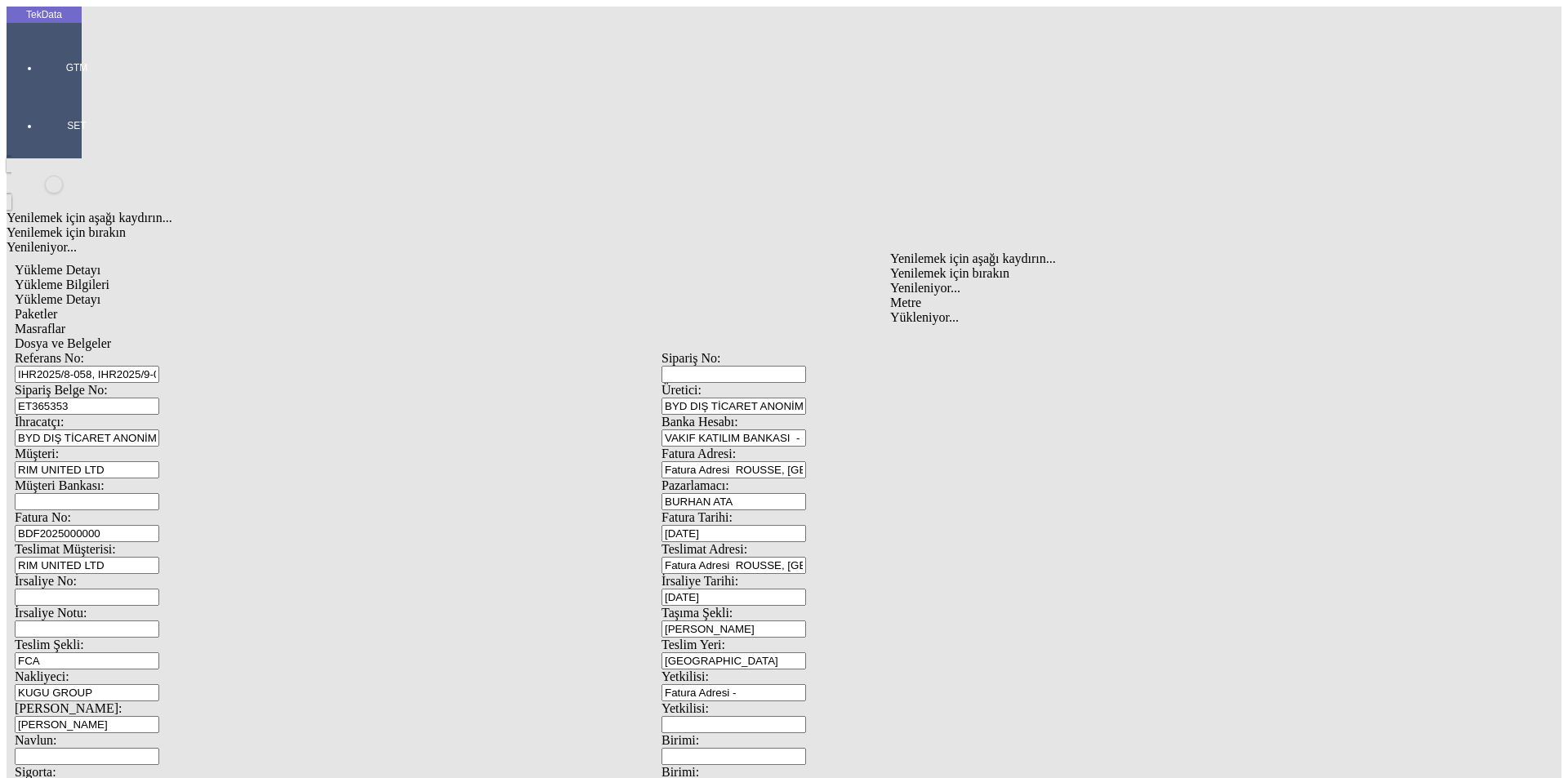
type input "Metre"
type input "2.6"
click at [935, 342] on div "Amerikan Doları" at bounding box center [1213, 350] width 647 height 15
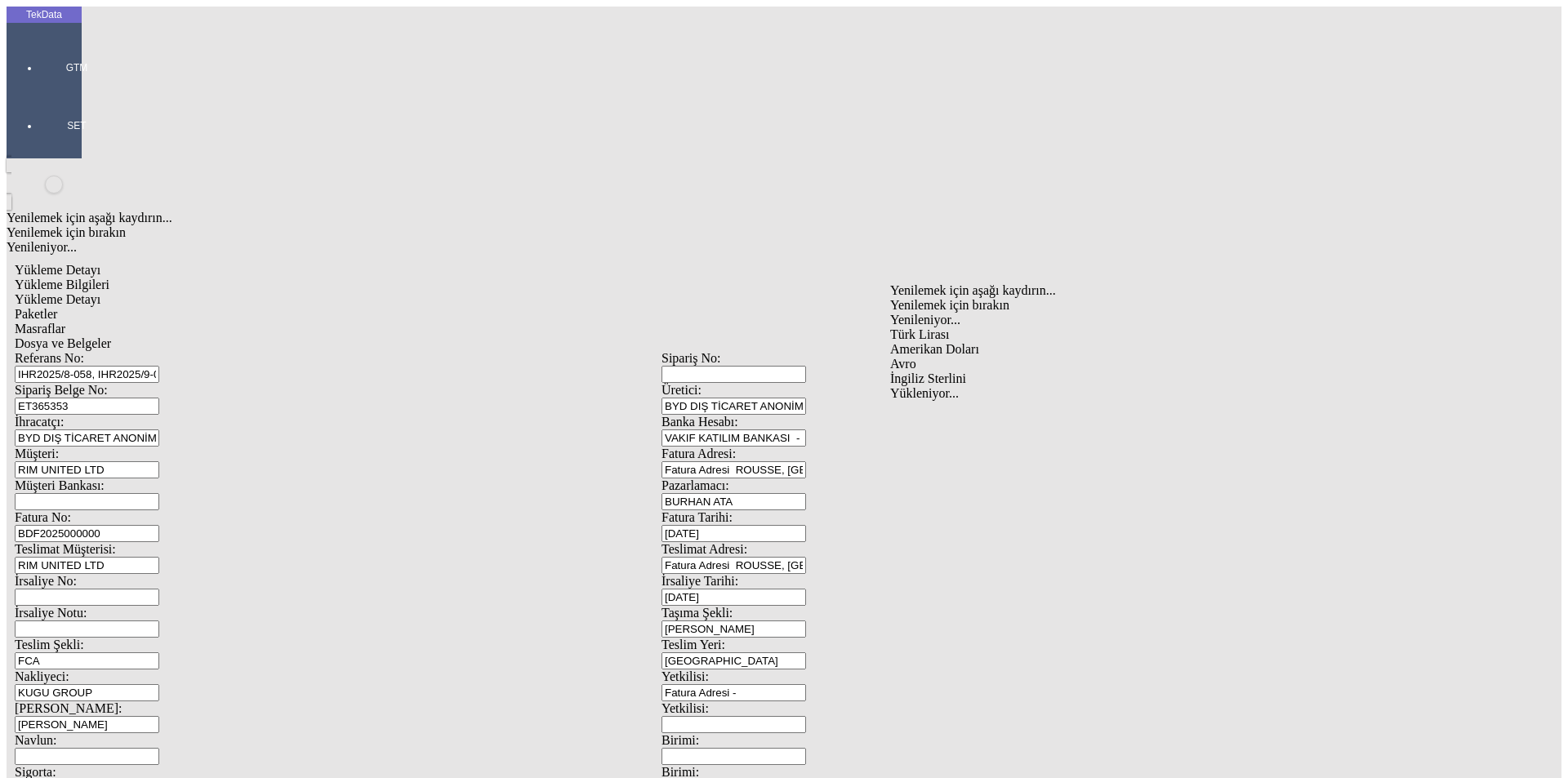
type input "Amerikan Doları"
type input "300"
type input "900.55"
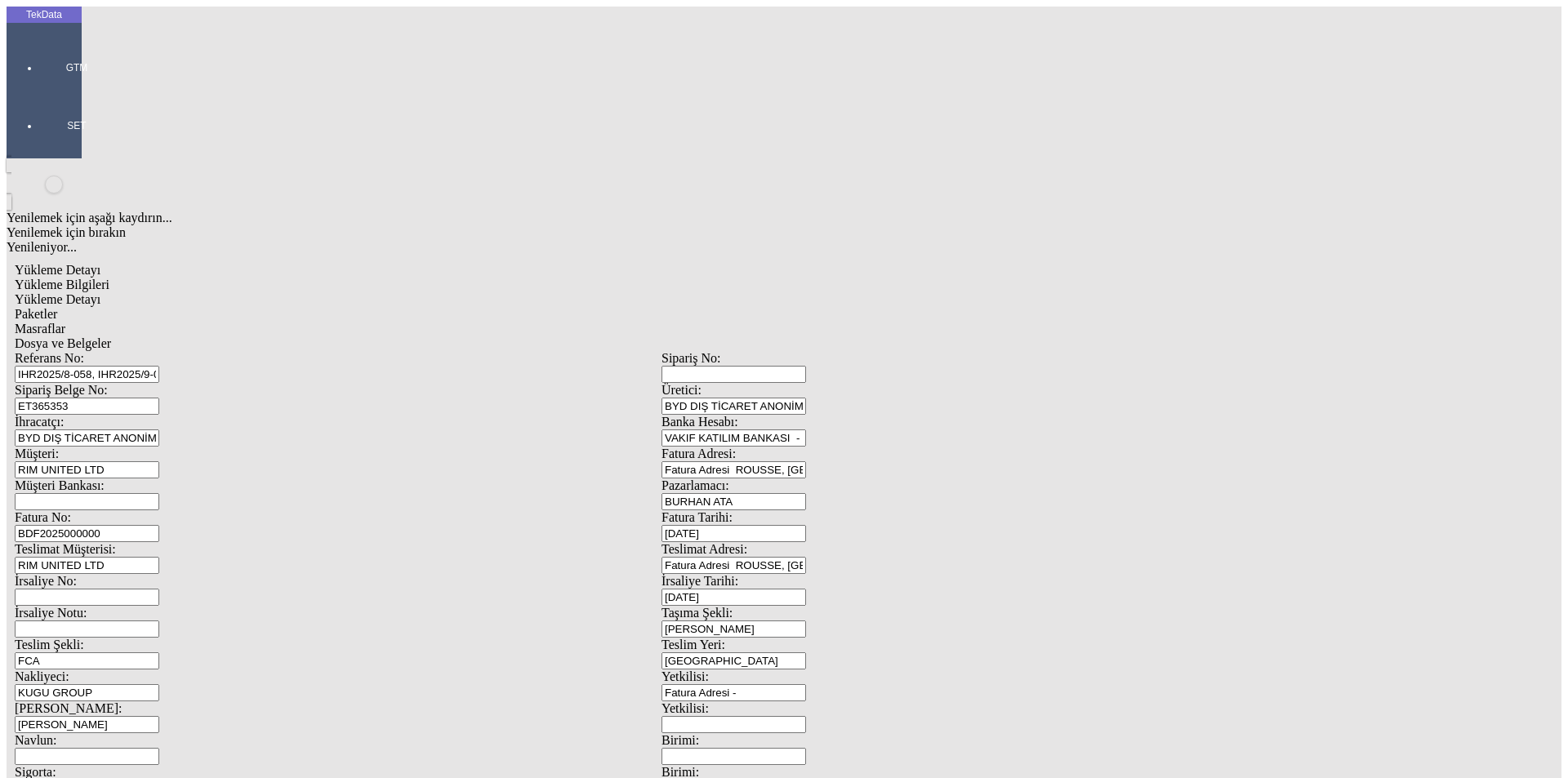
type input "908.4"
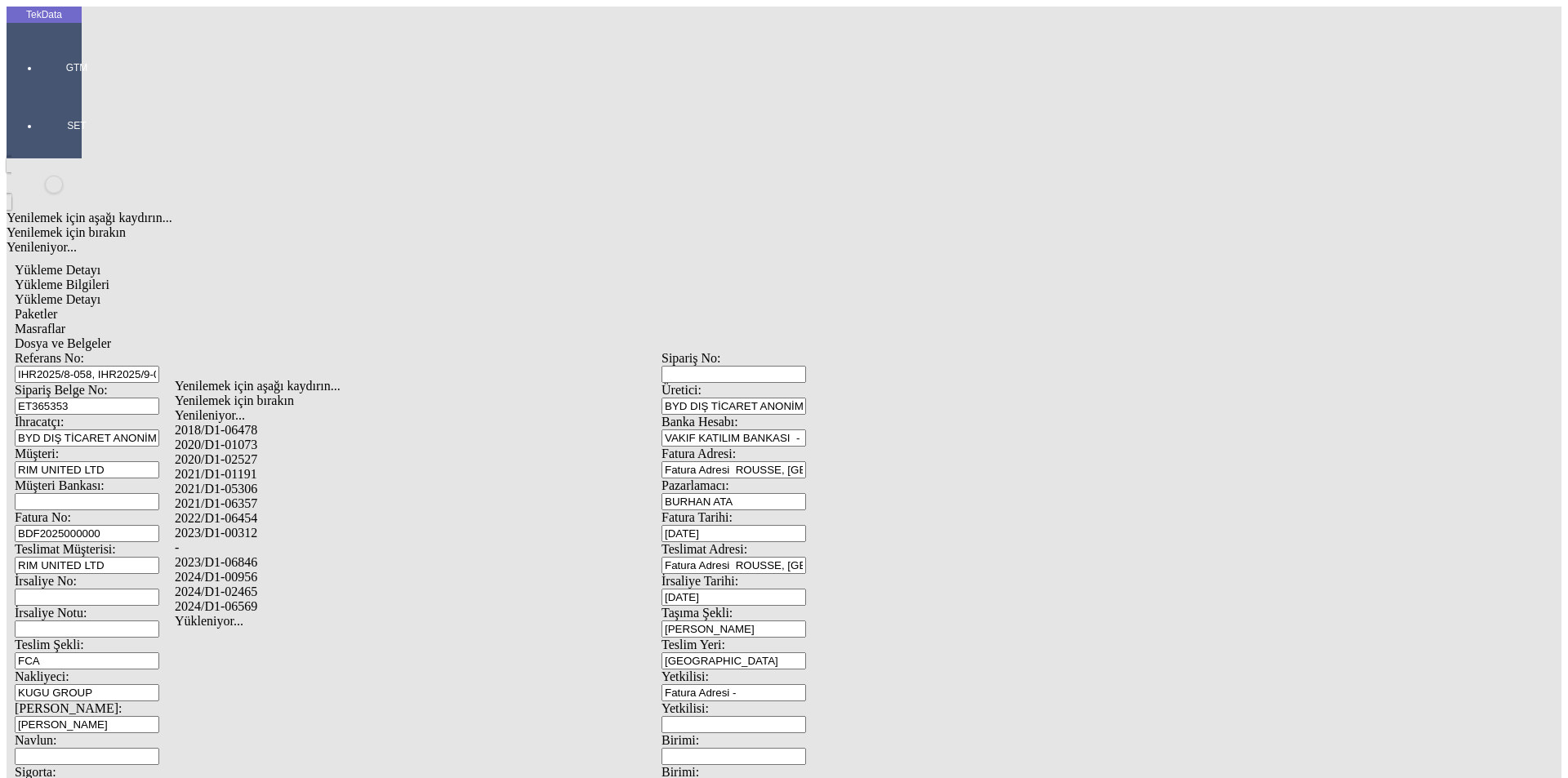
drag, startPoint x: 250, startPoint y: 566, endPoint x: 294, endPoint y: 564, distance: 44.0
click at [251, 585] on div "2024/D1-02465" at bounding box center [491, 592] width 634 height 15
type input "2024/D1-02465"
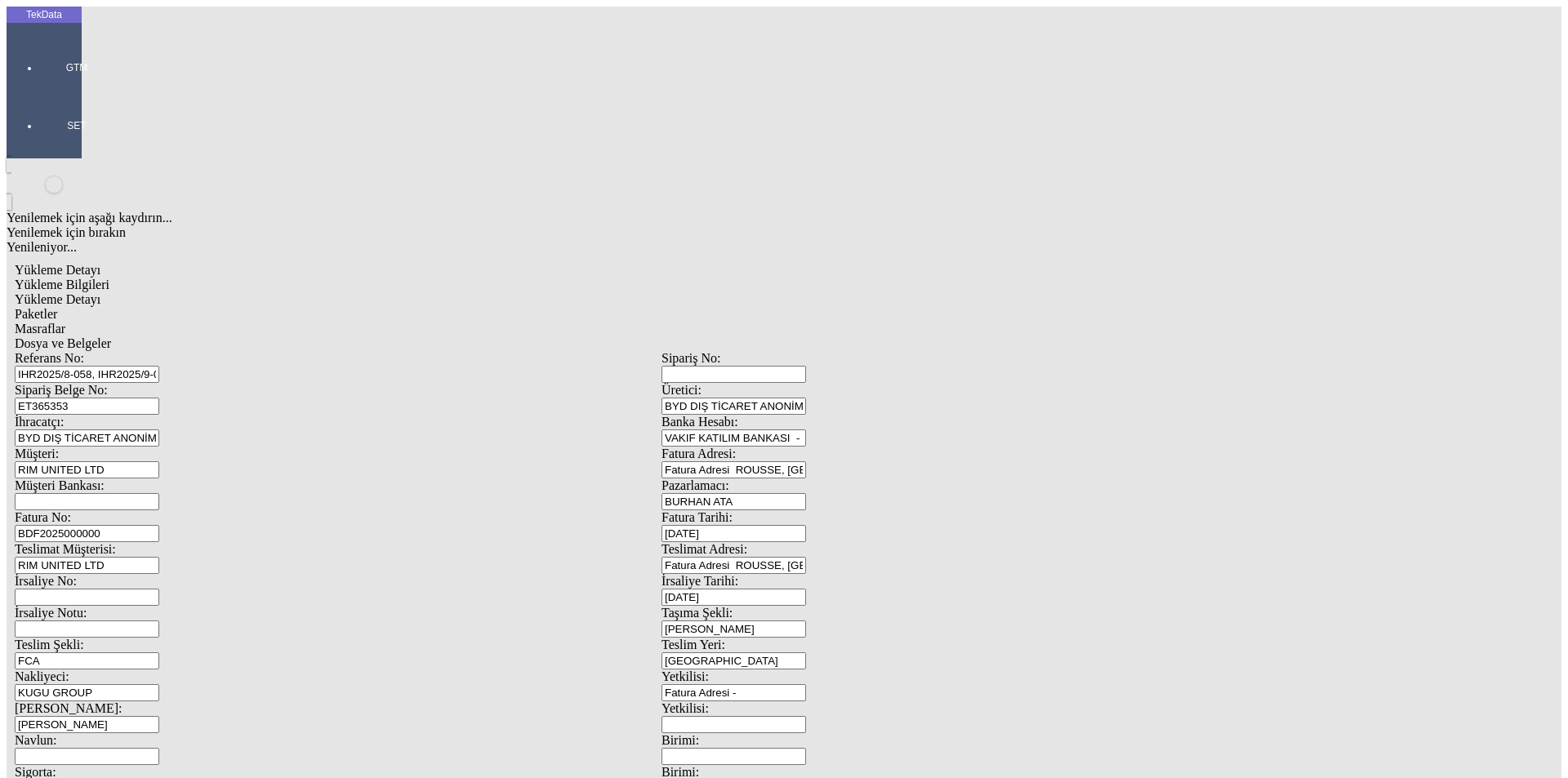
click at [373, 307] on div "Paketler" at bounding box center [662, 315] width 1294 height 15
drag, startPoint x: 908, startPoint y: 179, endPoint x: 833, endPoint y: 203, distance: 78.7
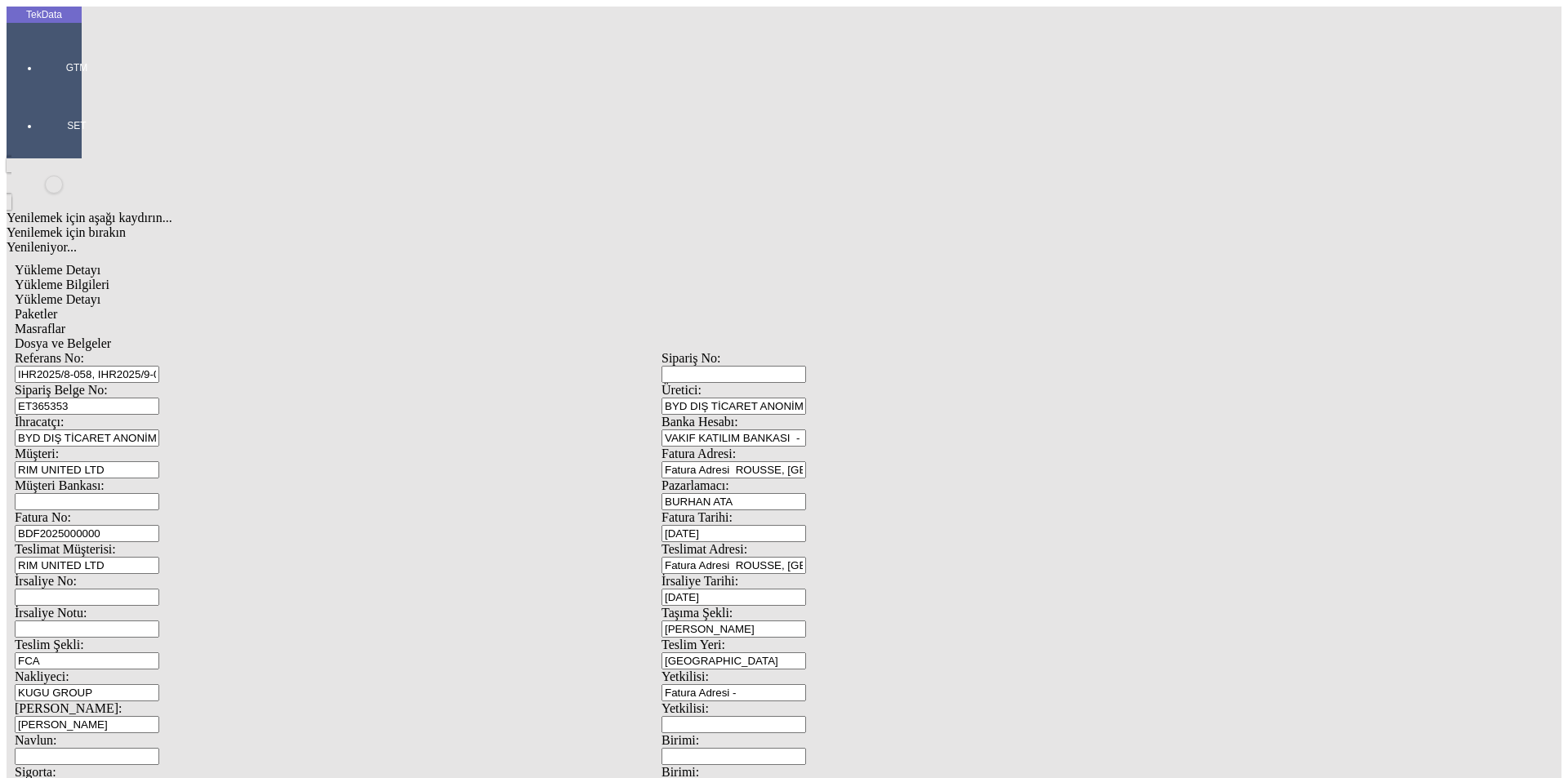
type input "42"
click at [521, 322] on div "Masraflar" at bounding box center [662, 329] width 1294 height 15
click at [111, 337] on span "Dosya ve Belgeler" at bounding box center [63, 343] width 96 height 14
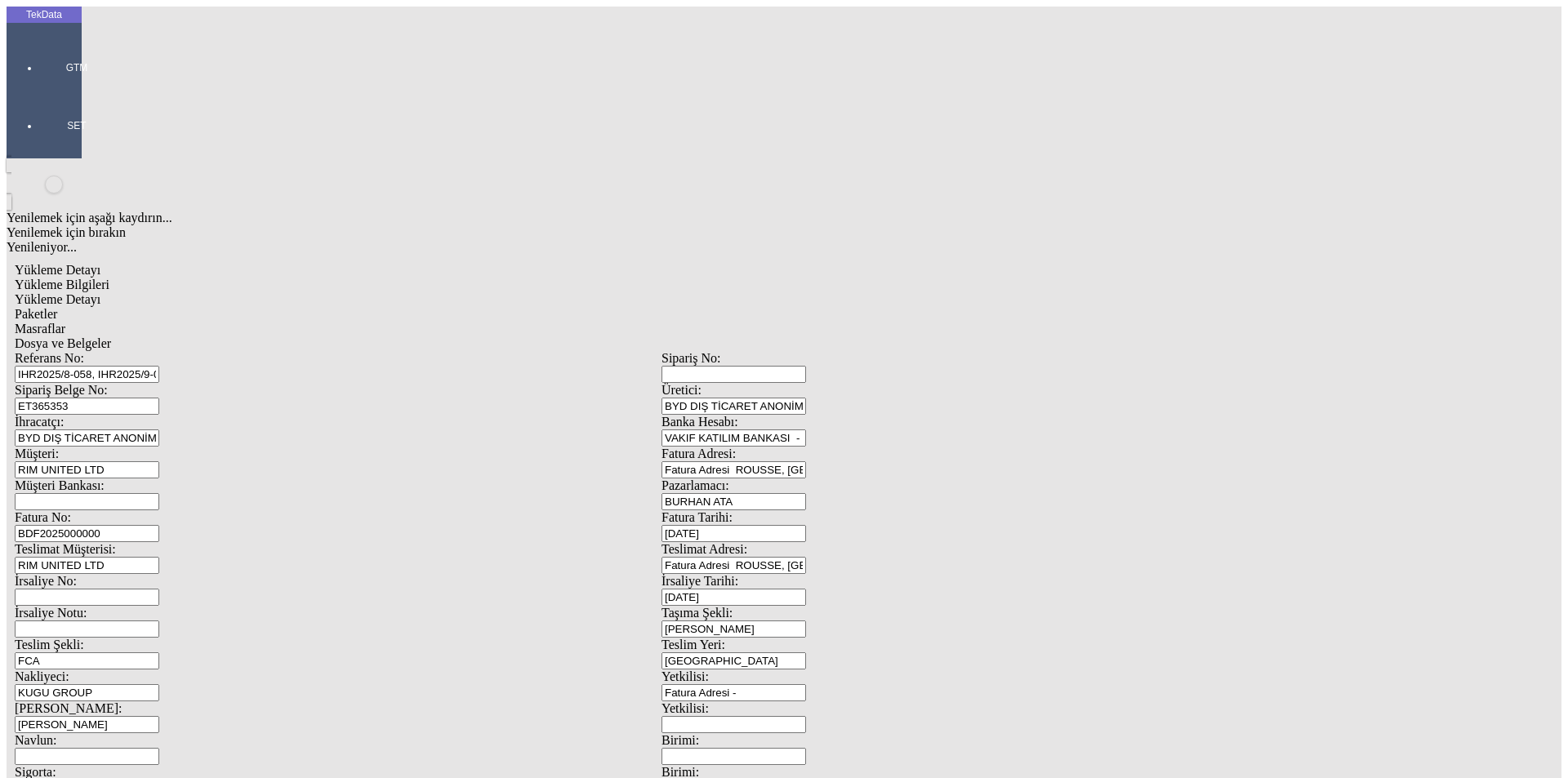
click at [111, 337] on span "Dosya ve Belgeler" at bounding box center [63, 343] width 96 height 14
click at [110, 278] on span "Yükleme Bilgileri" at bounding box center [62, 284] width 95 height 14
drag, startPoint x: 438, startPoint y: 123, endPoint x: 65, endPoint y: 122, distance: 373.0
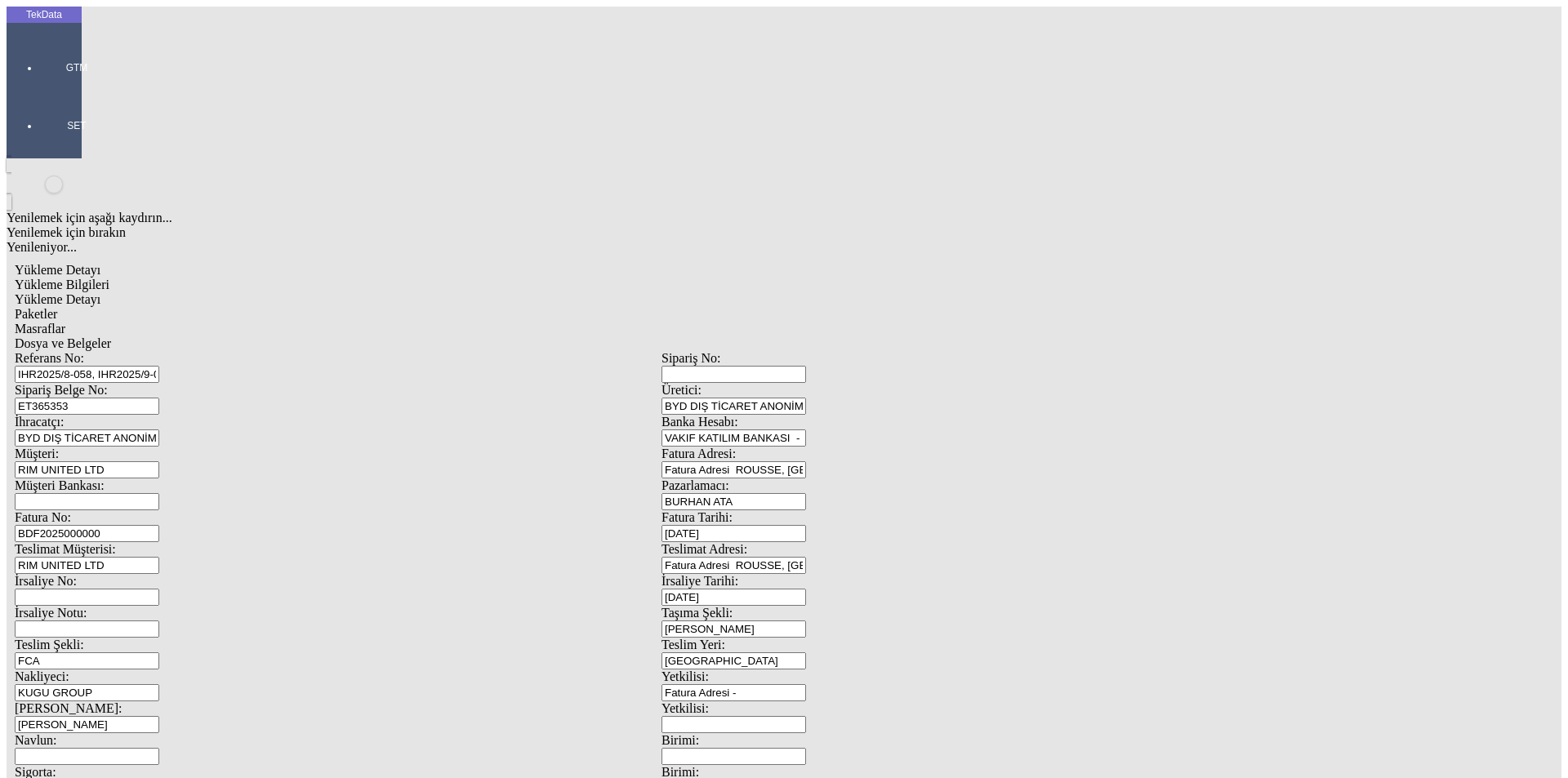
drag, startPoint x: 287, startPoint y: 145, endPoint x: 100, endPoint y: 152, distance: 187.1
click at [102, 383] on div "Sipariş Belge No: ET365353" at bounding box center [338, 399] width 647 height 32
